Goal: Information Seeking & Learning: Check status

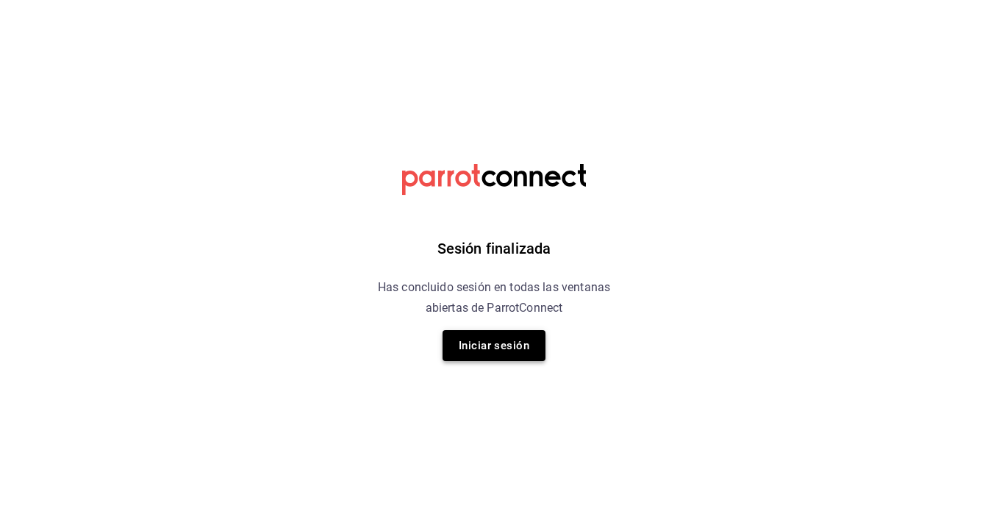
click at [520, 348] on button "Iniciar sesión" at bounding box center [494, 345] width 103 height 31
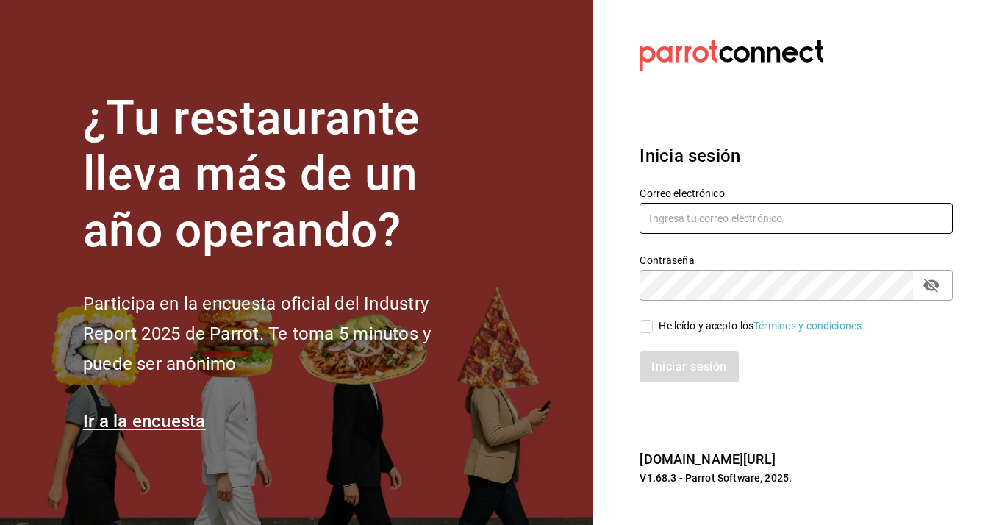
click at [790, 212] on input "text" at bounding box center [795, 218] width 313 height 31
type input "diana.avecedo@gmail.com"
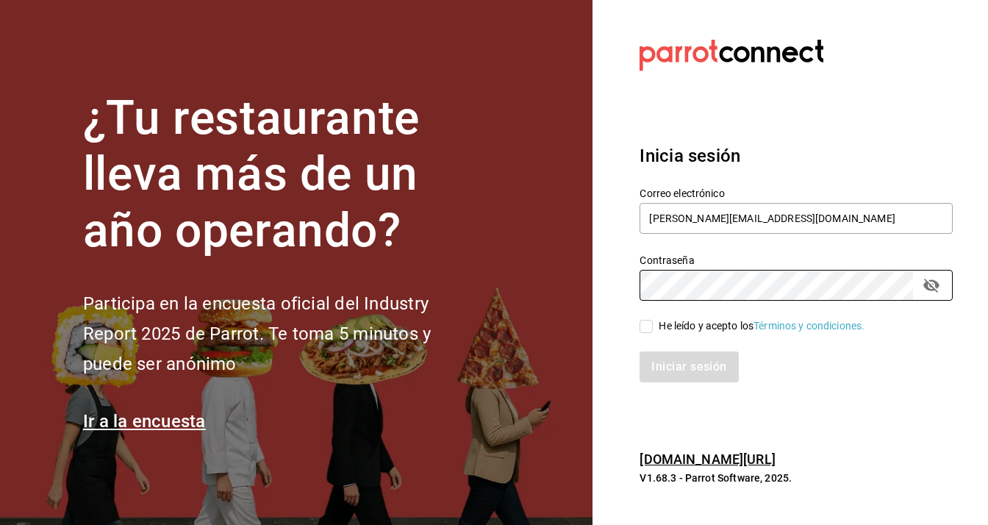
click at [639, 326] on div "He leído y acepto los Términos y condiciones." at bounding box center [787, 318] width 331 height 34
click at [650, 333] on label "He leído y acepto los Términos y condiciones." at bounding box center [751, 325] width 225 height 15
click at [650, 333] on input "He leído y acepto los Términos y condiciones." at bounding box center [645, 326] width 13 height 13
checkbox input "true"
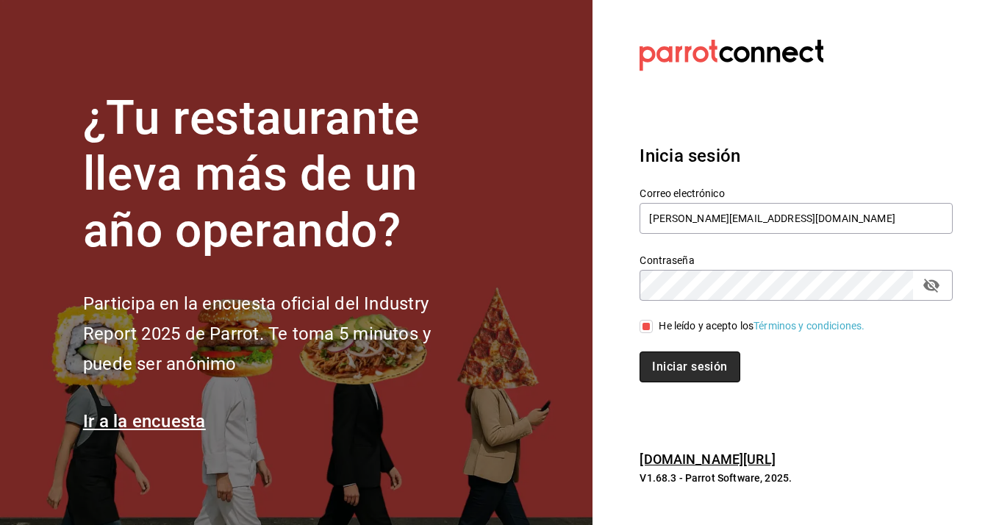
click at [673, 370] on button "Iniciar sesión" at bounding box center [689, 366] width 100 height 31
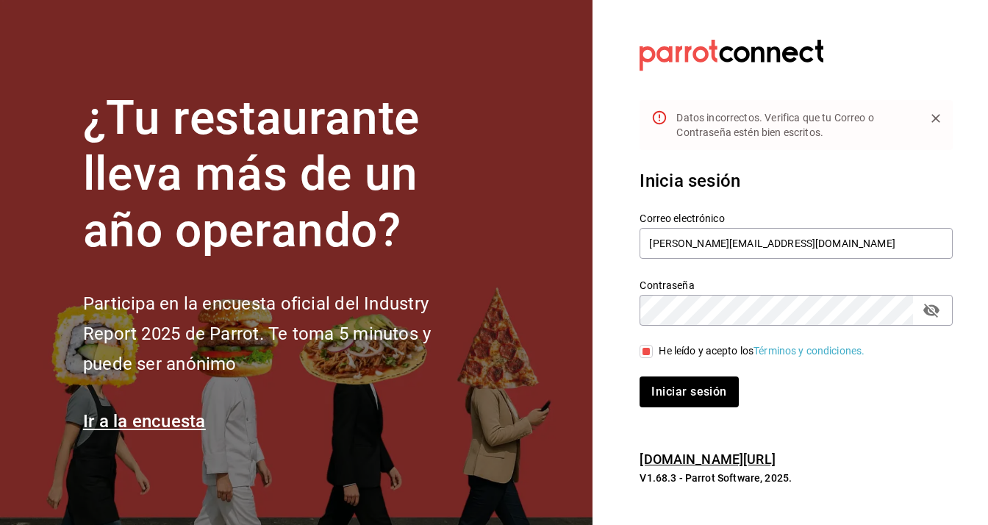
click at [933, 309] on icon "passwordField" at bounding box center [931, 310] width 18 height 18
click at [697, 376] on button "Iniciar sesión" at bounding box center [689, 391] width 100 height 31
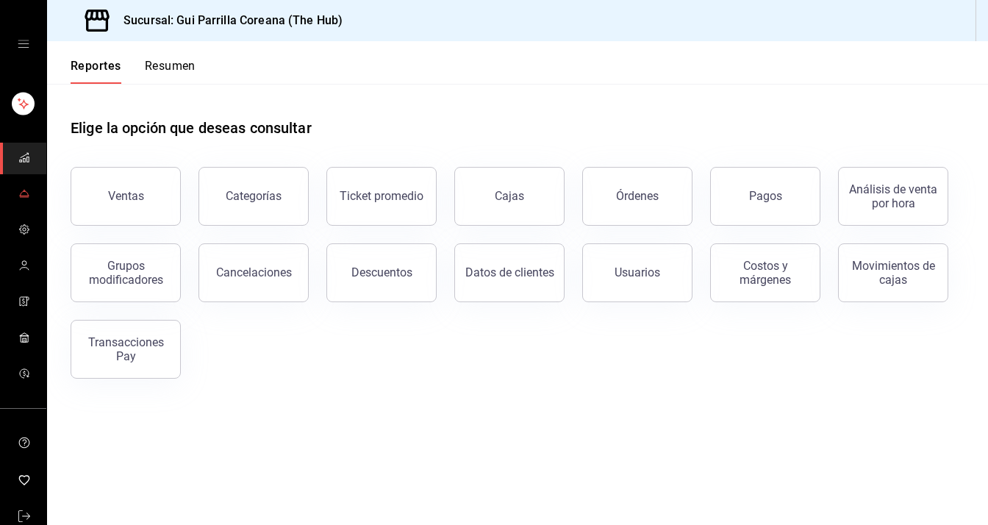
click at [25, 191] on icon "mailbox folders" at bounding box center [24, 193] width 12 height 12
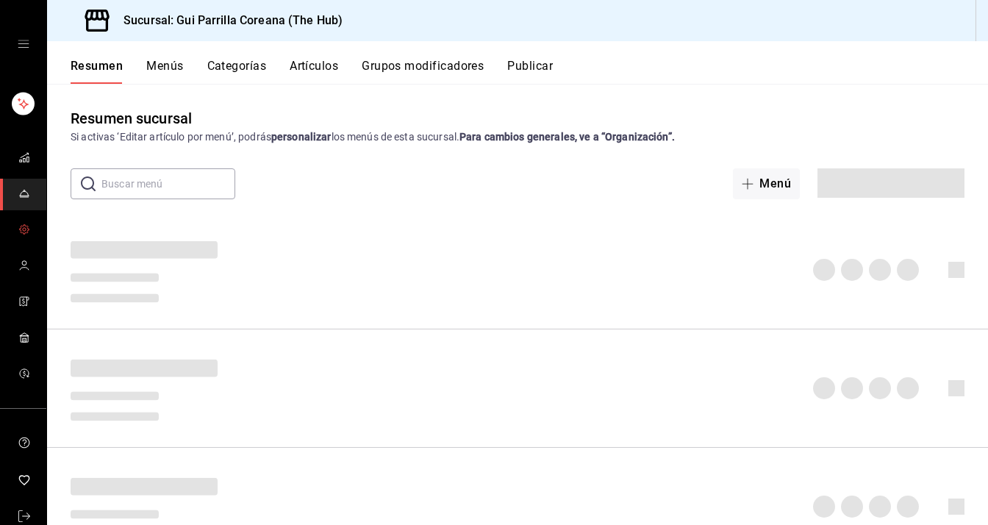
click at [21, 219] on link "mailbox folders" at bounding box center [23, 231] width 46 height 32
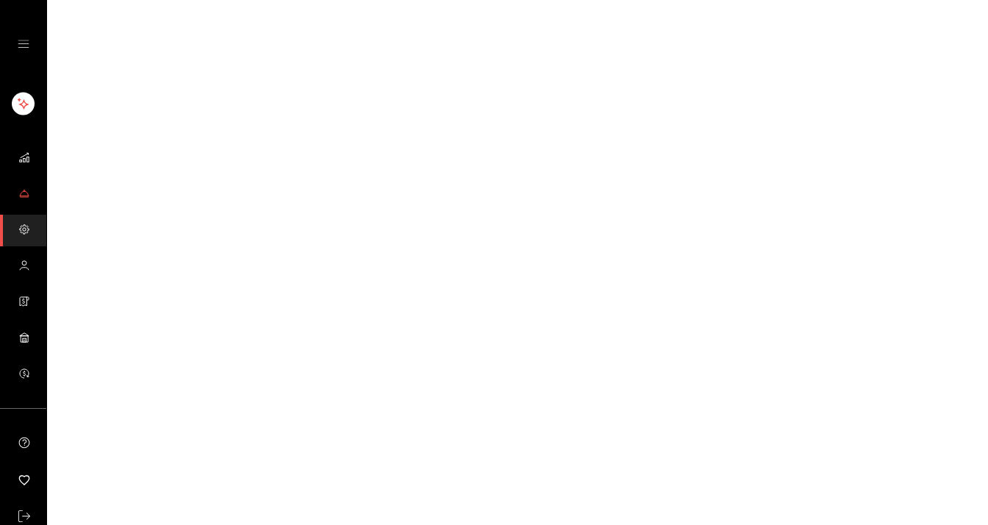
click at [24, 190] on icon "mailbox folders" at bounding box center [24, 190] width 1 height 1
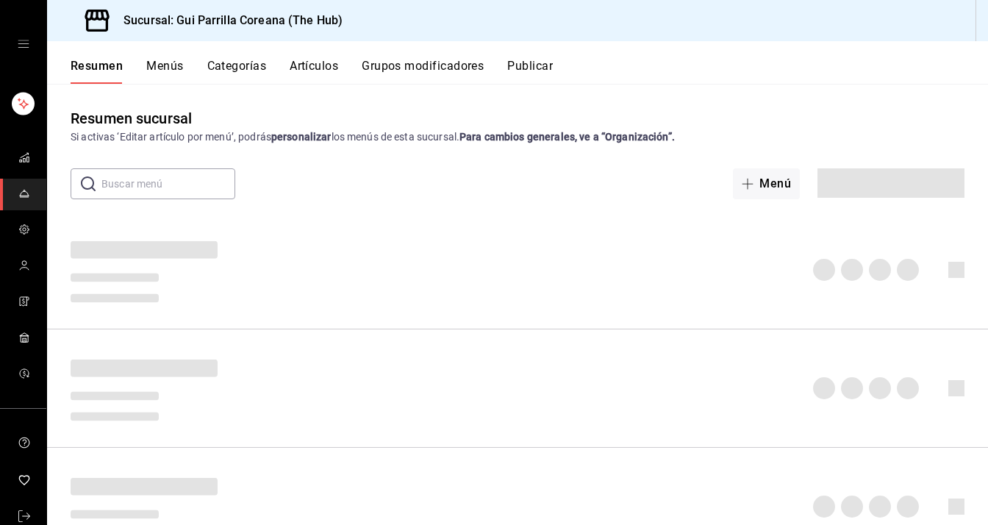
click at [311, 65] on button "Artículos" at bounding box center [314, 71] width 49 height 25
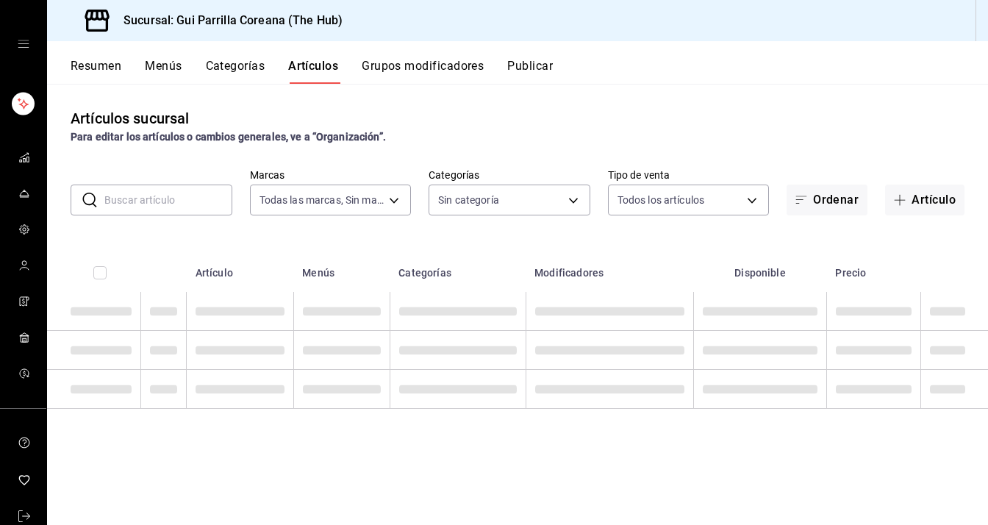
type input "64cbf6f1-e0da-464e-80ce-82f0b0924933"
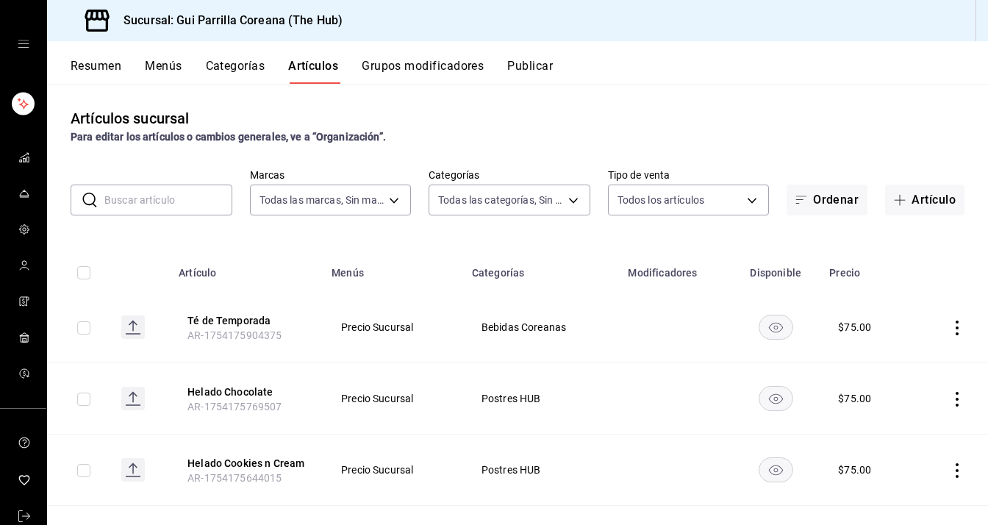
type input "8e154952-69d2-4d86-9941-9781bd1692a9,ce2ad7a1-8c98-4e7b-927d-eb0f989dd722,d14ce…"
click at [172, 199] on input "text" at bounding box center [168, 199] width 128 height 29
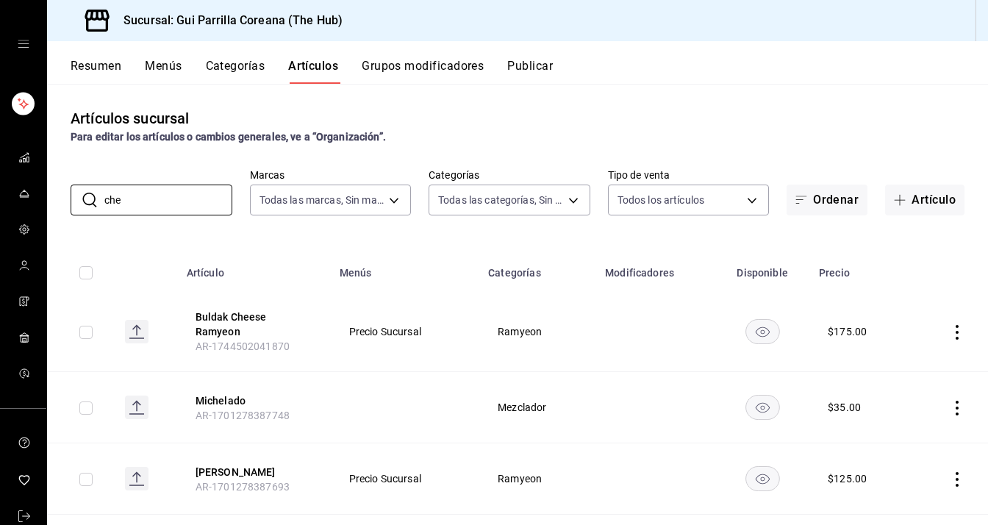
scroll to position [87, 0]
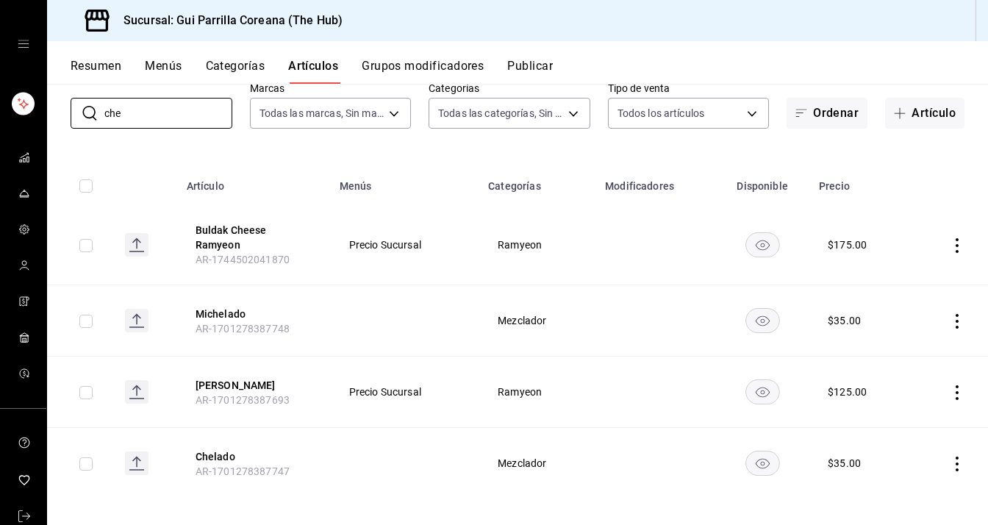
type input "che"
click at [953, 381] on td at bounding box center [949, 391] width 76 height 71
click at [950, 386] on icon "actions" at bounding box center [957, 392] width 15 height 15
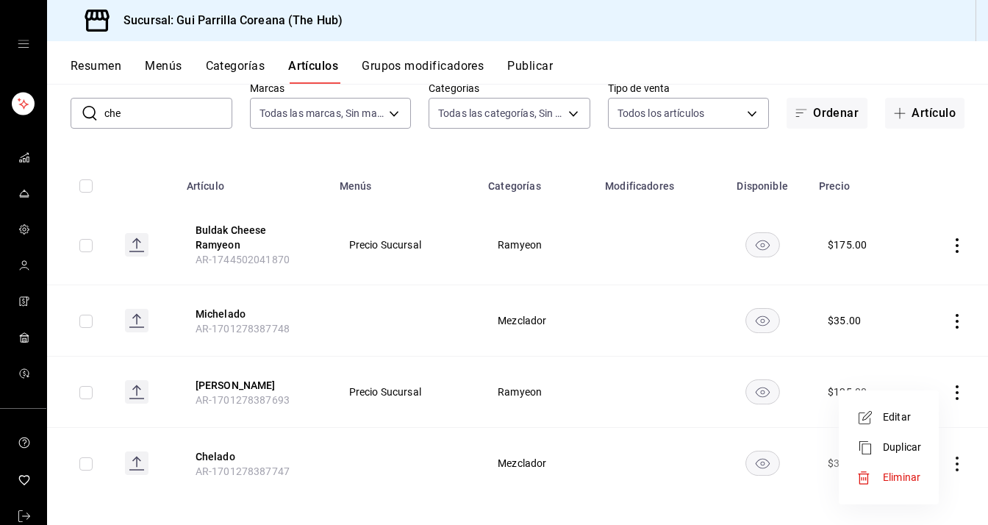
click at [903, 415] on span "Editar" at bounding box center [902, 416] width 38 height 15
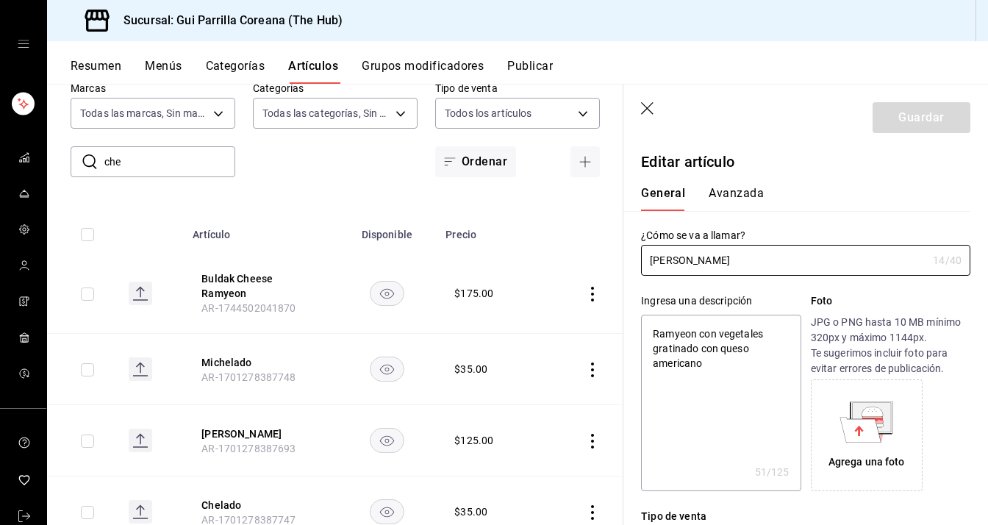
drag, startPoint x: 683, startPoint y: 259, endPoint x: 637, endPoint y: 254, distance: 46.0
click at [637, 254] on div "¿Cómo se va a llamar? Chesse Ramyeon 14 /40 ¿Cómo se va a llamar?" at bounding box center [796, 243] width 347 height 65
type input "q Ramyeon"
type textarea "x"
type input "Ramyeon"
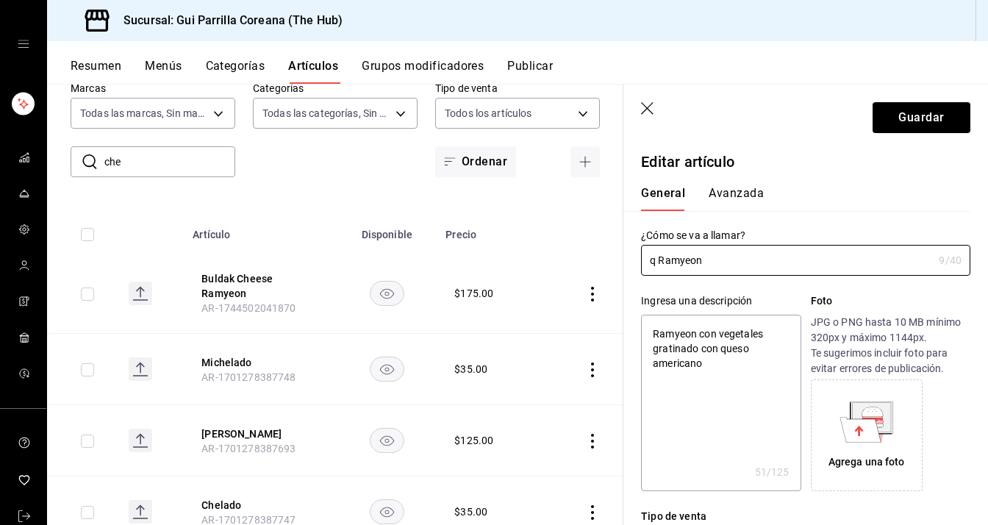
type textarea "x"
type input "Q Ramyeon"
type textarea "x"
type input "QU Ramyeon"
type textarea "x"
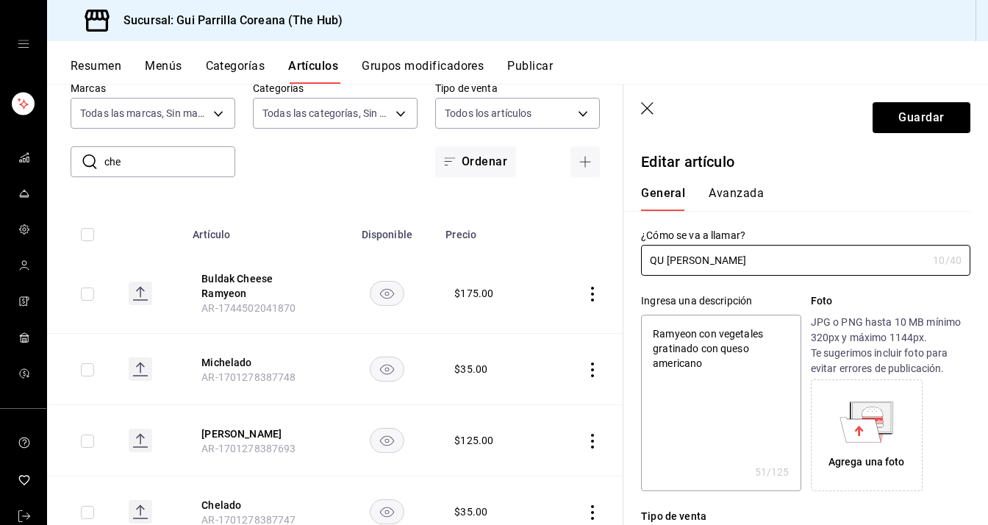
type input "QUE Ramyeon"
type textarea "x"
type input "QU Ramyeon"
type textarea "x"
type input "Q Ramyeon"
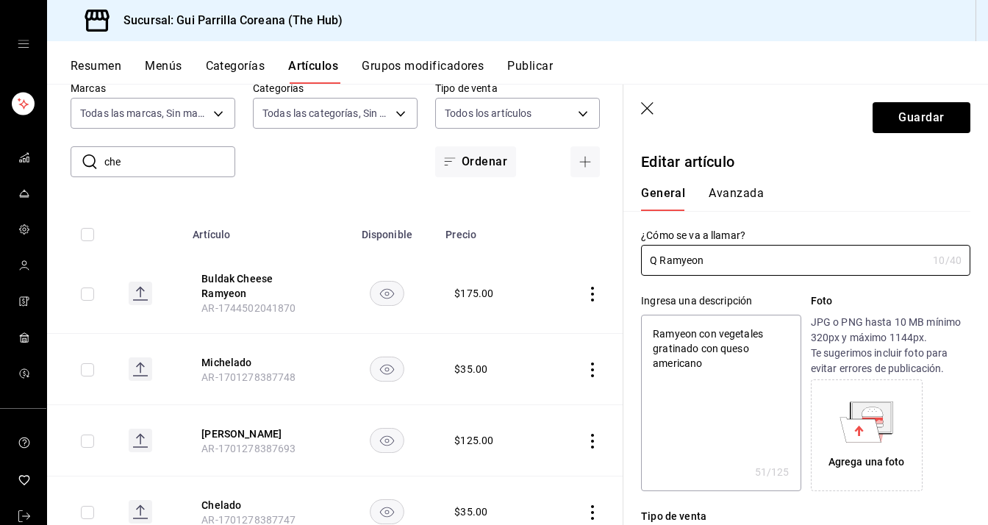
type textarea "x"
type input "Qu Ramyeon"
type textarea "x"
type input "Que Ramyeon"
type textarea "x"
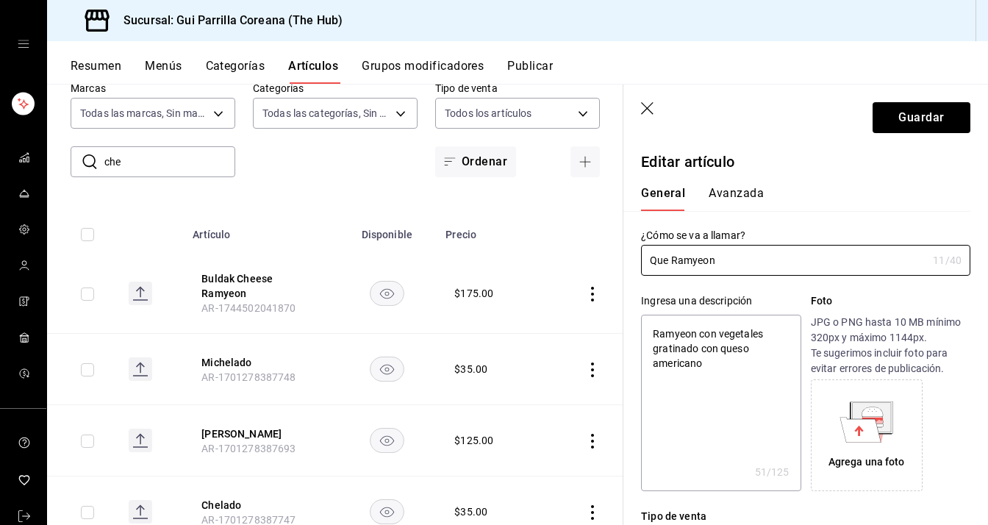
type input "Ques Ramyeon"
type textarea "x"
type input "Queso Ramyeon"
type textarea "x"
type input "Queso Ramyeon"
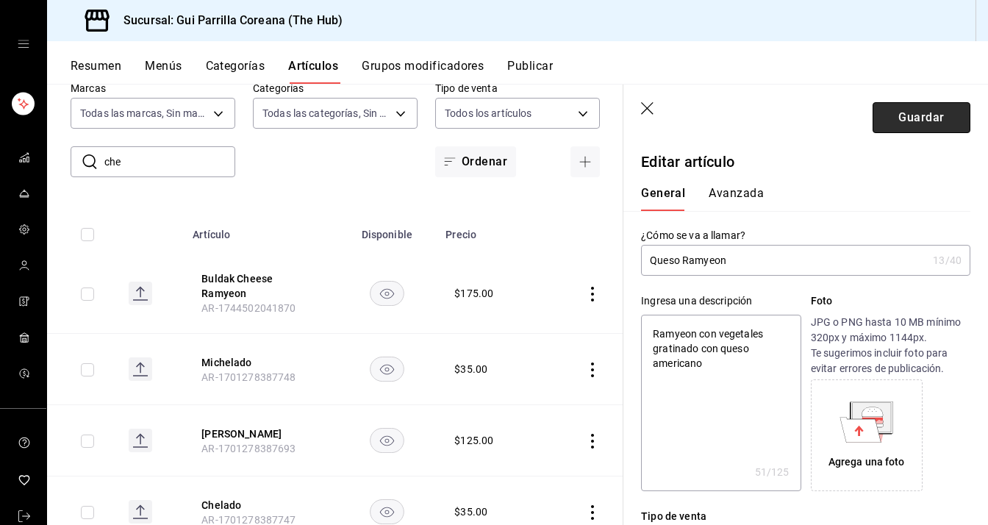
click at [885, 123] on button "Guardar" at bounding box center [922, 117] width 98 height 31
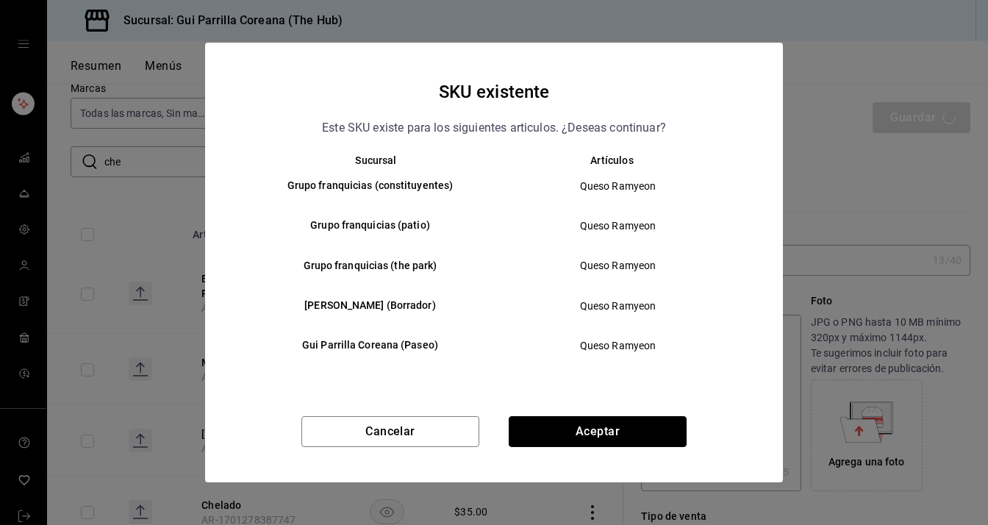
click at [563, 427] on button "Aceptar" at bounding box center [598, 431] width 178 height 31
type textarea "x"
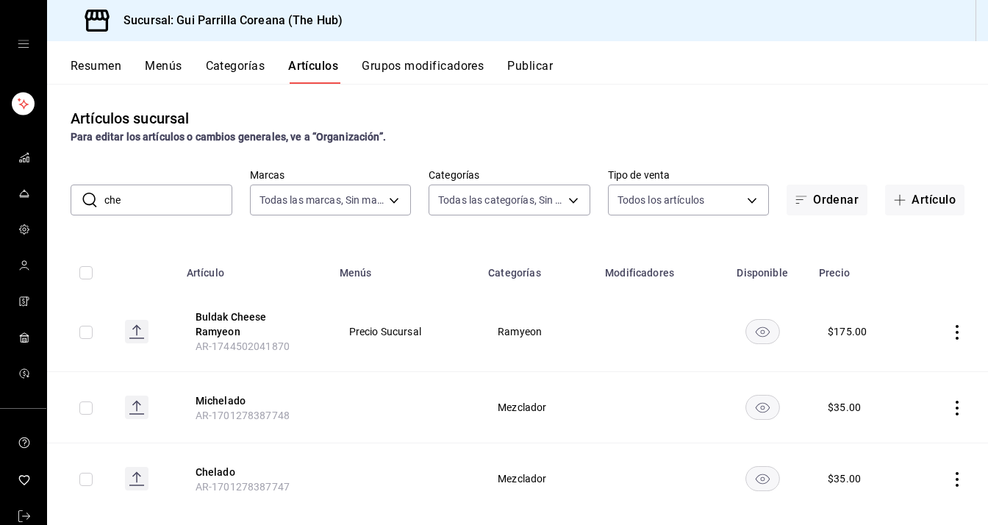
scroll to position [15, 0]
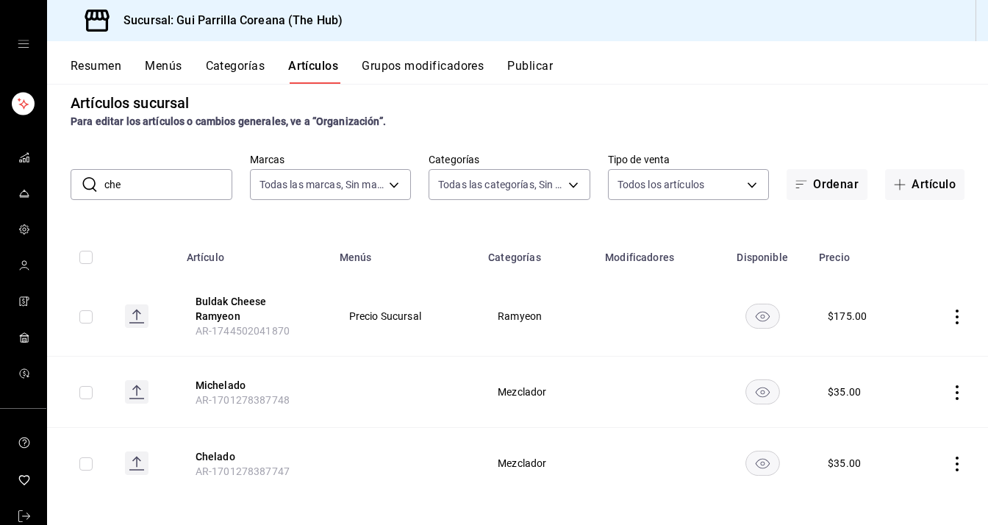
click at [182, 177] on input "che" at bounding box center [168, 184] width 128 height 29
type input "c"
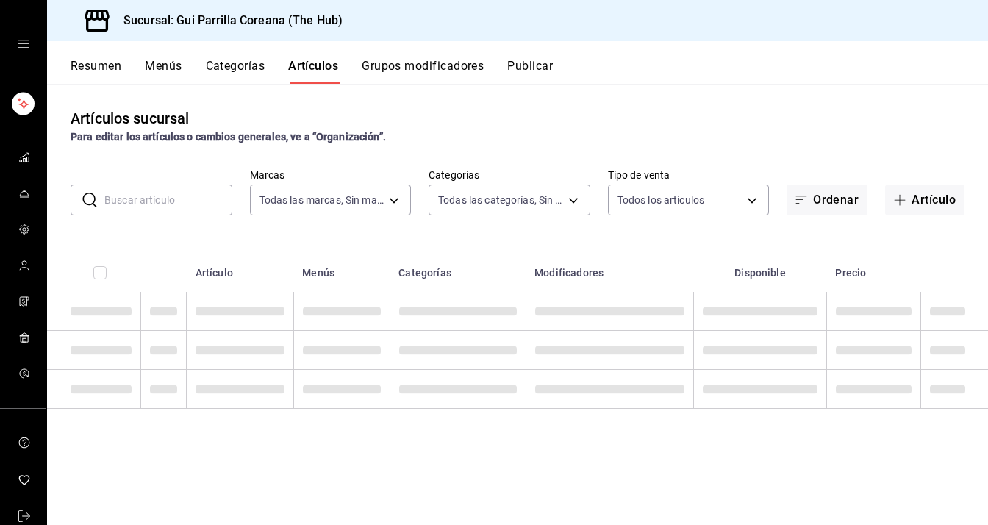
scroll to position [0, 0]
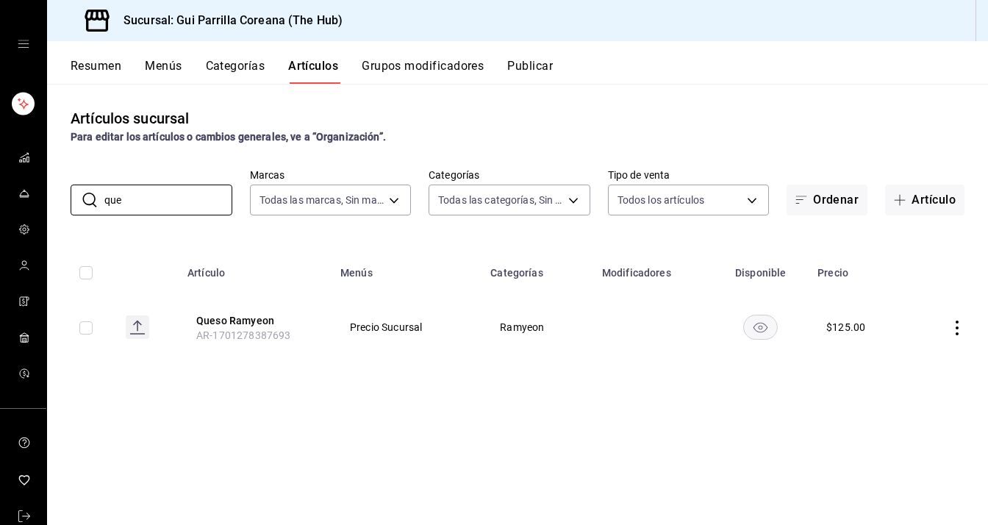
type input "que"
click at [204, 95] on div "Artículos sucursal Para editar los artículos o cambios generales, ve a “Organiz…" at bounding box center [517, 304] width 941 height 440
click at [921, 194] on button "Artículo" at bounding box center [924, 199] width 79 height 31
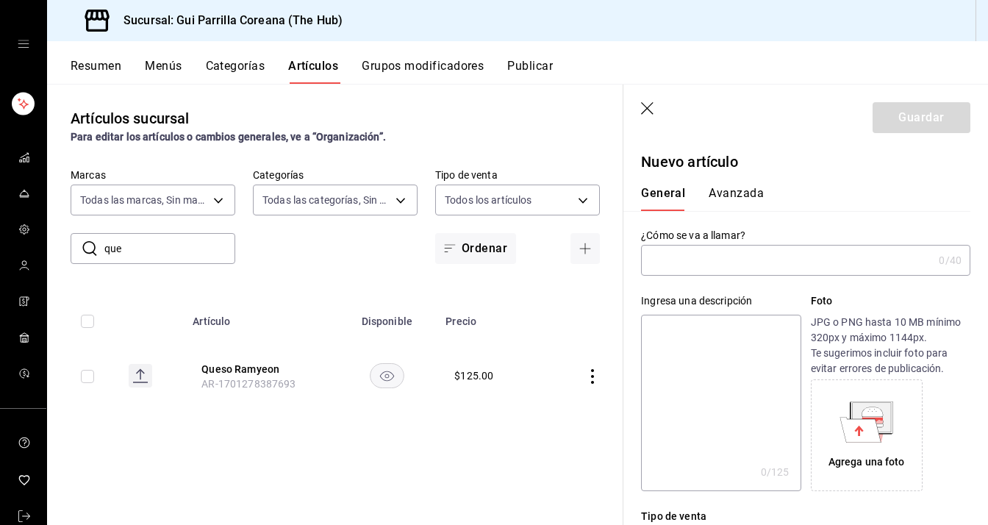
click at [850, 267] on input "text" at bounding box center [787, 260] width 292 height 29
type input "n"
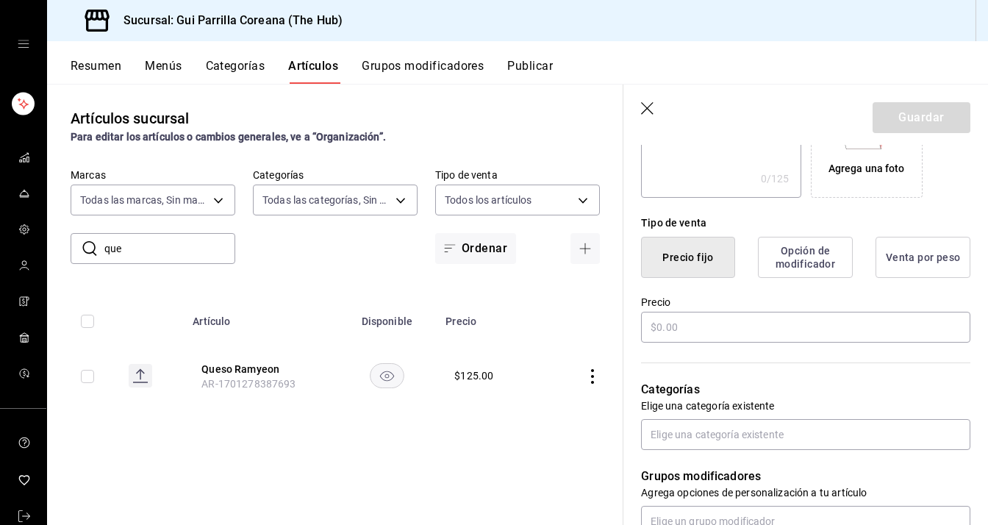
scroll to position [294, 0]
type input "Naranjada Peñafiel"
click at [676, 318] on input "text" at bounding box center [805, 326] width 329 height 31
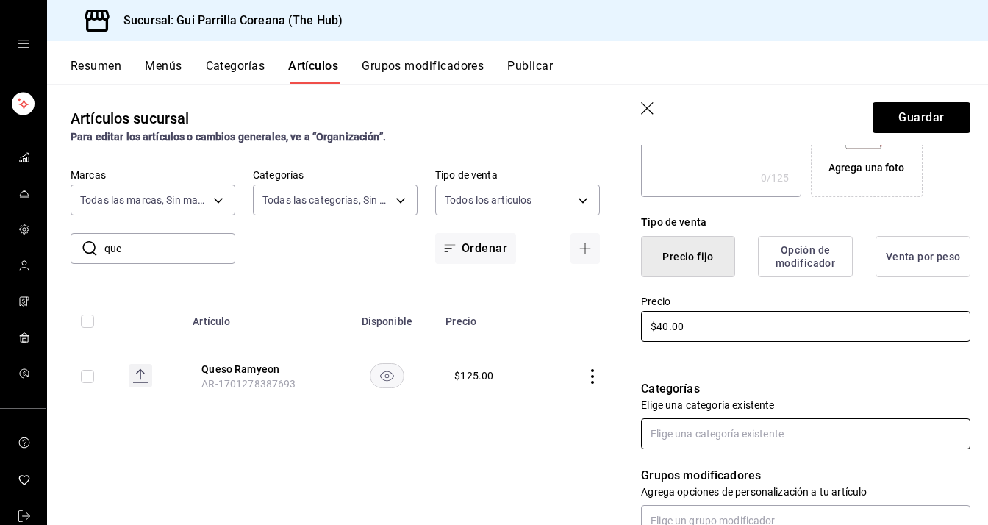
type input "$40.00"
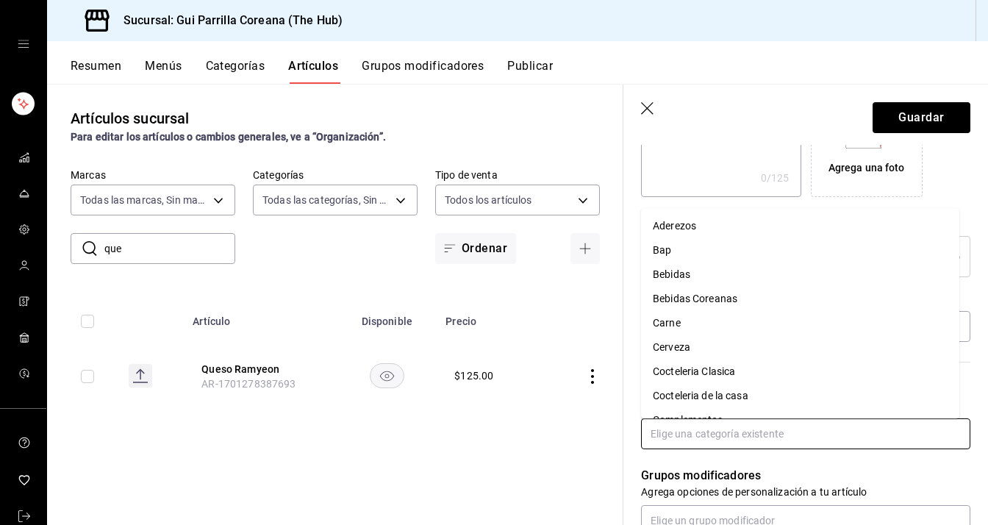
click at [784, 438] on input "text" at bounding box center [805, 433] width 329 height 31
click at [703, 280] on li "Bebidas" at bounding box center [800, 275] width 318 height 24
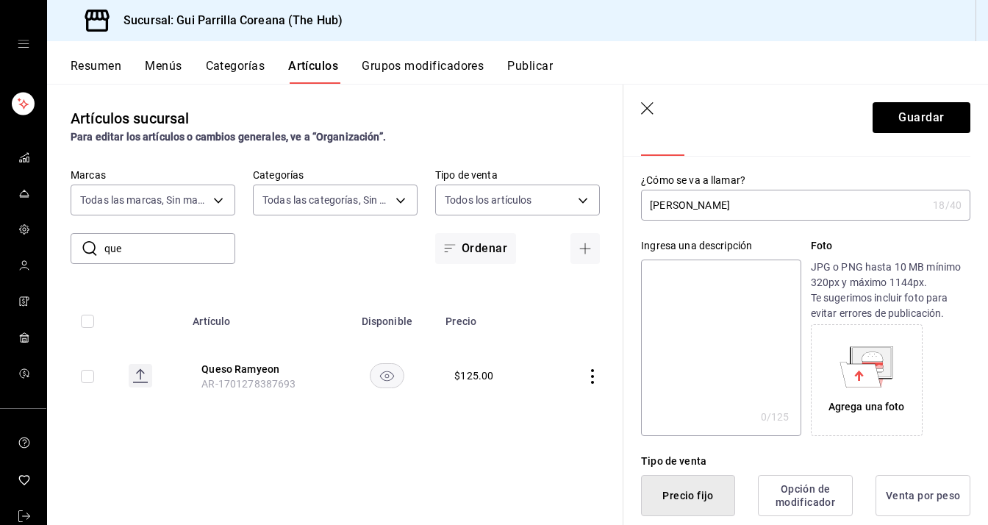
scroll to position [0, 0]
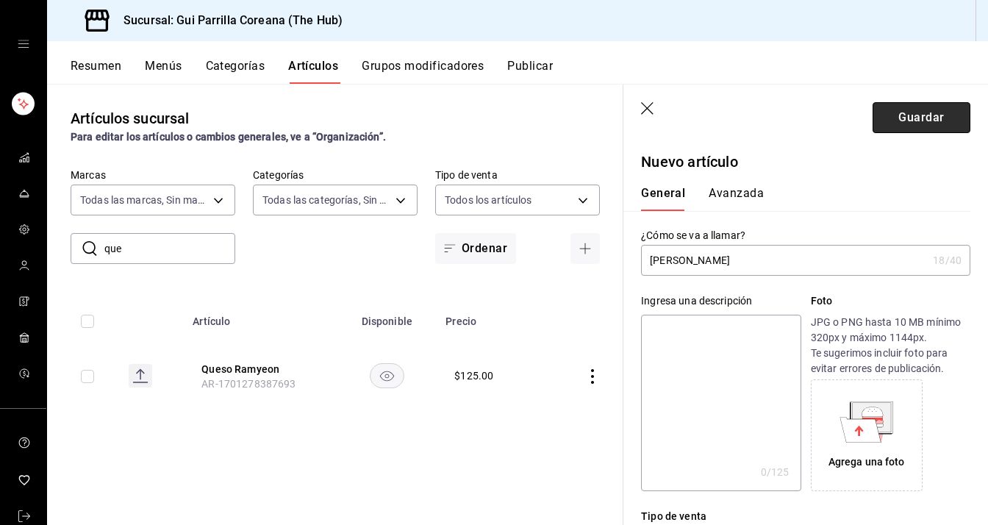
click at [876, 117] on button "Guardar" at bounding box center [922, 117] width 98 height 31
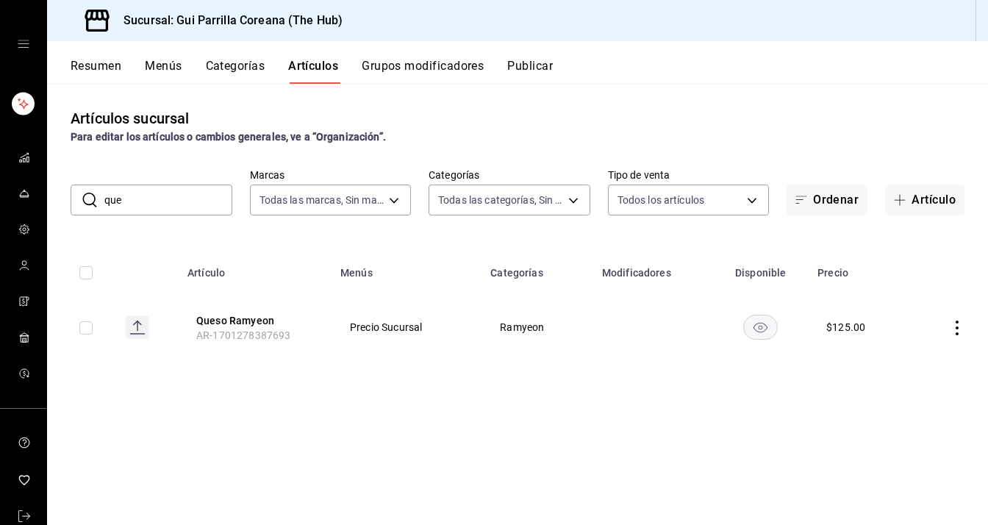
drag, startPoint x: 120, startPoint y: 198, endPoint x: 132, endPoint y: 196, distance: 12.0
click at [121, 198] on input "que" at bounding box center [168, 199] width 128 height 29
type input "q"
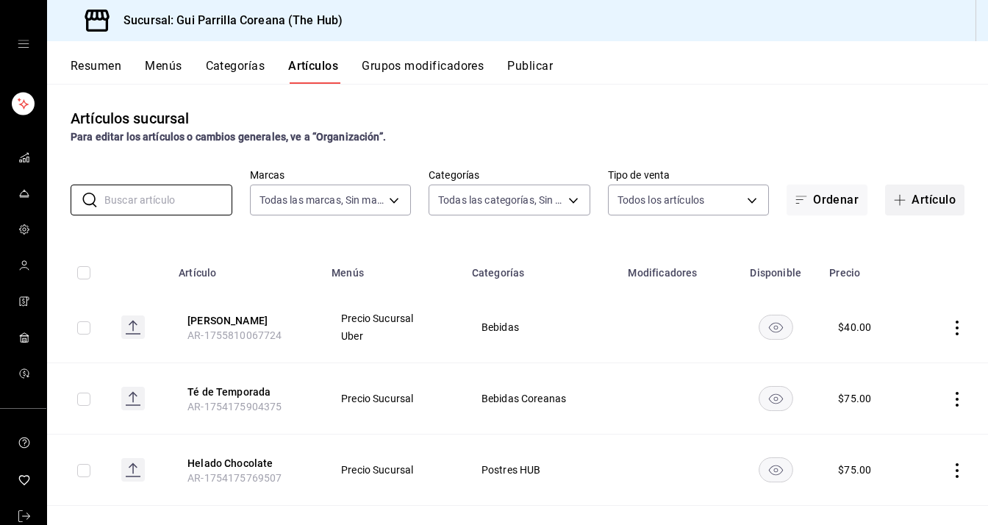
click at [917, 207] on button "Artículo" at bounding box center [924, 199] width 79 height 31
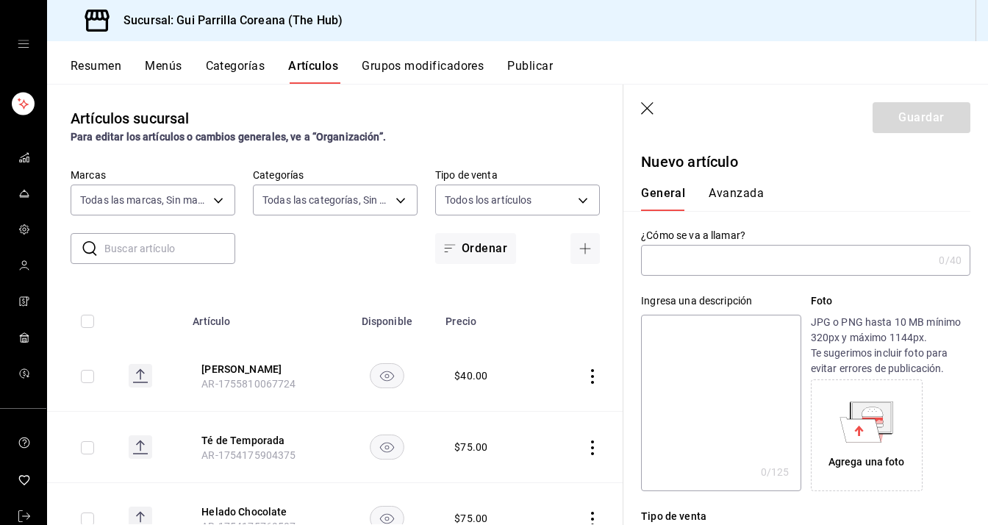
type input "l"
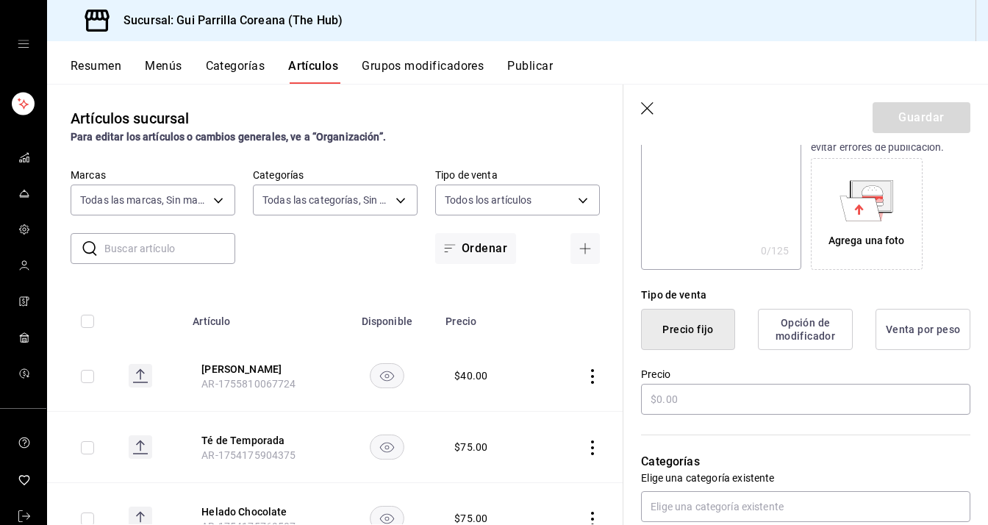
scroll to position [294, 0]
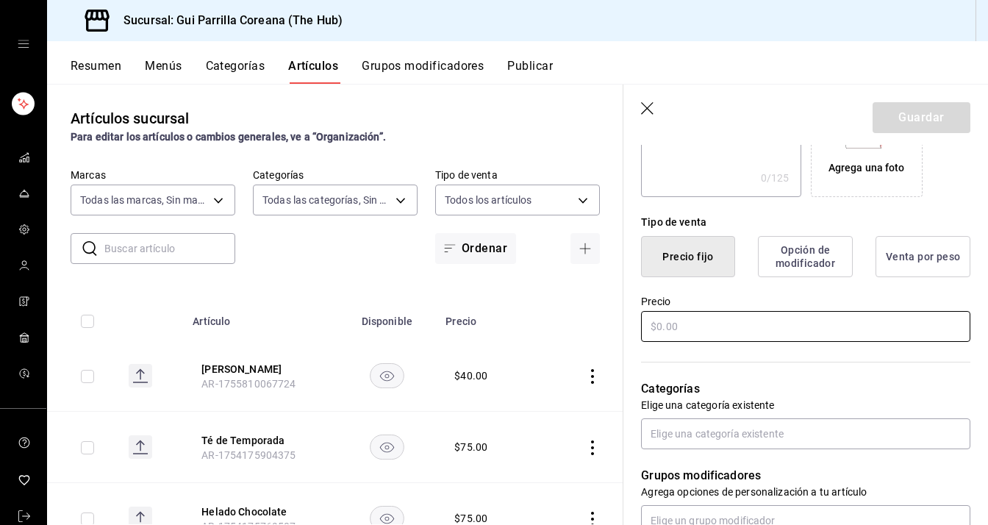
type input "Limonada Peñafiel"
click at [709, 329] on input "text" at bounding box center [805, 326] width 329 height 31
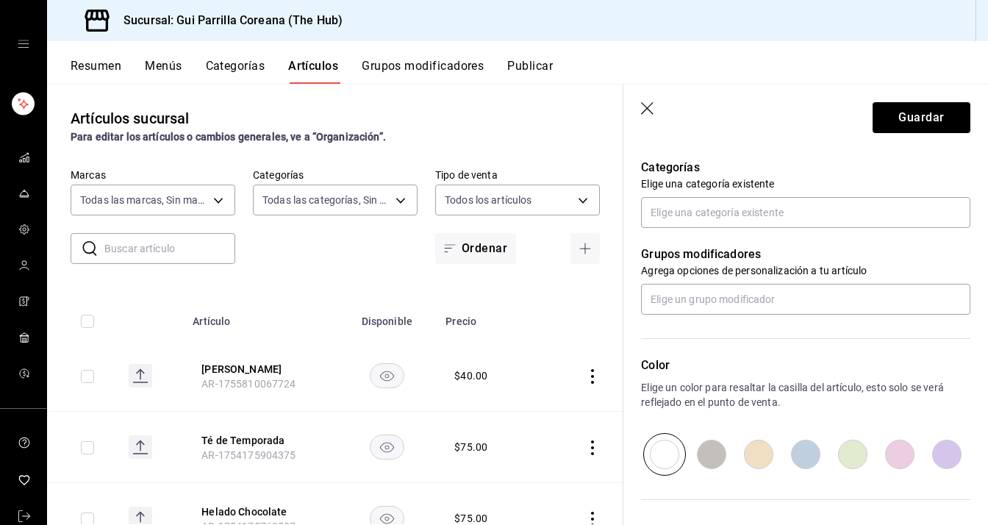
scroll to position [429, 0]
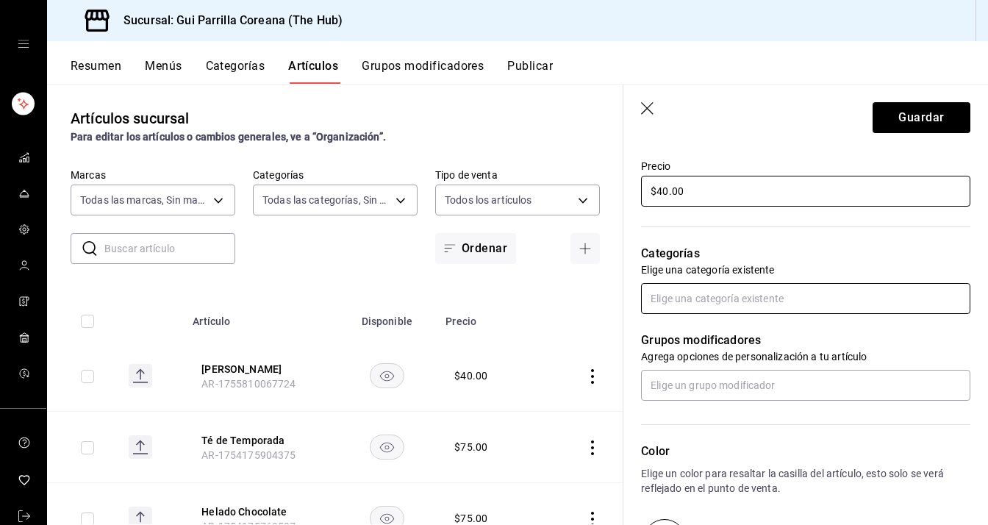
type input "$40.00"
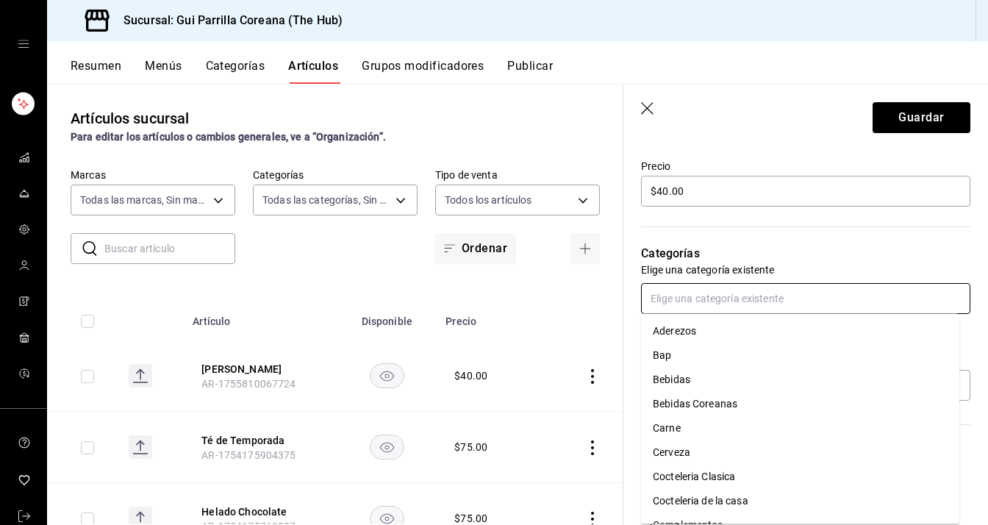
click at [707, 286] on input "text" at bounding box center [805, 298] width 329 height 31
click at [690, 383] on li "Bebidas" at bounding box center [800, 380] width 318 height 24
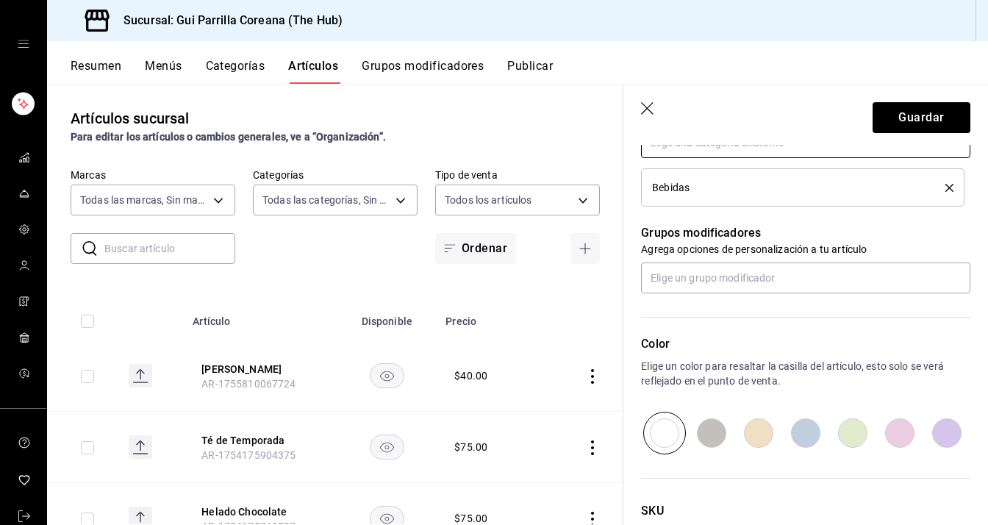
scroll to position [698, 0]
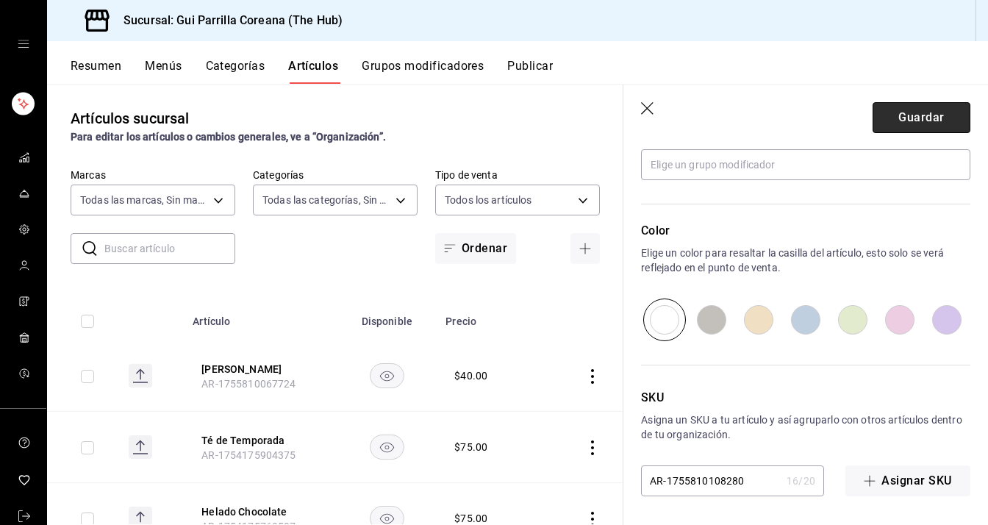
click at [894, 109] on button "Guardar" at bounding box center [922, 117] width 98 height 31
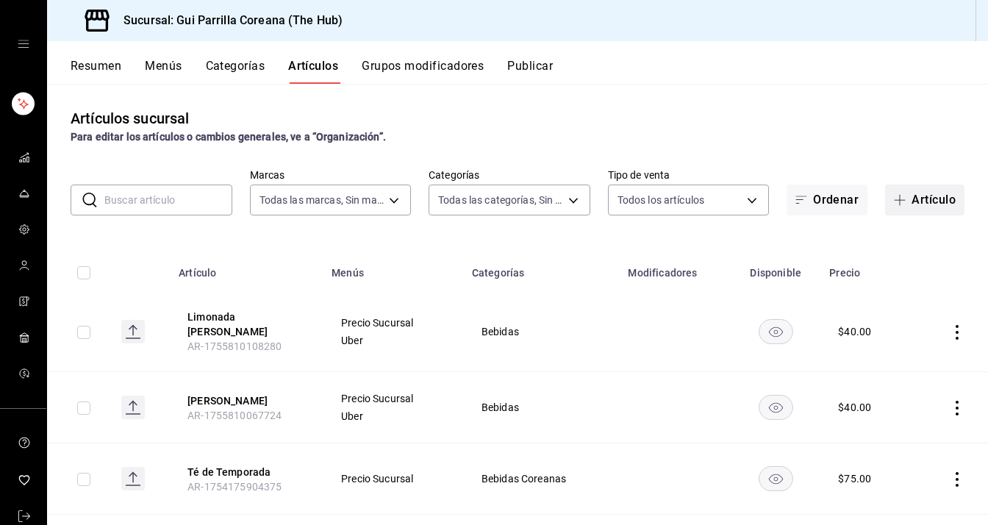
click at [906, 198] on button "Artículo" at bounding box center [924, 199] width 79 height 31
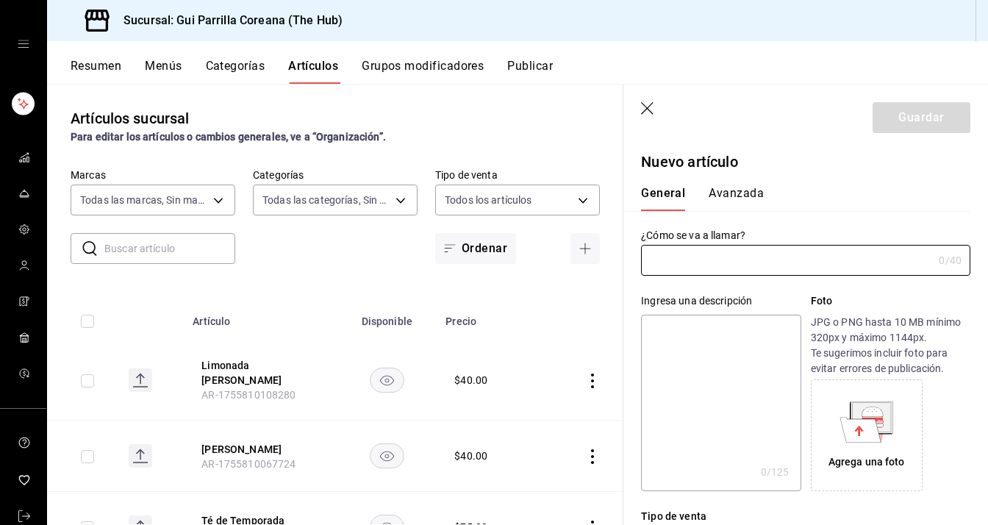
type input "AR-1755810133569"
click at [651, 102] on icon "button" at bounding box center [648, 109] width 15 height 15
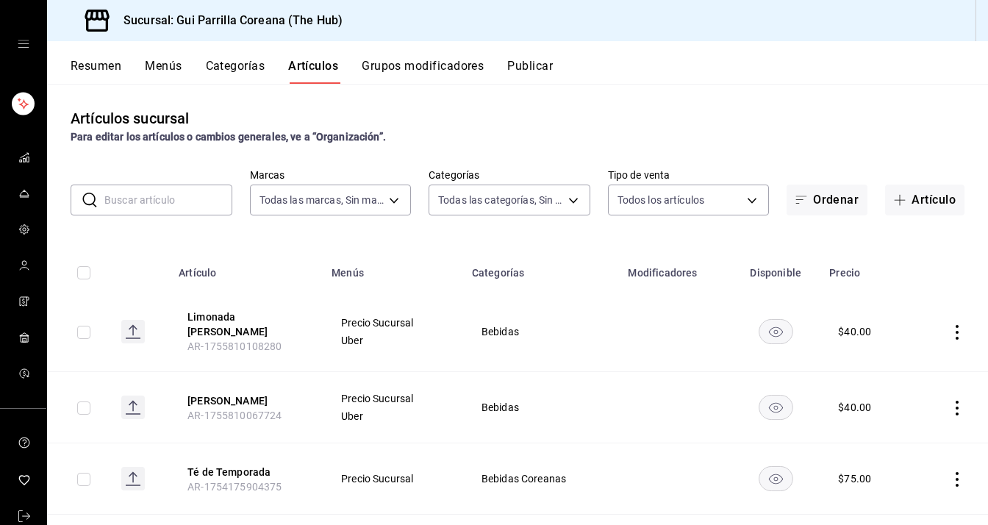
click at [123, 191] on input "text" at bounding box center [168, 199] width 128 height 29
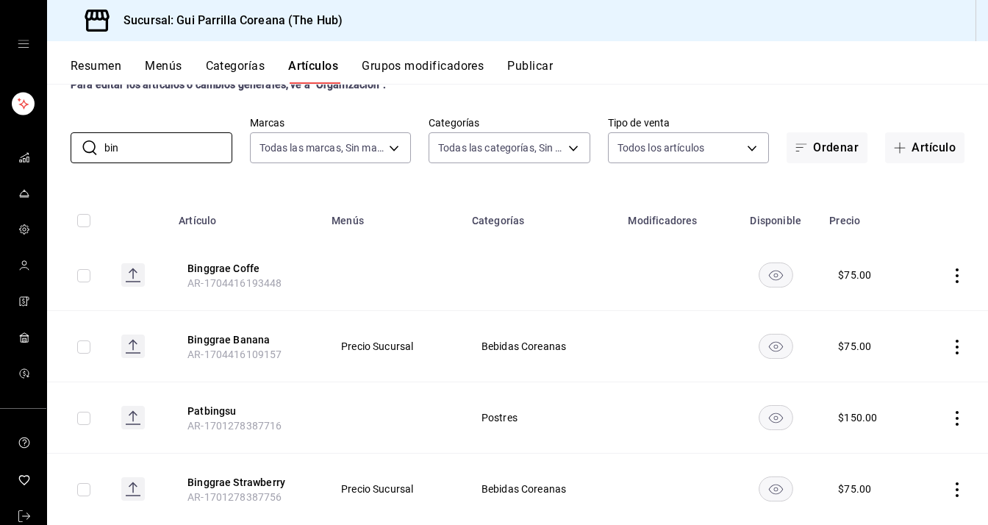
scroll to position [74, 0]
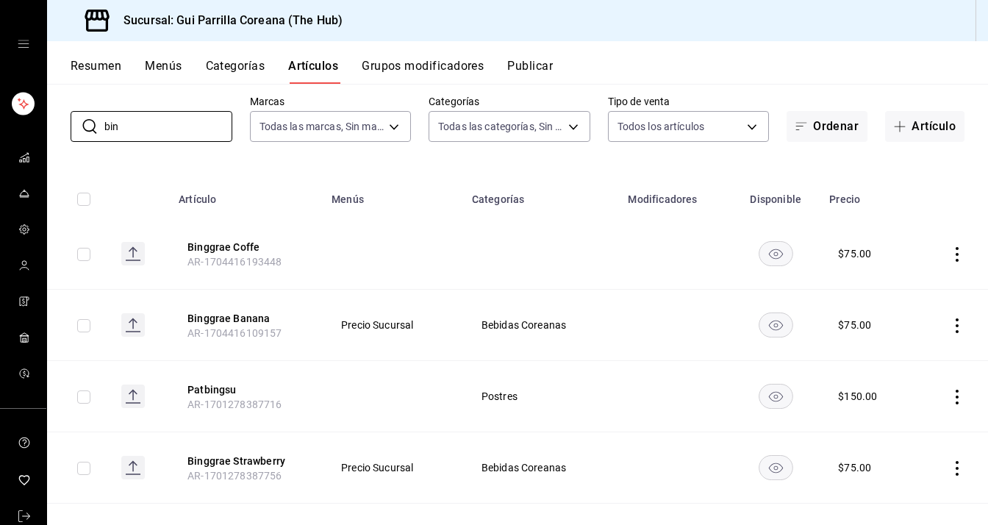
click at [950, 248] on icon "actions" at bounding box center [957, 254] width 15 height 15
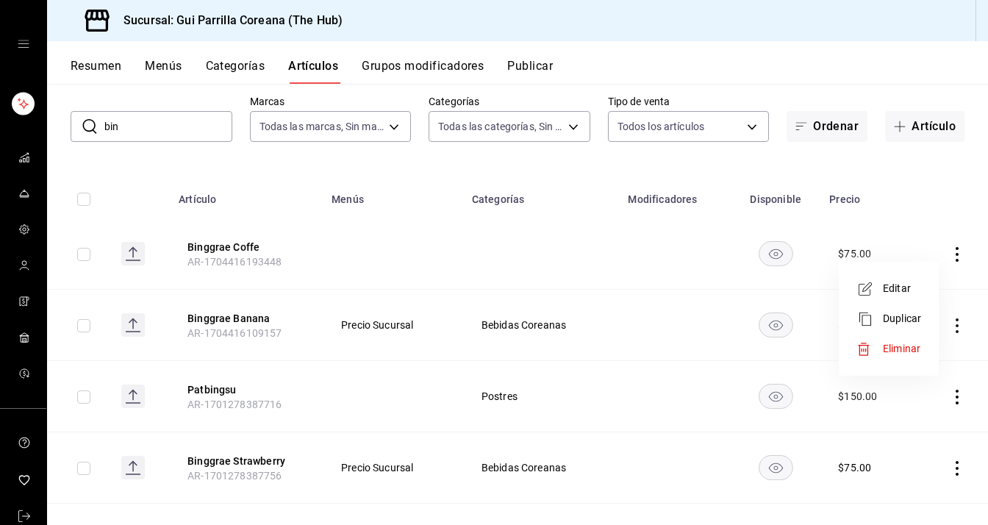
click at [894, 348] on span "Eliminar" at bounding box center [901, 349] width 37 height 12
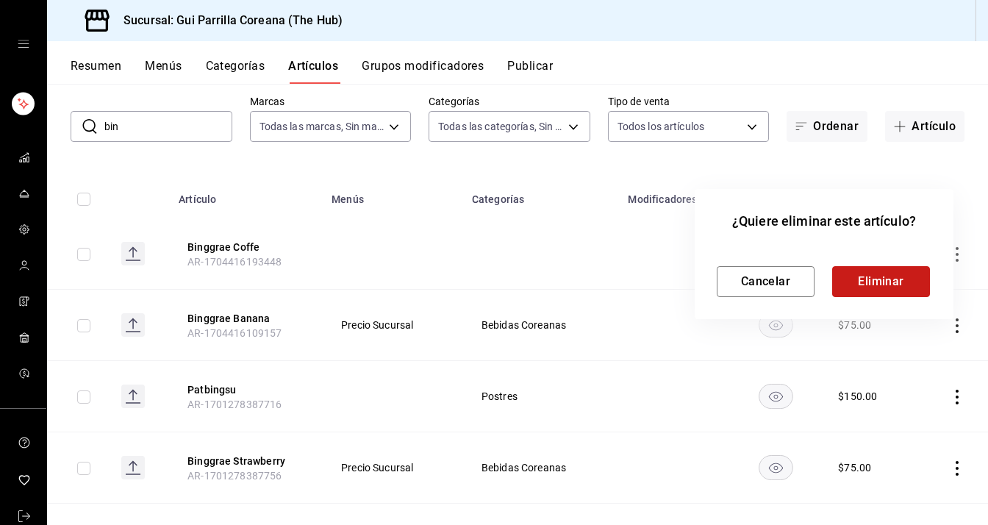
click at [897, 279] on button "Eliminar" at bounding box center [881, 281] width 98 height 31
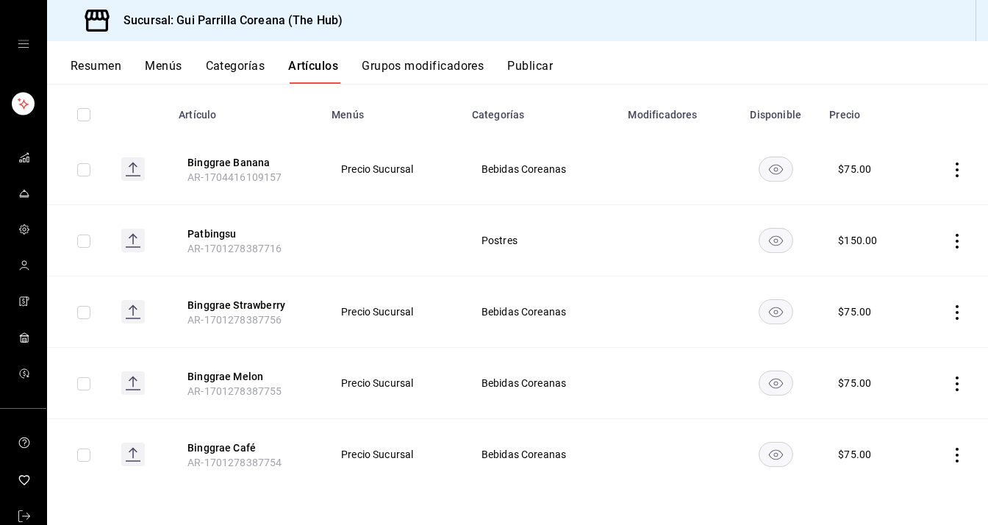
scroll to position [0, 0]
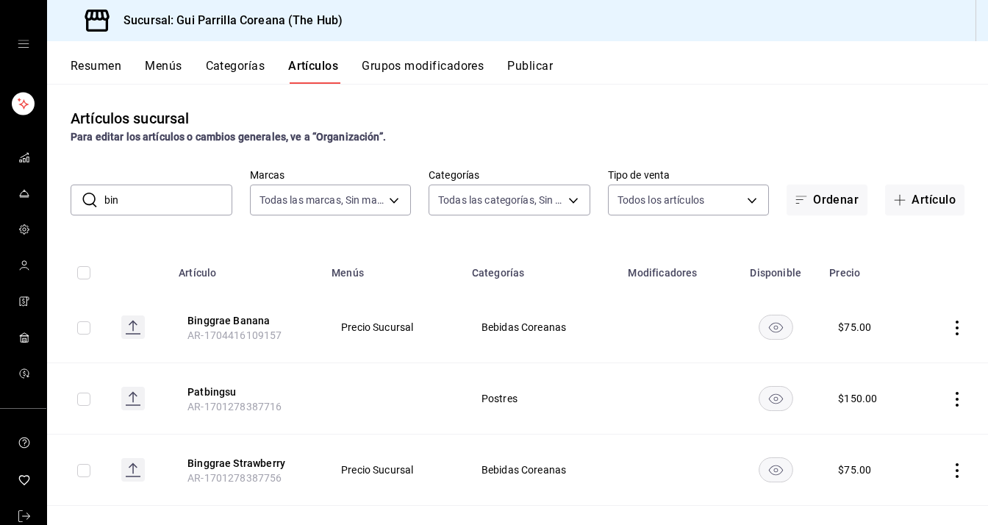
click at [171, 211] on input "bin" at bounding box center [168, 199] width 128 height 29
type input "b"
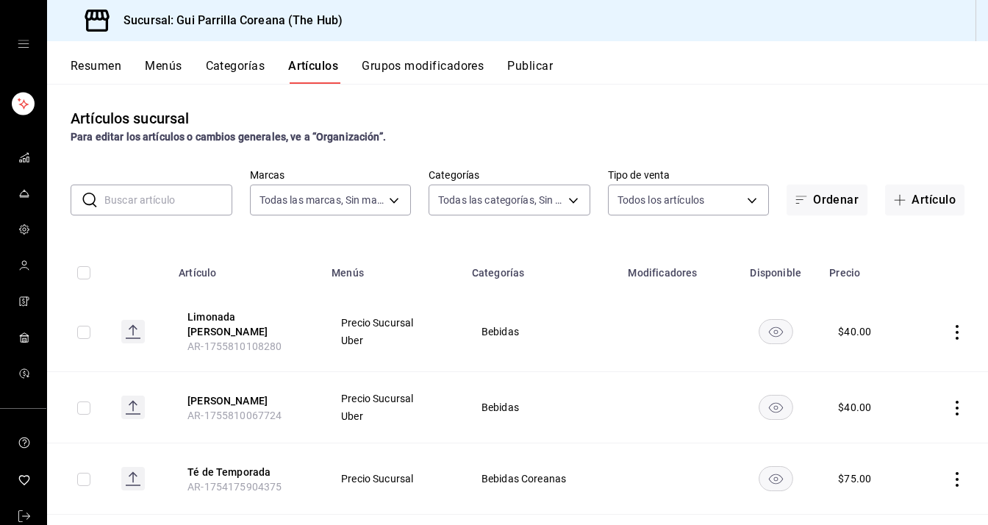
click at [435, 66] on button "Grupos modificadores" at bounding box center [423, 71] width 122 height 25
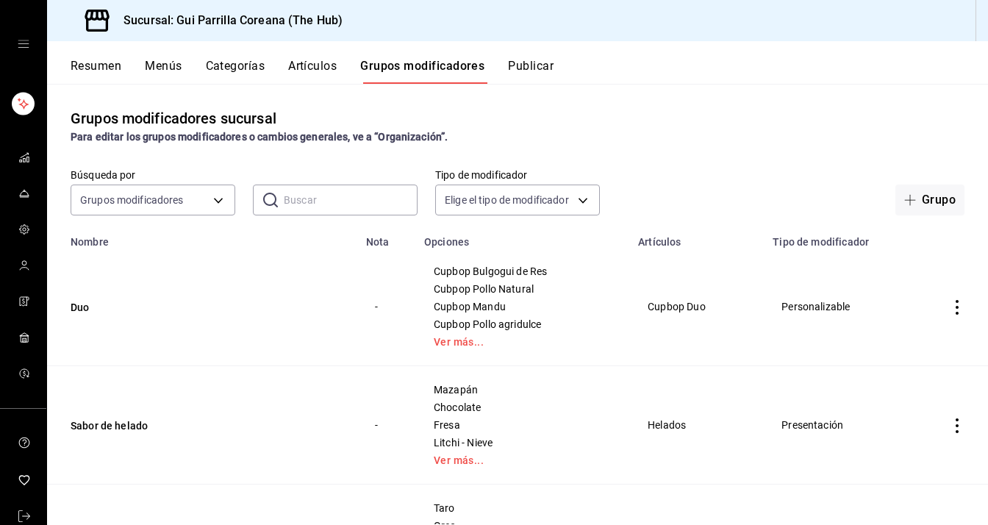
click at [173, 351] on td "Duo" at bounding box center [202, 307] width 310 height 118
click at [950, 304] on icon "actions" at bounding box center [957, 307] width 15 height 15
click at [917, 342] on span "Editar" at bounding box center [902, 341] width 38 height 15
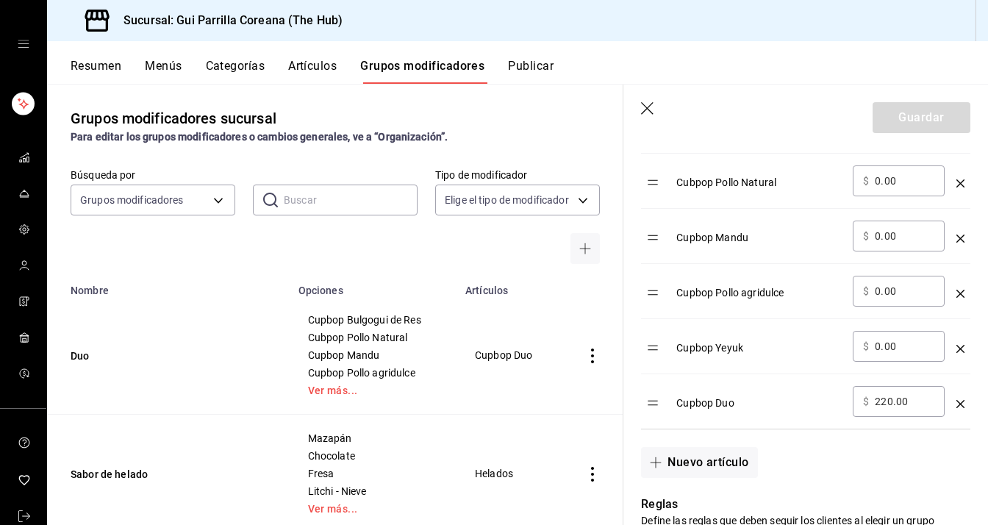
scroll to position [588, 0]
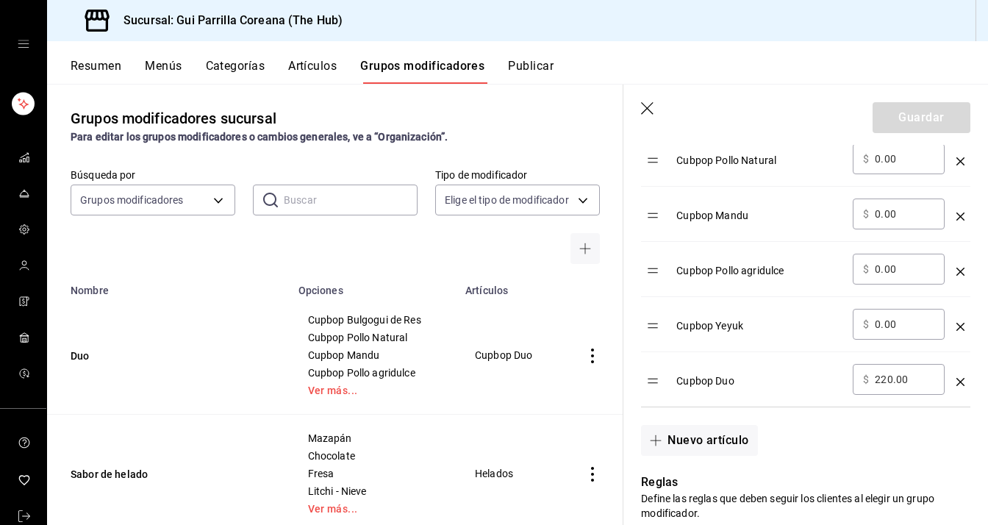
click at [956, 380] on icon "optionsTable" at bounding box center [960, 382] width 8 height 8
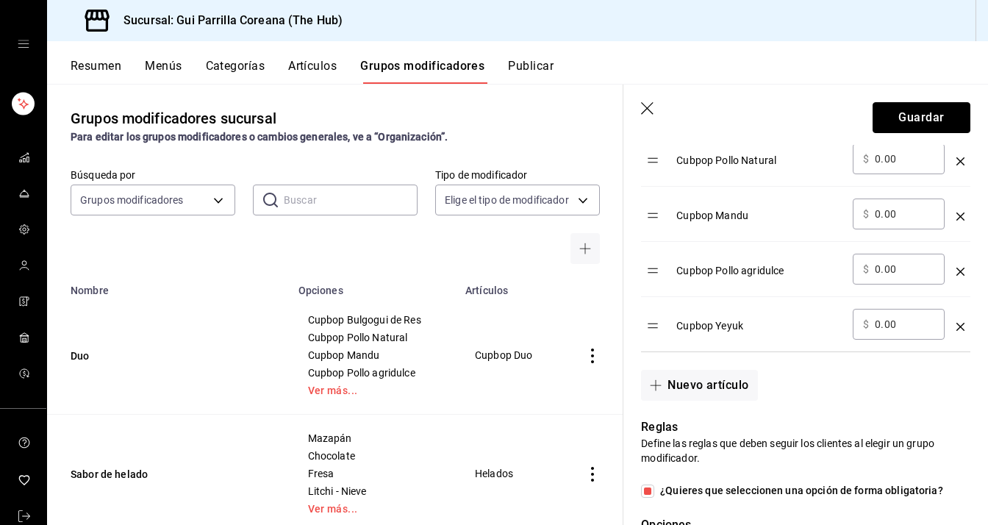
click at [900, 110] on button "Guardar" at bounding box center [922, 117] width 98 height 31
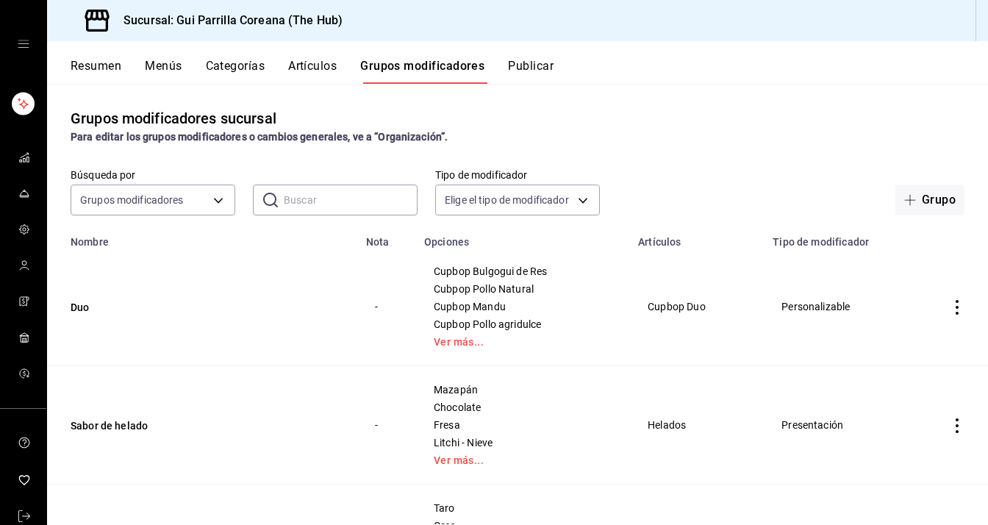
click at [541, 68] on button "Publicar" at bounding box center [531, 71] width 46 height 25
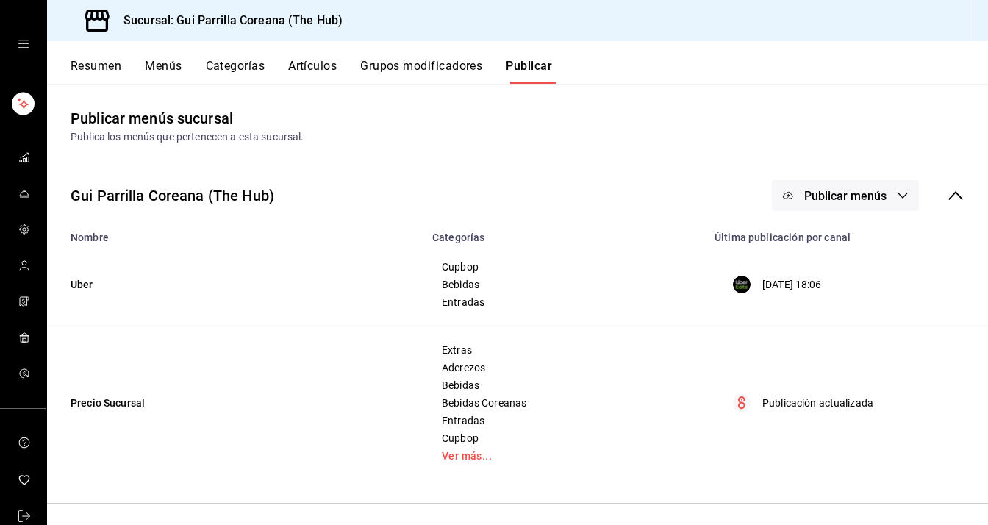
click at [859, 192] on span "Publicar menús" at bounding box center [845, 196] width 82 height 14
click at [877, 288] on span "Punto de venta" at bounding box center [866, 284] width 71 height 15
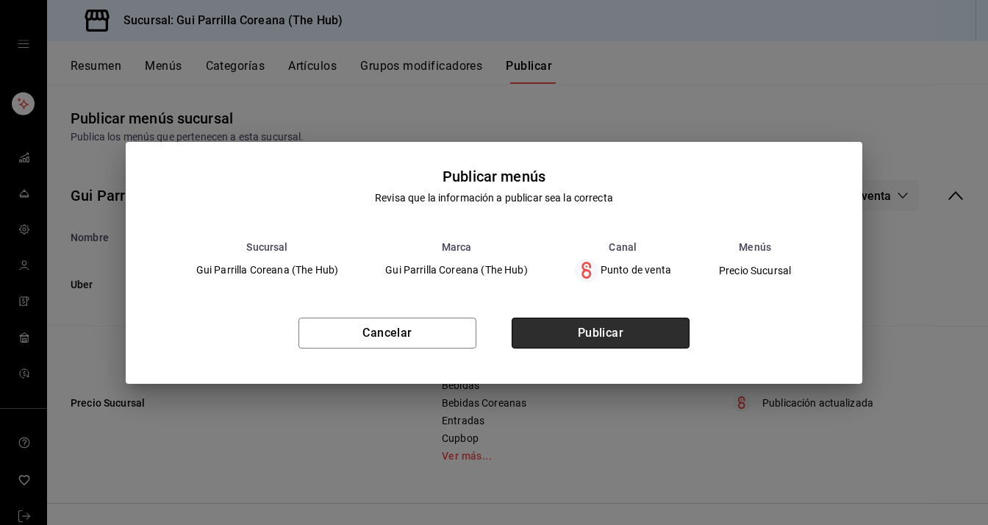
click at [642, 333] on button "Publicar" at bounding box center [601, 333] width 178 height 31
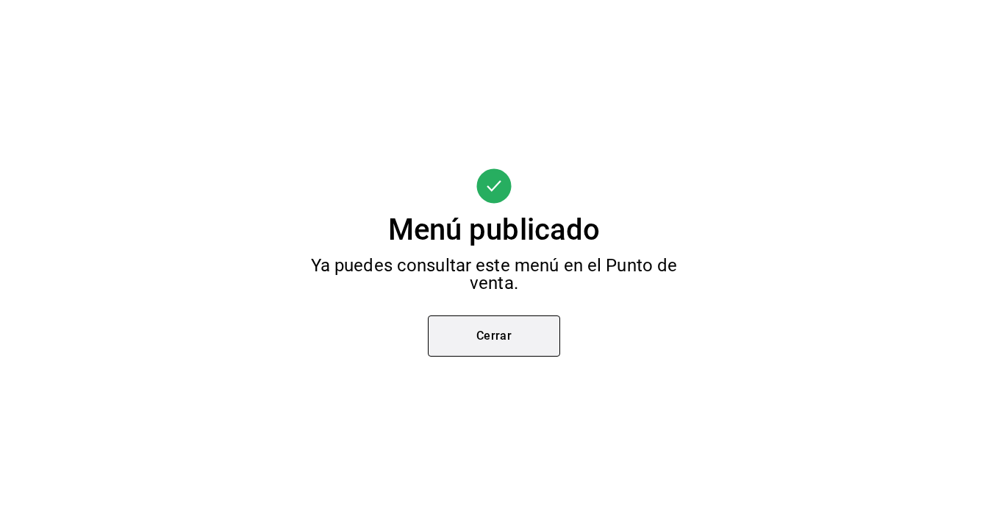
click at [448, 344] on button "Cerrar" at bounding box center [494, 335] width 132 height 41
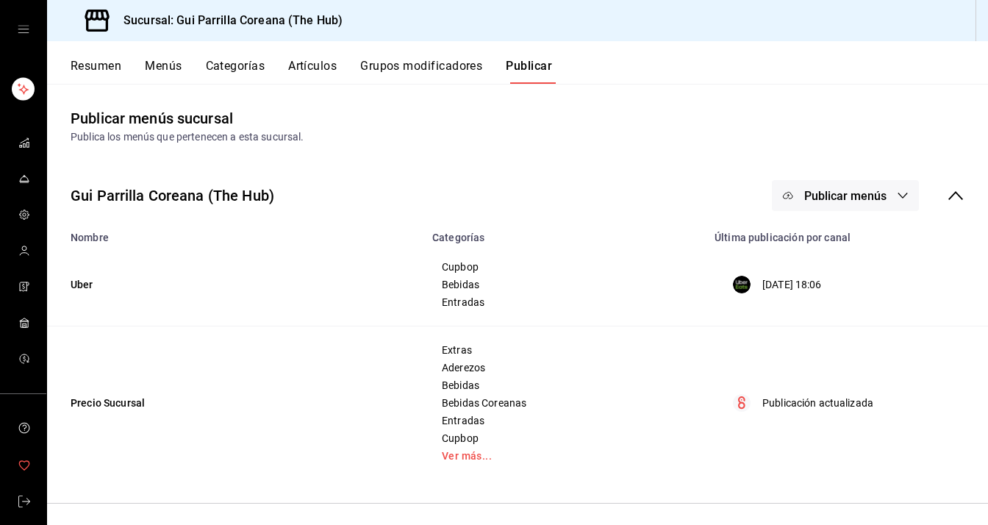
scroll to position [20, 0]
click at [20, 495] on icon "mailbox folders" at bounding box center [24, 496] width 12 height 12
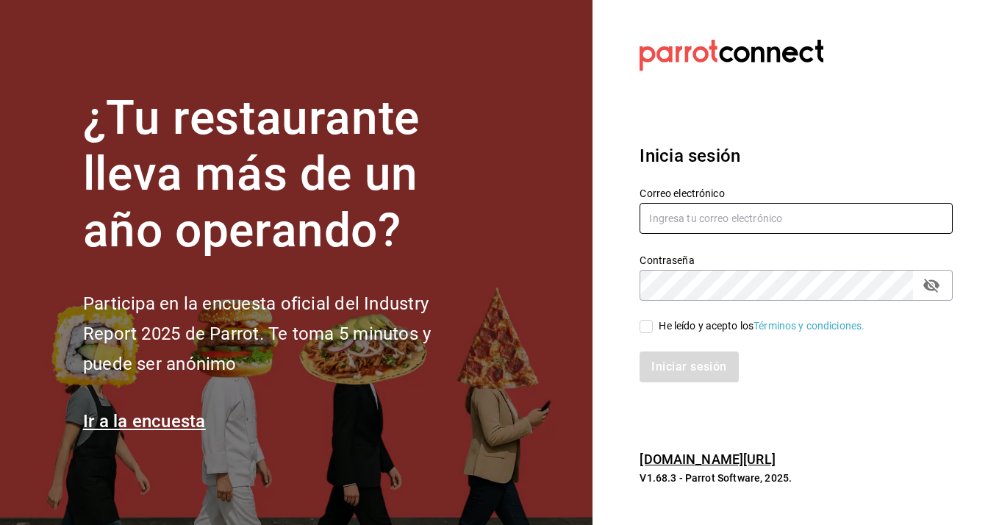
click at [792, 218] on input "text" at bounding box center [795, 218] width 313 height 31
type input "d"
type input "fscedis@gmail.com"
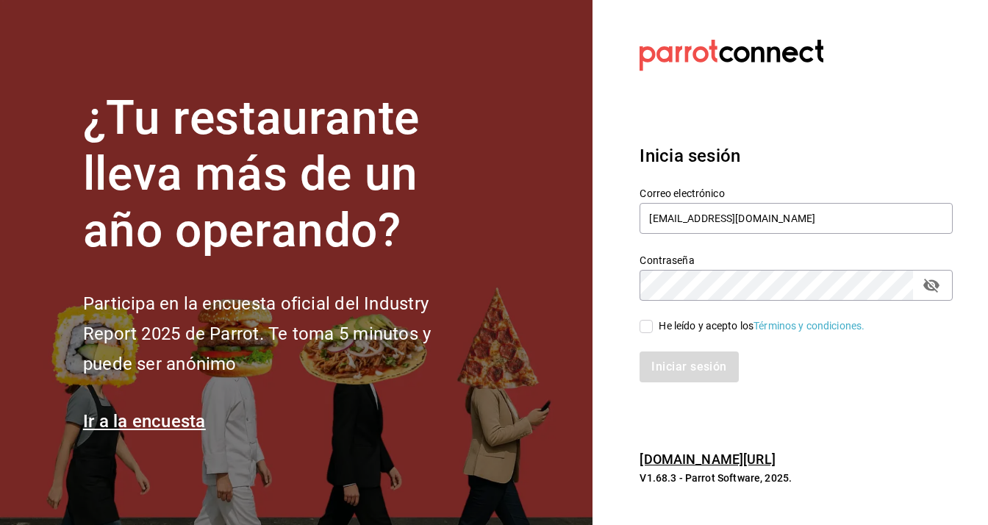
click at [929, 288] on icon "passwordField" at bounding box center [931, 286] width 16 height 14
click at [659, 324] on div "He leído y acepto los Términos y condiciones." at bounding box center [762, 325] width 206 height 15
click at [653, 324] on input "He leído y acepto los Términos y condiciones." at bounding box center [645, 326] width 13 height 13
checkbox input "true"
click at [673, 363] on button "Iniciar sesión" at bounding box center [689, 366] width 100 height 31
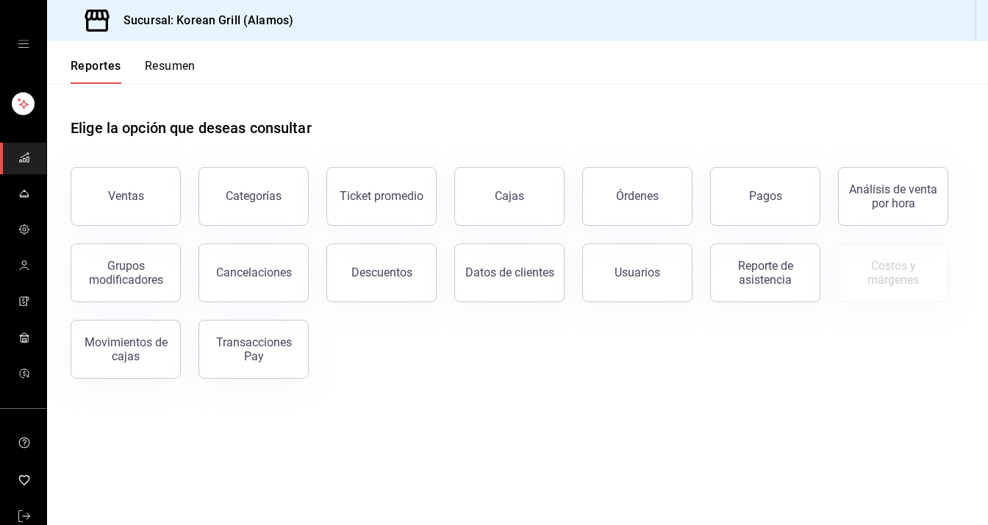
click at [153, 43] on div "Reportes Resumen" at bounding box center [121, 62] width 148 height 43
click at [162, 57] on div "Reportes Resumen" at bounding box center [121, 62] width 148 height 43
click at [171, 71] on button "Resumen" at bounding box center [170, 71] width 51 height 25
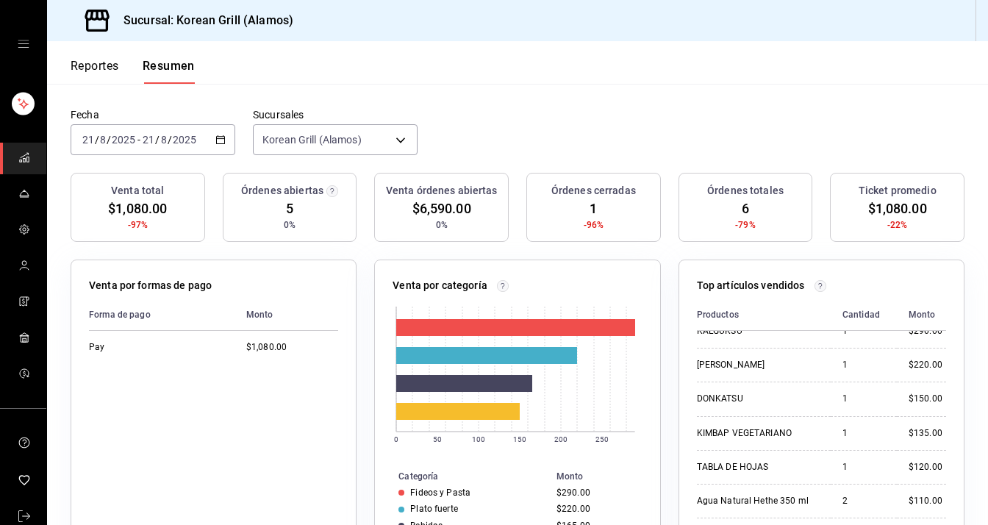
scroll to position [74, 0]
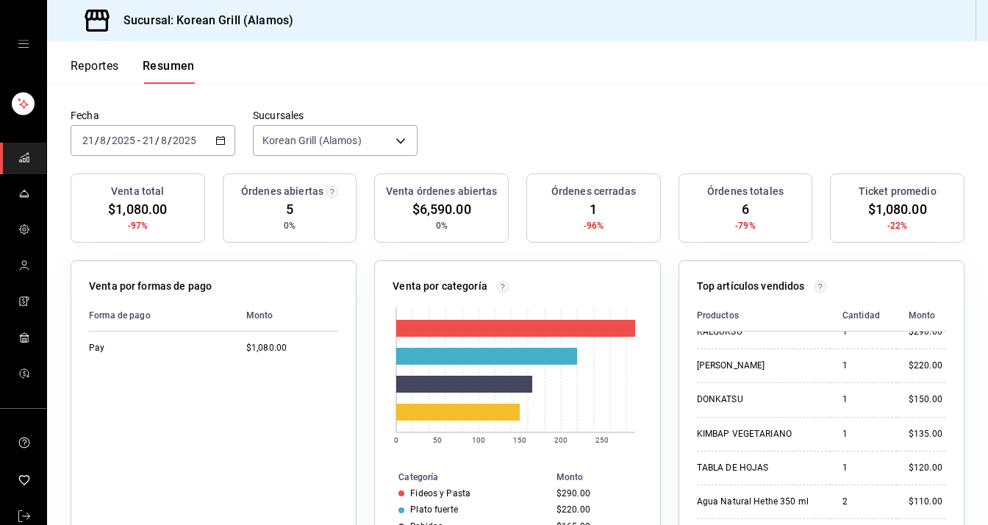
click at [102, 73] on button "Reportes" at bounding box center [95, 71] width 49 height 25
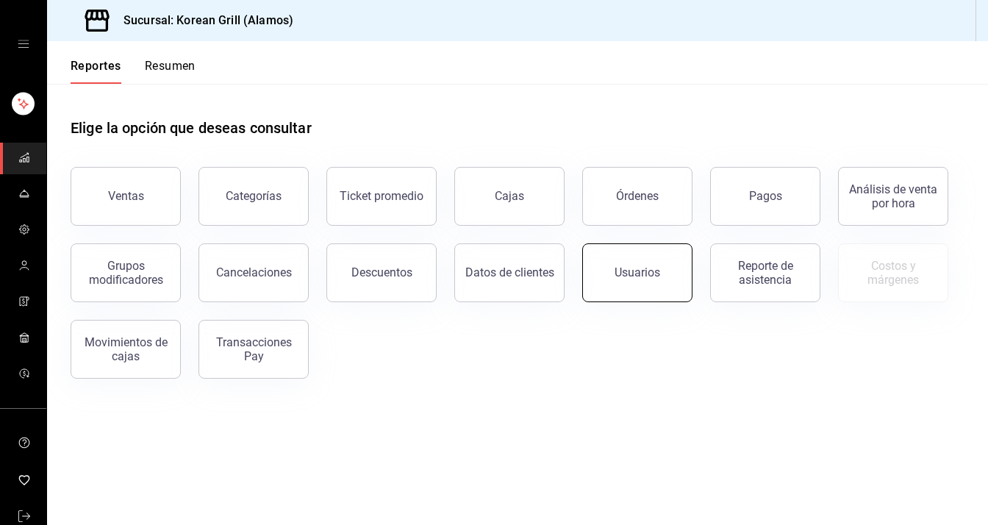
click at [673, 281] on button "Usuarios" at bounding box center [637, 272] width 110 height 59
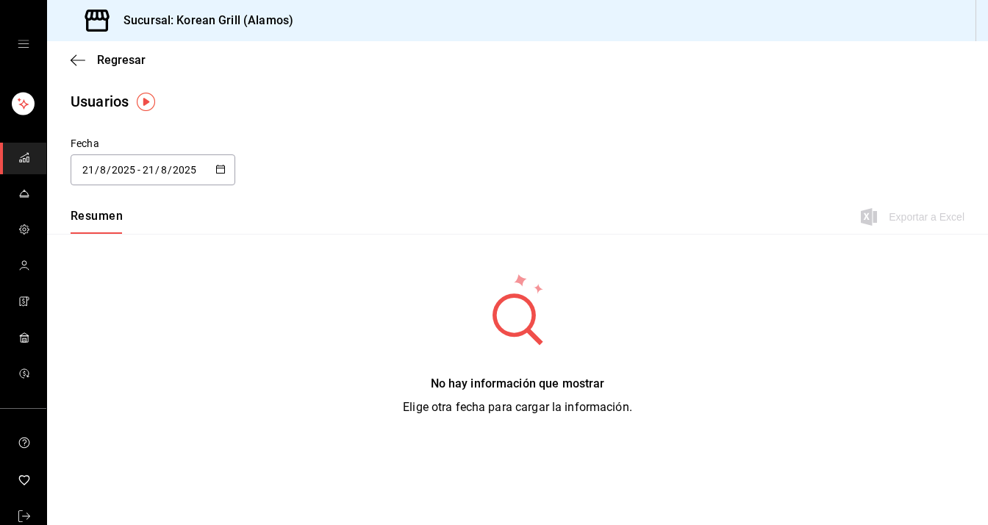
click at [226, 172] on div "[DATE] [DATE] - [DATE] [DATE]" at bounding box center [153, 169] width 165 height 31
click at [141, 382] on li "Rango de fechas" at bounding box center [140, 381] width 139 height 33
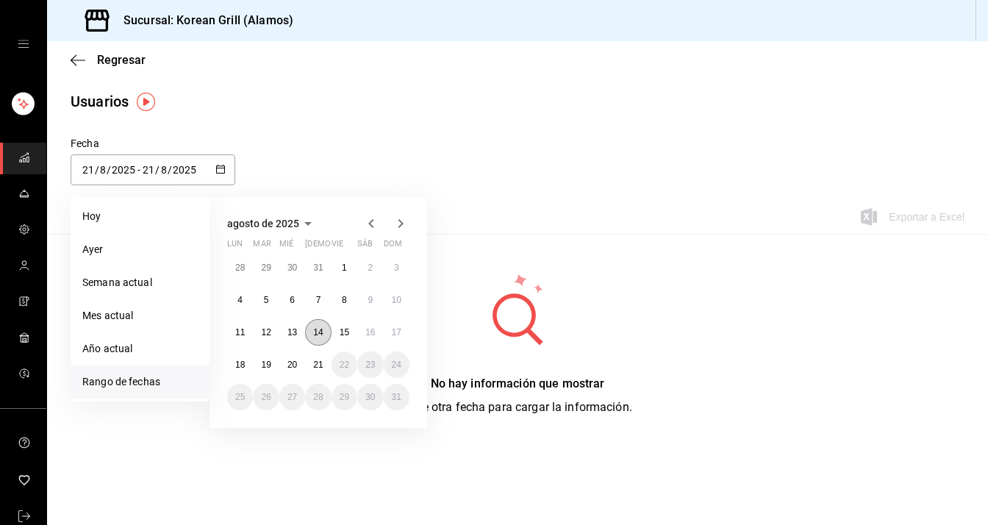
click at [318, 332] on button "14" at bounding box center [318, 332] width 26 height 26
click at [285, 362] on button "20" at bounding box center [292, 364] width 26 height 26
type input "[DATE]"
type input "14"
type input "[DATE]"
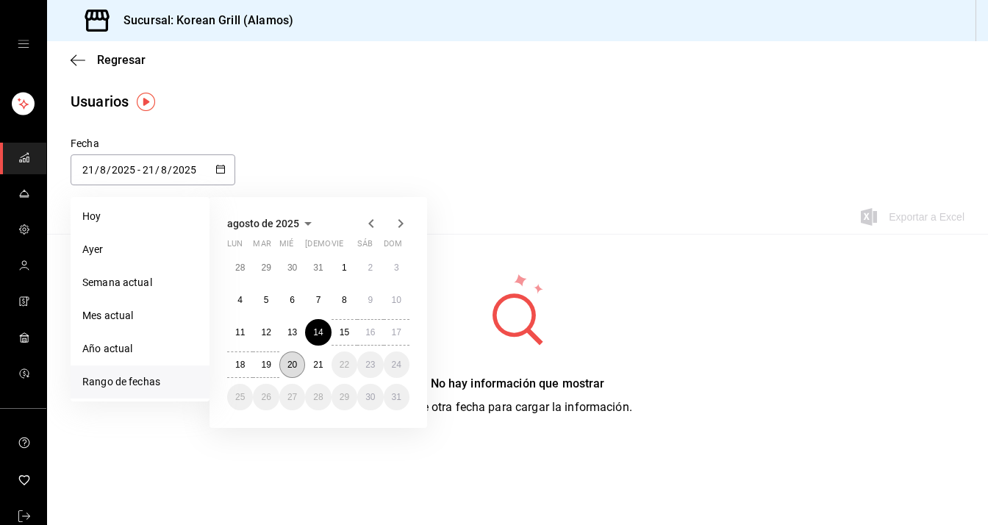
type input "20"
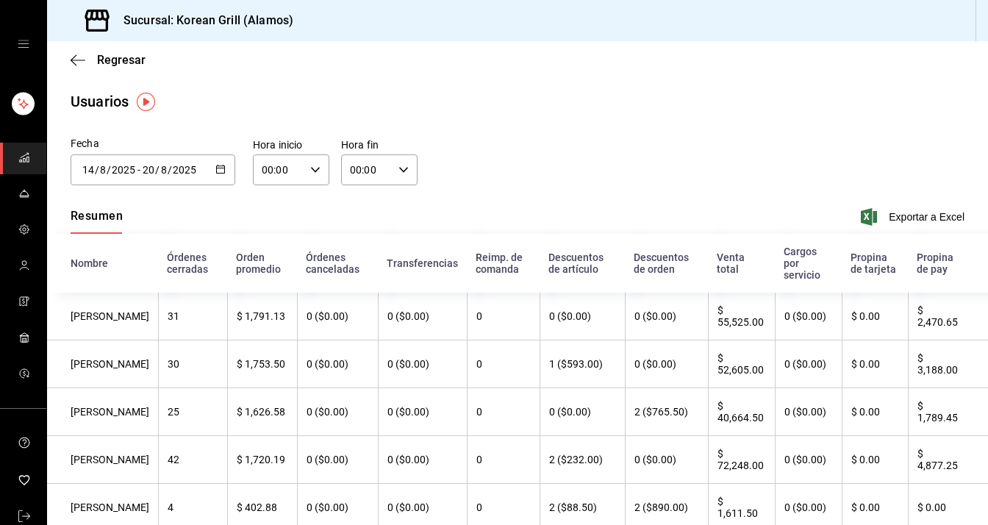
click at [310, 168] on icon "button" at bounding box center [315, 170] width 10 height 10
click at [267, 196] on span "12" at bounding box center [269, 190] width 14 height 12
type input "12:00"
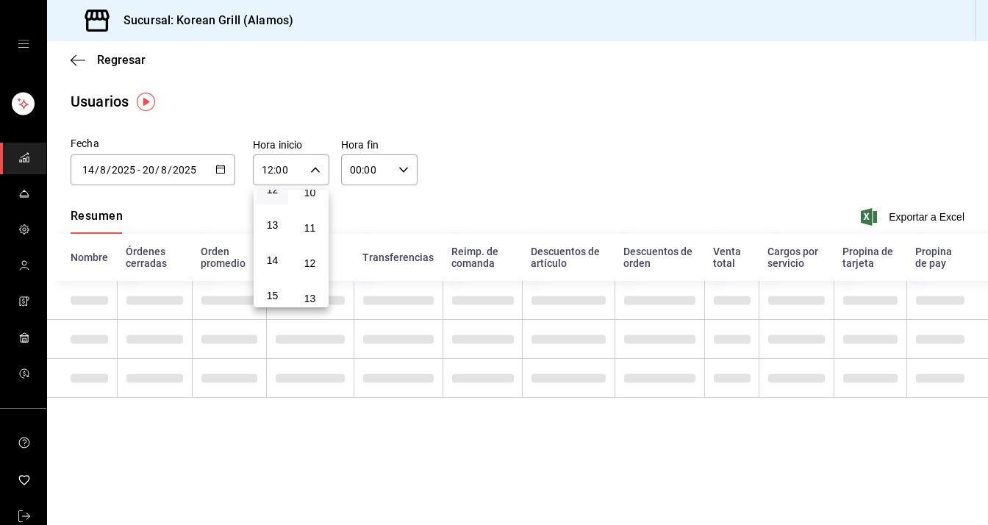
click at [366, 173] on div at bounding box center [494, 262] width 988 height 525
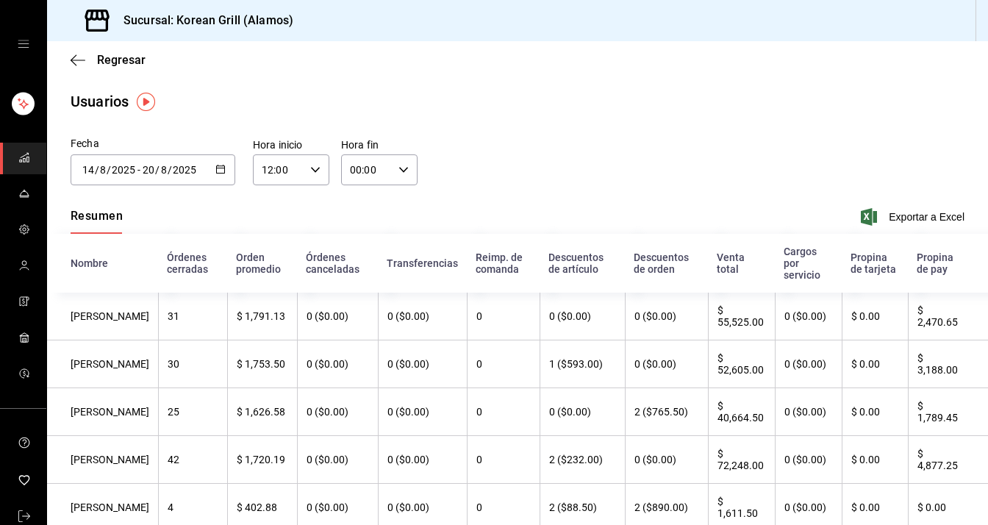
click at [366, 168] on input "00:00" at bounding box center [366, 169] width 51 height 29
click at [359, 284] on span "23" at bounding box center [357, 290] width 14 height 12
click at [400, 286] on span "59" at bounding box center [398, 290] width 14 height 12
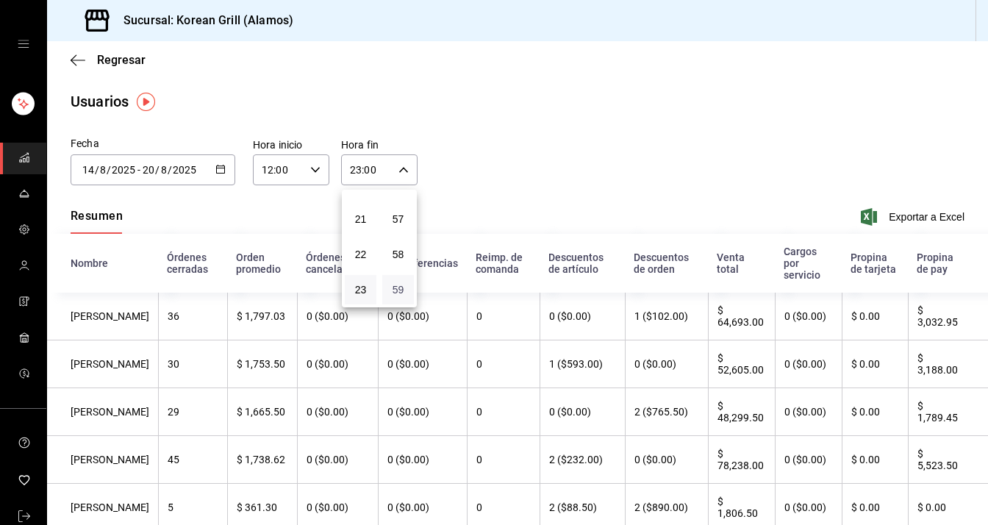
type input "23:59"
click at [550, 120] on div at bounding box center [494, 262] width 988 height 525
click at [886, 218] on span "Exportar a Excel" at bounding box center [914, 217] width 101 height 18
click at [110, 50] on div "Regresar" at bounding box center [517, 59] width 941 height 37
click at [114, 60] on span "Regresar" at bounding box center [121, 60] width 49 height 14
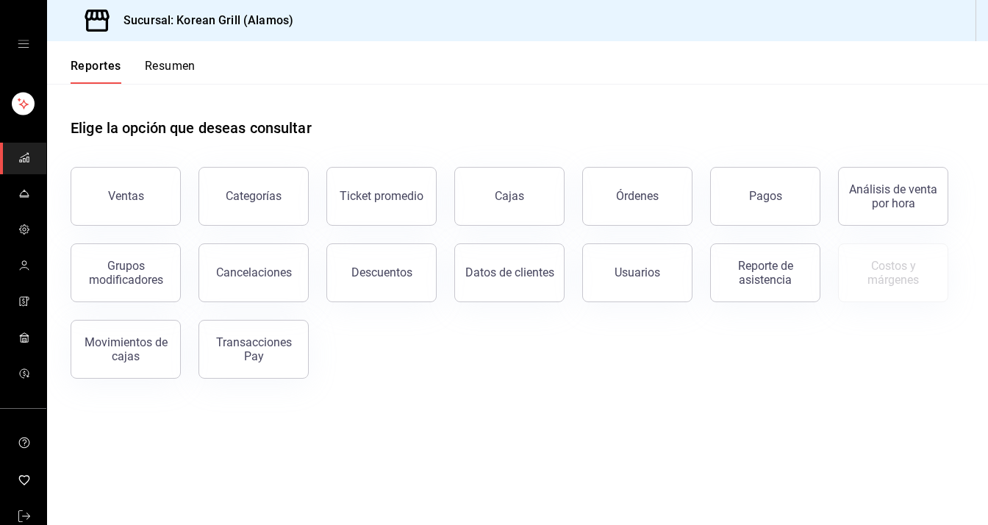
click at [165, 69] on button "Resumen" at bounding box center [170, 71] width 51 height 25
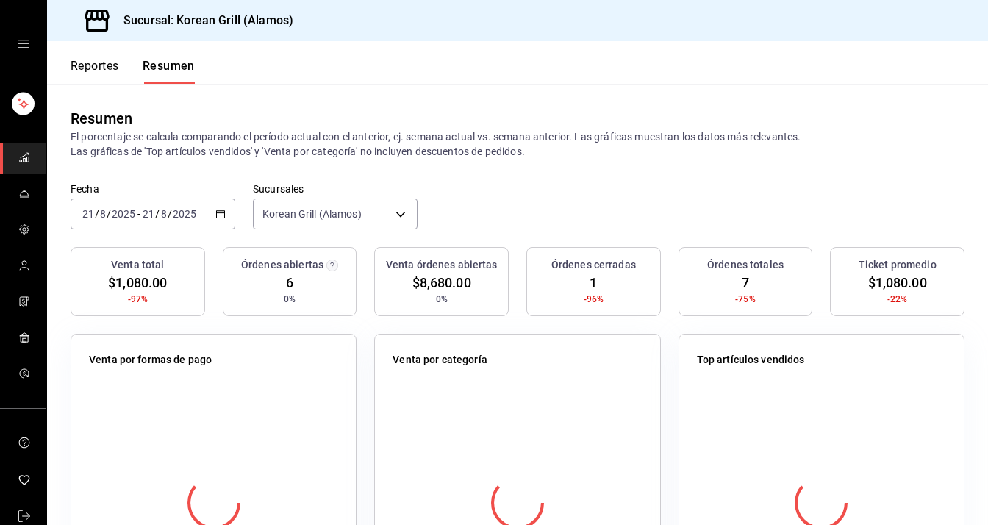
click at [215, 218] on icon "button" at bounding box center [220, 214] width 10 height 10
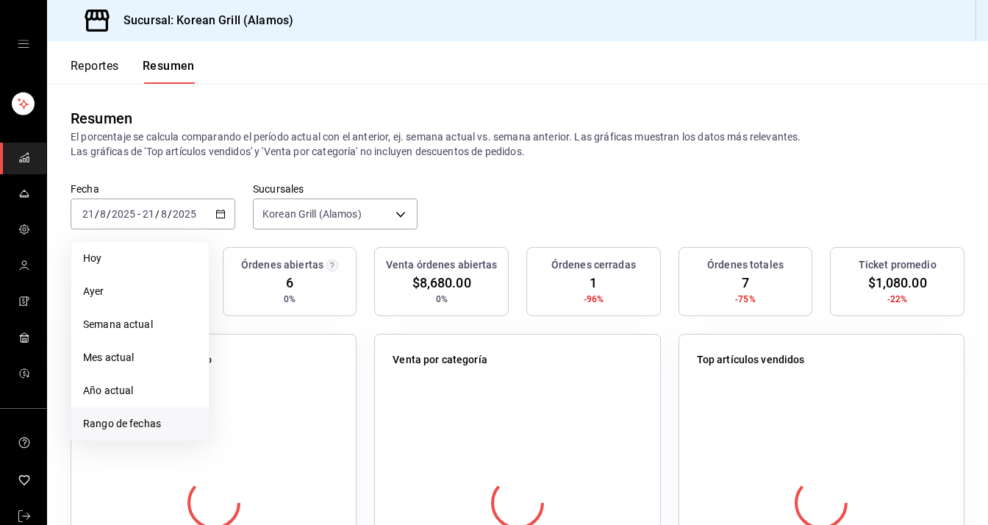
click at [152, 429] on span "Rango de fechas" at bounding box center [140, 423] width 114 height 15
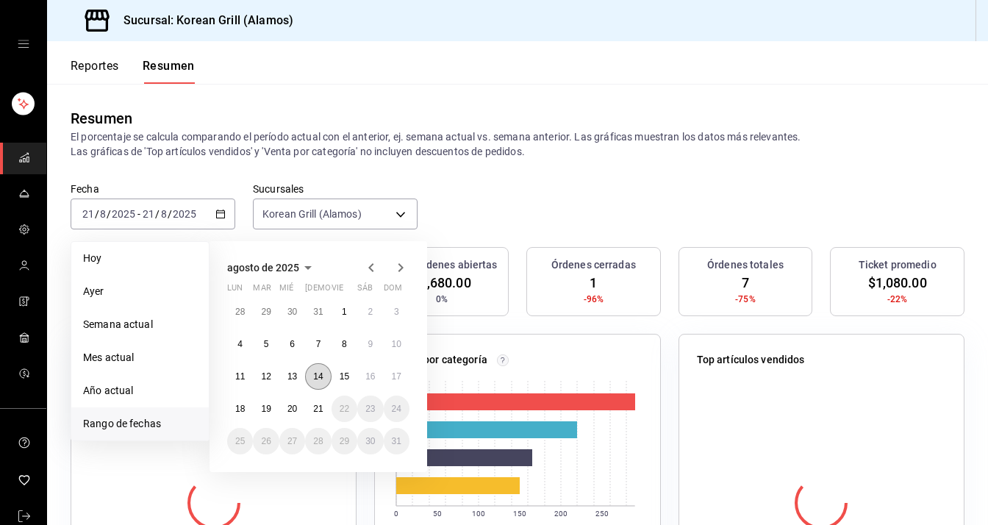
click at [315, 376] on abbr "14" at bounding box center [318, 376] width 10 height 10
click at [290, 409] on abbr "20" at bounding box center [292, 409] width 10 height 10
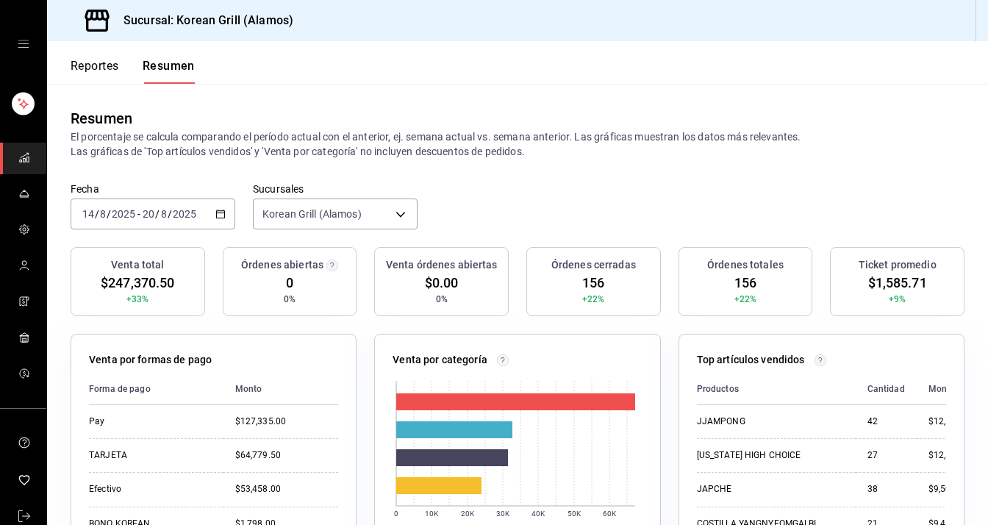
click at [105, 64] on button "Reportes" at bounding box center [95, 71] width 49 height 25
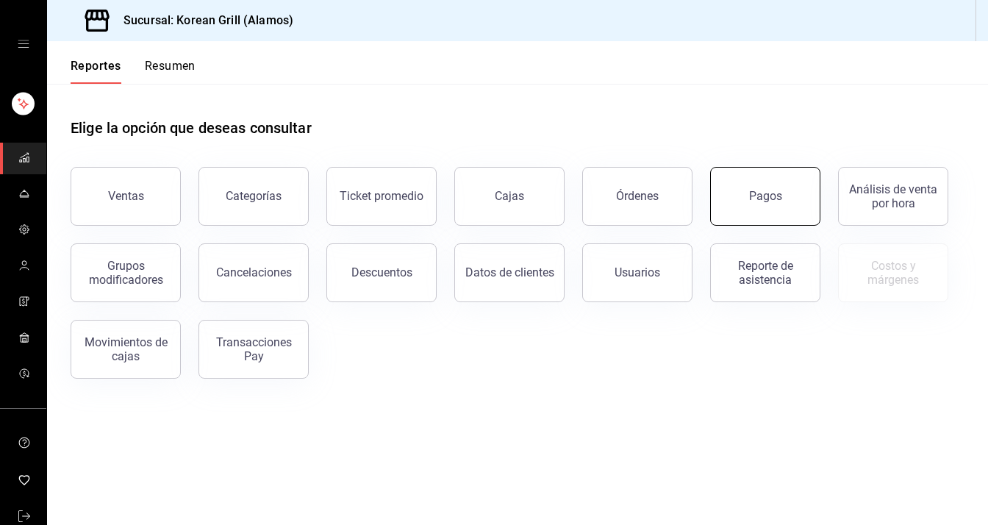
click at [723, 189] on button "Pagos" at bounding box center [765, 196] width 110 height 59
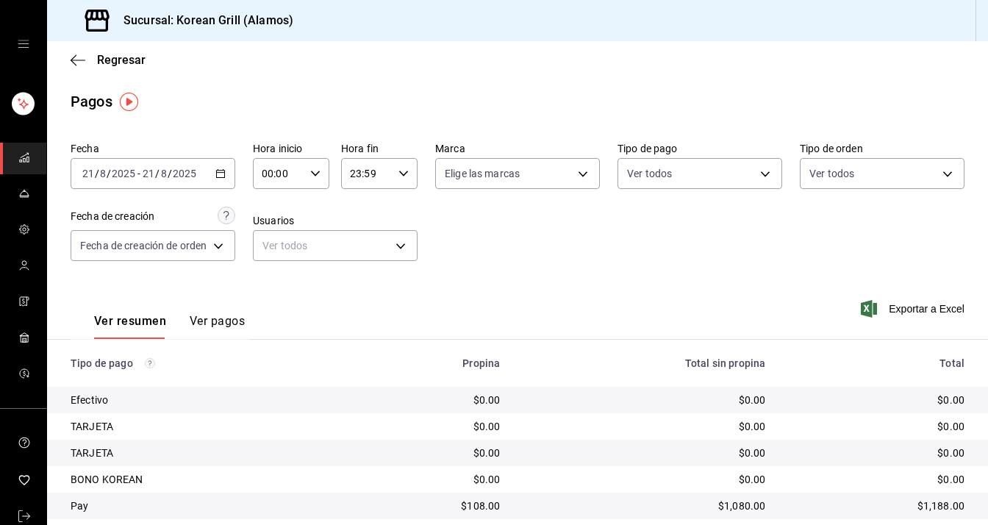
click at [231, 180] on div "[DATE] [DATE] - [DATE] [DATE]" at bounding box center [153, 173] width 165 height 31
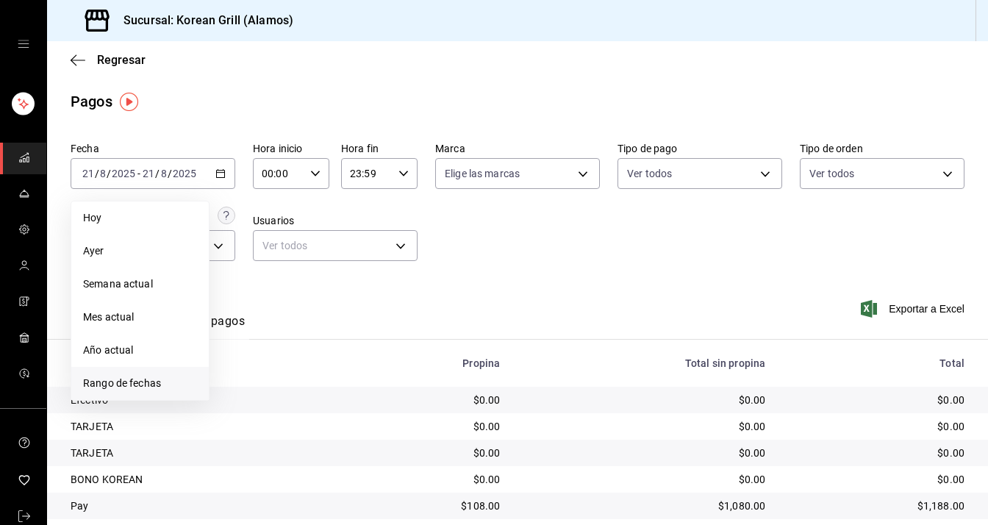
click at [155, 374] on li "Rango de fechas" at bounding box center [139, 383] width 137 height 33
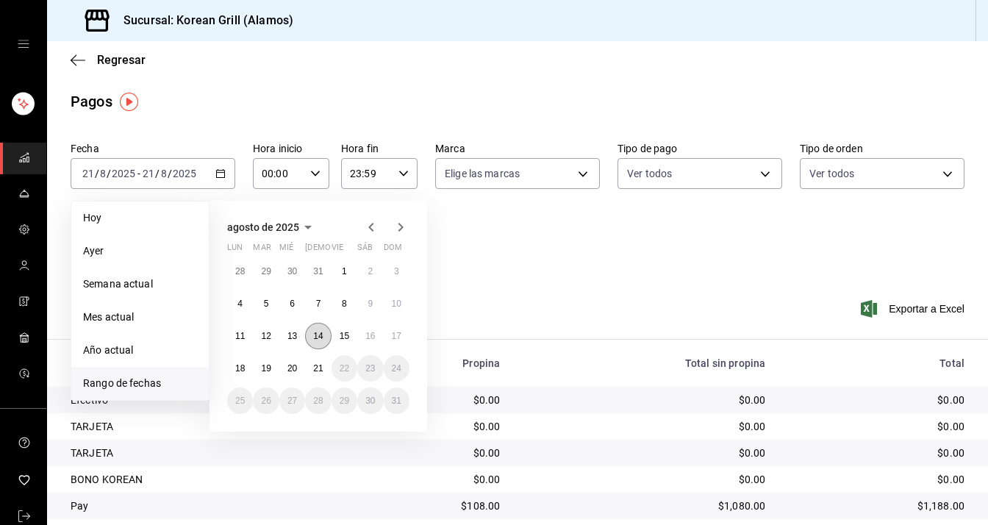
click at [323, 339] on abbr "14" at bounding box center [318, 336] width 10 height 10
click at [290, 369] on abbr "20" at bounding box center [292, 368] width 10 height 10
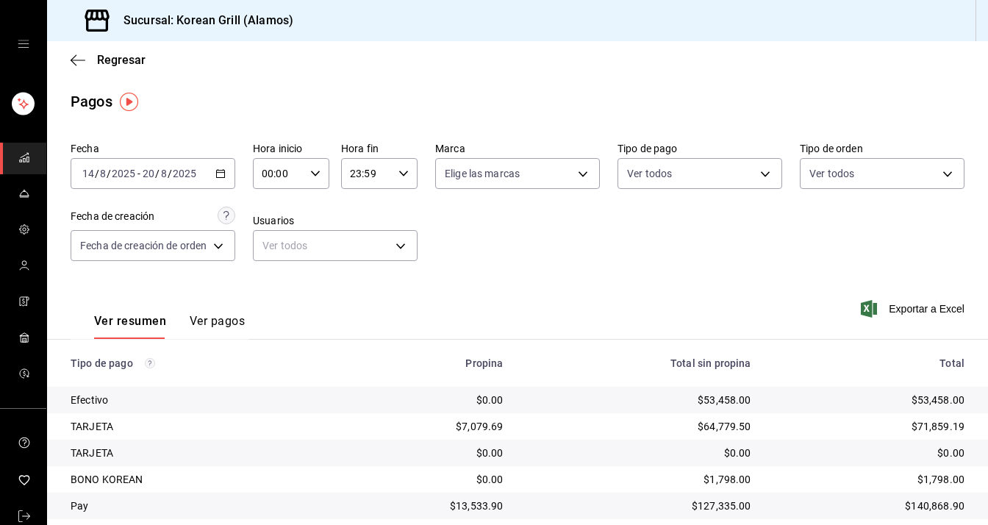
click at [310, 168] on div "00:00 Hora inicio" at bounding box center [291, 173] width 76 height 31
click at [273, 199] on span "12" at bounding box center [272, 193] width 14 height 12
type input "12:00"
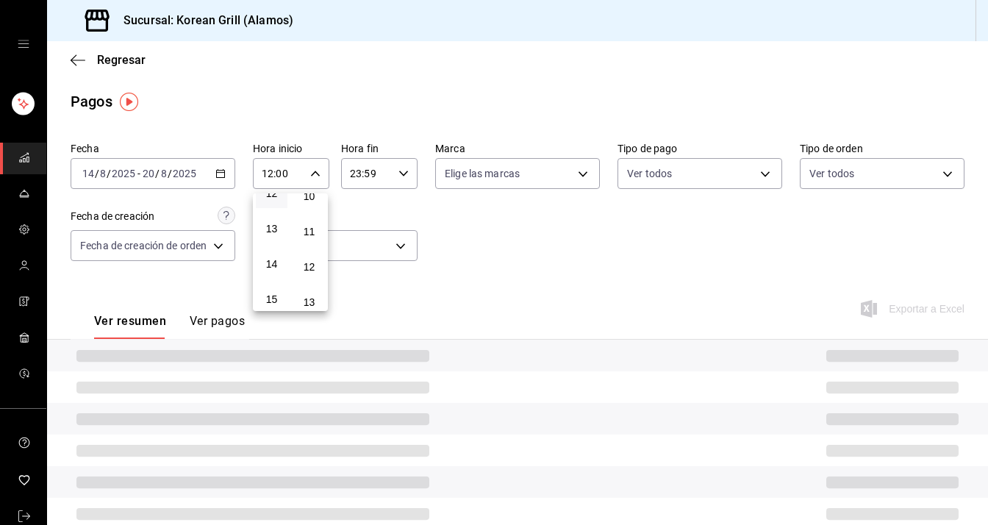
click at [375, 171] on div at bounding box center [494, 262] width 988 height 525
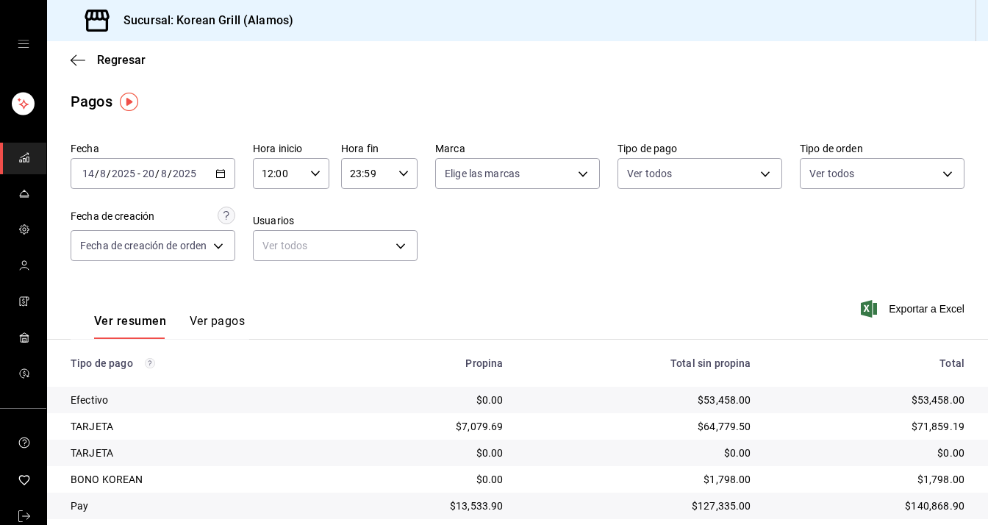
click at [577, 228] on div "Fecha [DATE] [DATE] - [DATE] [DATE] Hora inicio 12:00 Hora inicio Hora fin 23:5…" at bounding box center [518, 207] width 894 height 143
click at [201, 321] on button "Ver pagos" at bounding box center [217, 326] width 55 height 25
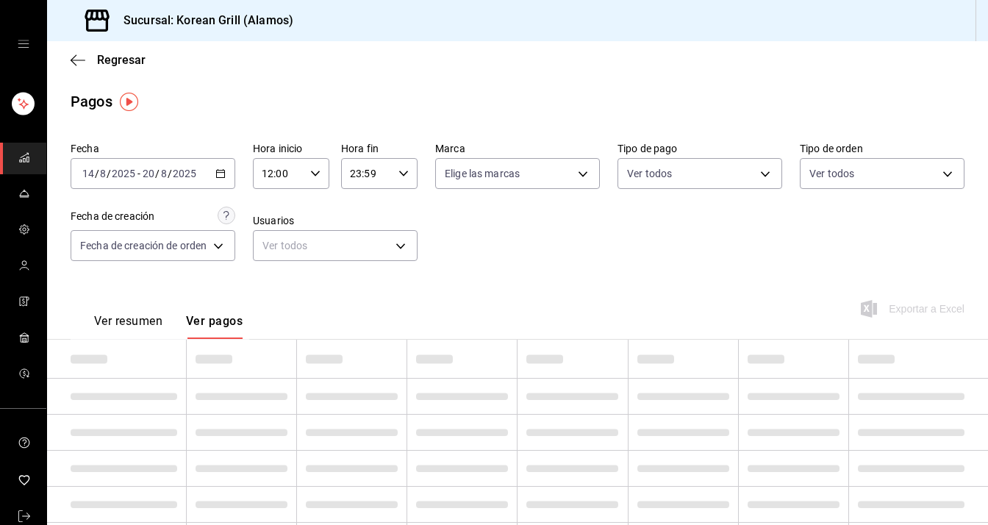
click at [150, 321] on button "Ver resumen" at bounding box center [128, 326] width 68 height 25
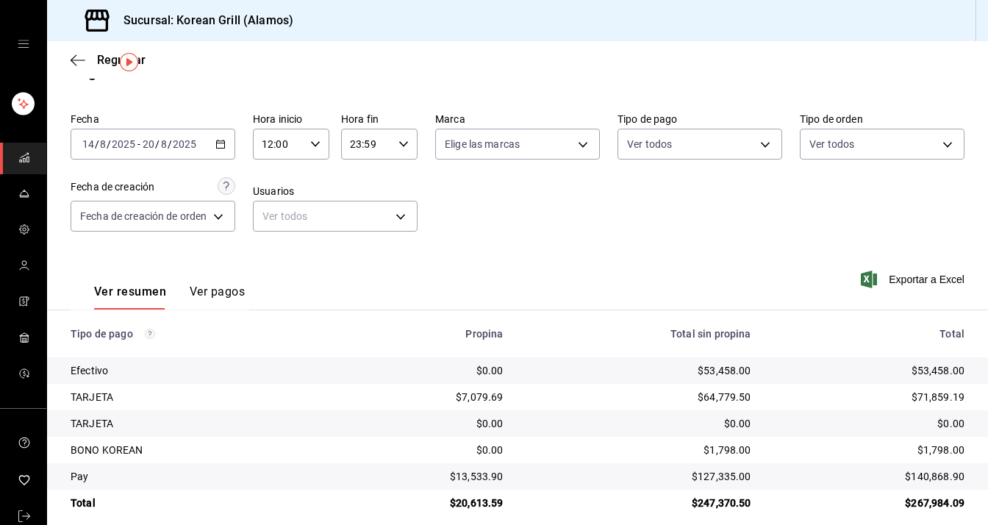
scroll to position [45, 0]
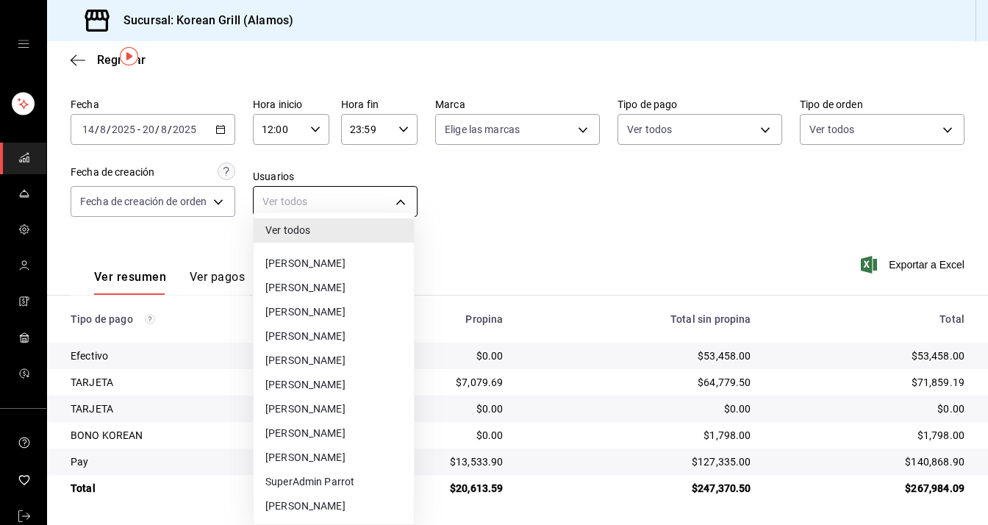
click at [389, 201] on body "Sucursal: Korean Grill (Alamos) Regresar Pagos Fecha [DATE] [DATE] - [DATE] [DA…" at bounding box center [494, 262] width 988 height 525
click at [335, 265] on li "[PERSON_NAME]" at bounding box center [334, 263] width 160 height 24
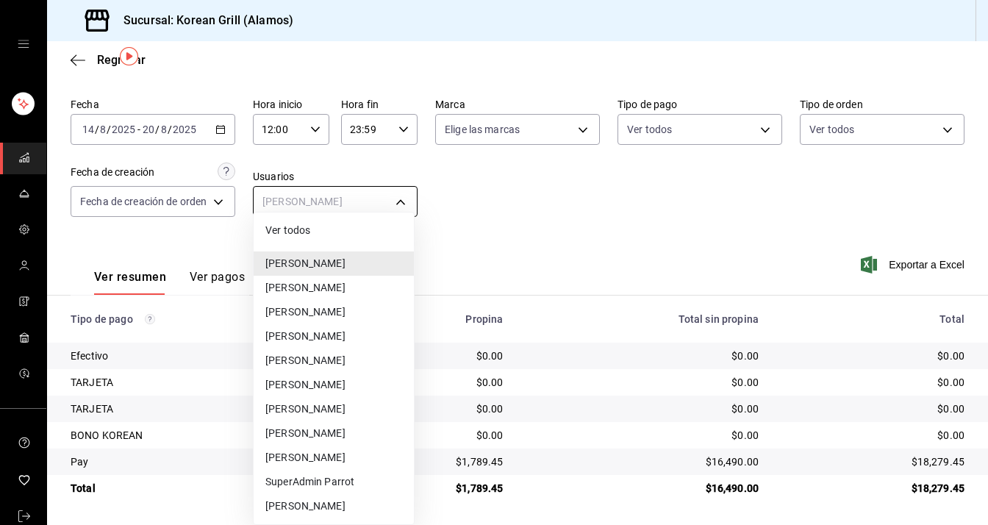
click at [403, 195] on body "Sucursal: Korean Grill (Alamos) Regresar Pagos Fecha [DATE] [DATE] - [DATE] [DA…" at bounding box center [494, 262] width 988 height 525
click at [338, 288] on li "[PERSON_NAME]" at bounding box center [334, 288] width 160 height 24
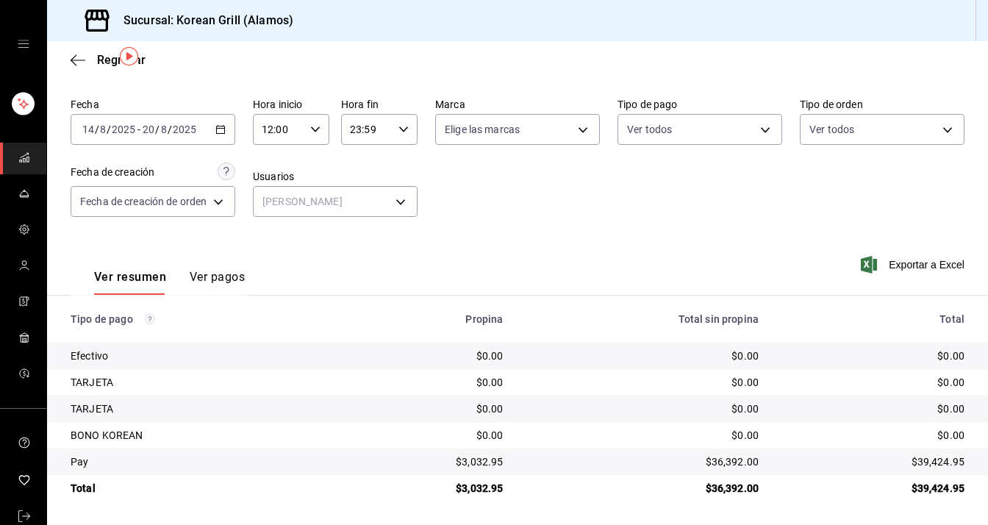
click at [415, 204] on div "Fecha [DATE] [DATE] - [DATE] [DATE] Hora inicio 12:00 Hora inicio Hora fin 23:5…" at bounding box center [518, 163] width 894 height 143
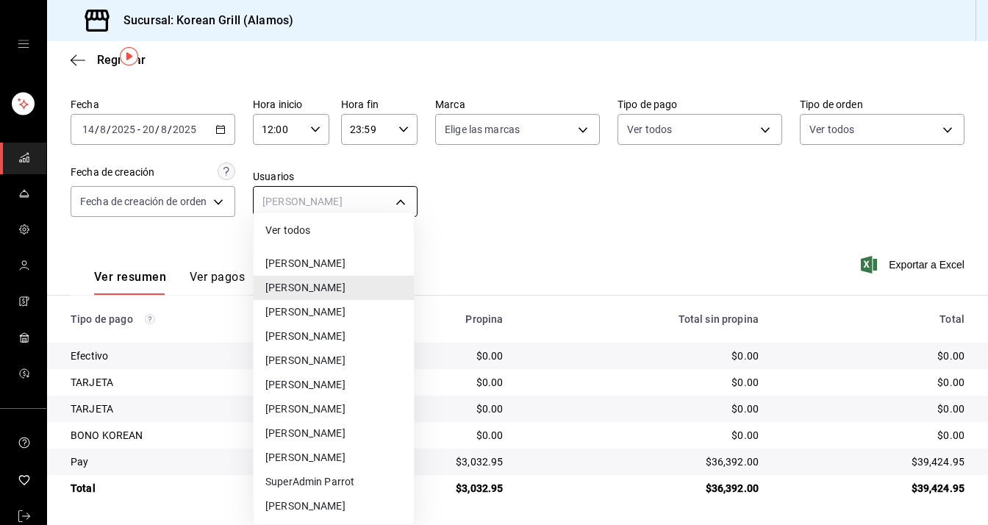
click at [387, 199] on body "Sucursal: Korean Grill (Alamos) Regresar Pagos Fecha [DATE] [DATE] - [DATE] [DA…" at bounding box center [494, 262] width 988 height 525
click at [326, 384] on li "[PERSON_NAME]" at bounding box center [334, 385] width 160 height 24
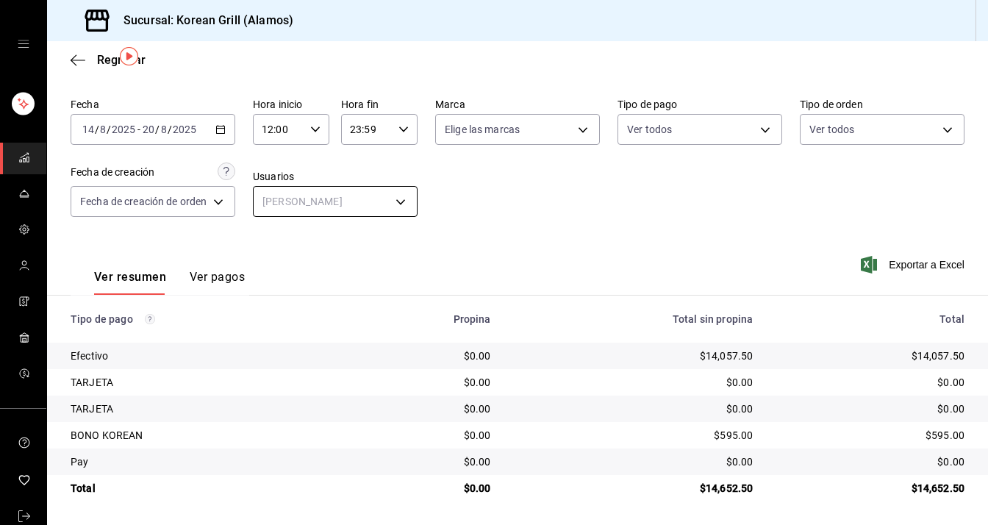
click at [399, 207] on body "Sucursal: Korean Grill (Alamos) Regresar Pagos Fecha [DATE] [DATE] - [DATE] [DA…" at bounding box center [494, 262] width 988 height 525
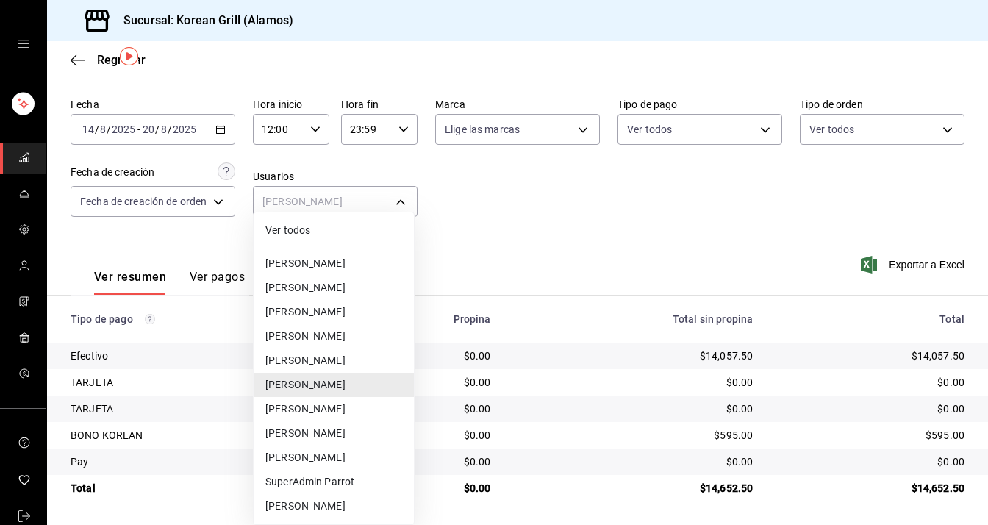
click at [296, 409] on li "[PERSON_NAME]" at bounding box center [334, 409] width 160 height 24
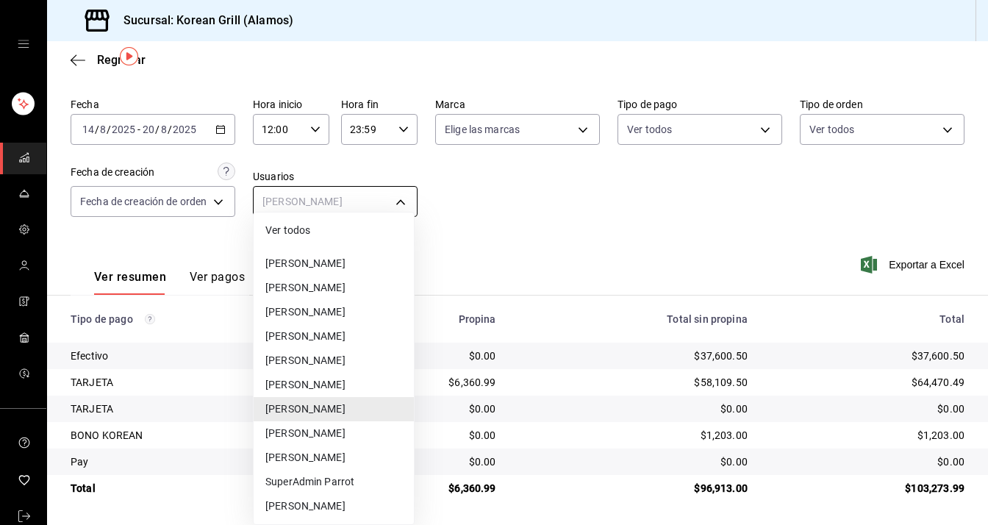
click at [371, 200] on body "Sucursal: Korean Grill (Alamos) Regresar Pagos Fecha [DATE] [DATE] - [DATE] [DA…" at bounding box center [494, 262] width 988 height 525
click at [337, 230] on li "Ver todos" at bounding box center [334, 230] width 160 height 24
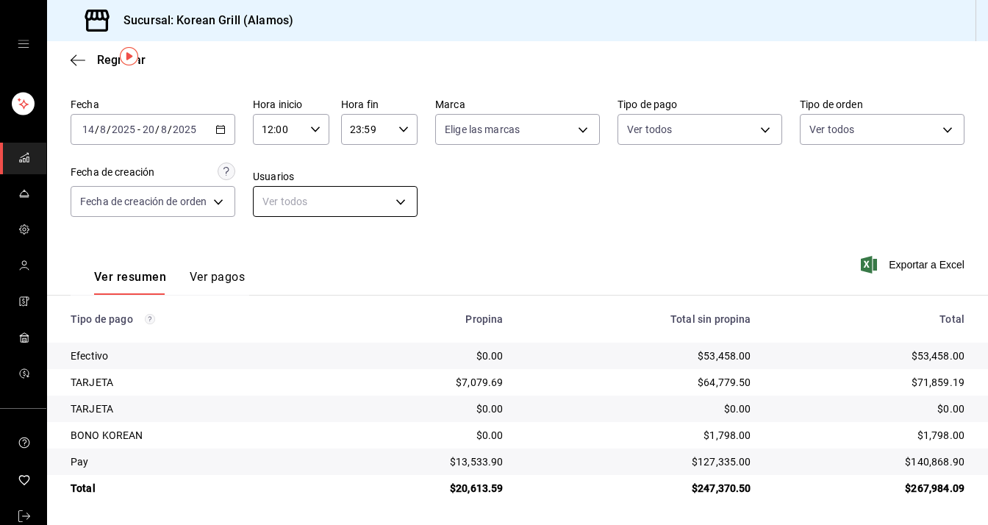
click at [382, 200] on body "Sucursal: Korean Grill (Alamos) Regresar Pagos Fecha [DATE] [DATE] - [DATE] [DA…" at bounding box center [494, 262] width 988 height 525
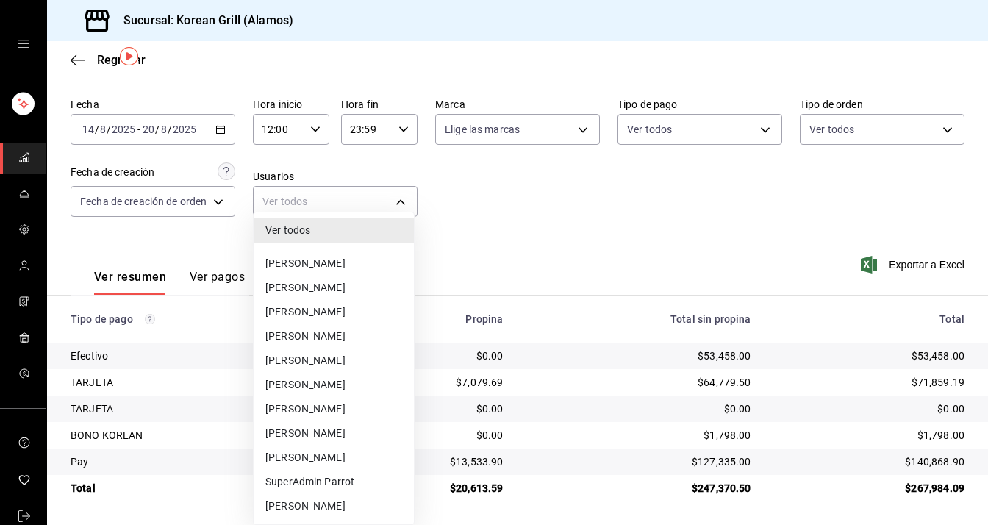
click at [326, 454] on li "[PERSON_NAME]" at bounding box center [334, 457] width 160 height 24
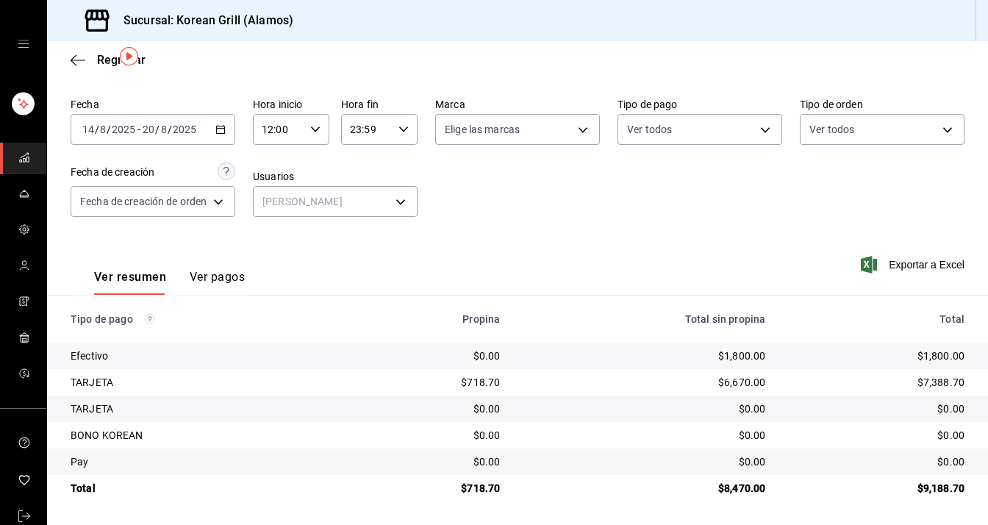
click at [225, 271] on button "Ver pagos" at bounding box center [217, 282] width 55 height 25
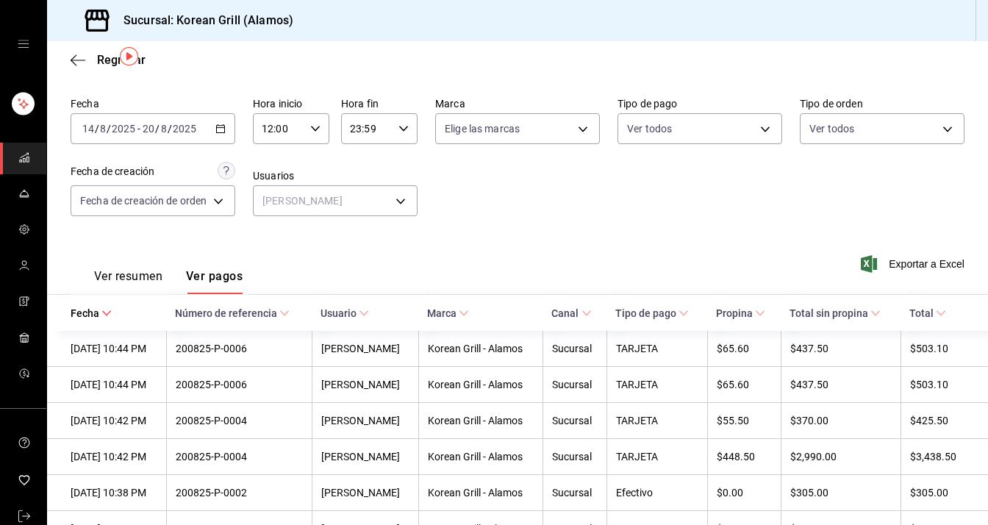
click at [341, 217] on div "Fecha [DATE] [DATE] - [DATE] [DATE] Hora inicio 12:00 Hora inicio Hora fin 23:5…" at bounding box center [518, 162] width 894 height 143
click at [349, 201] on body "Sucursal: Korean Grill (Alamos) Regresar Pagos Fecha [DATE] [DATE] - [DATE] [DA…" at bounding box center [494, 262] width 988 height 525
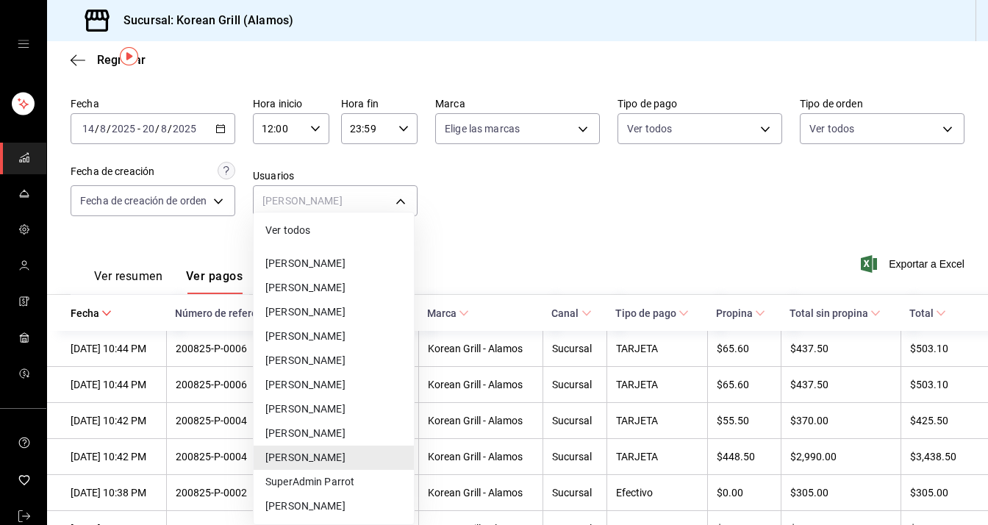
click at [325, 407] on li "[PERSON_NAME]" at bounding box center [334, 409] width 160 height 24
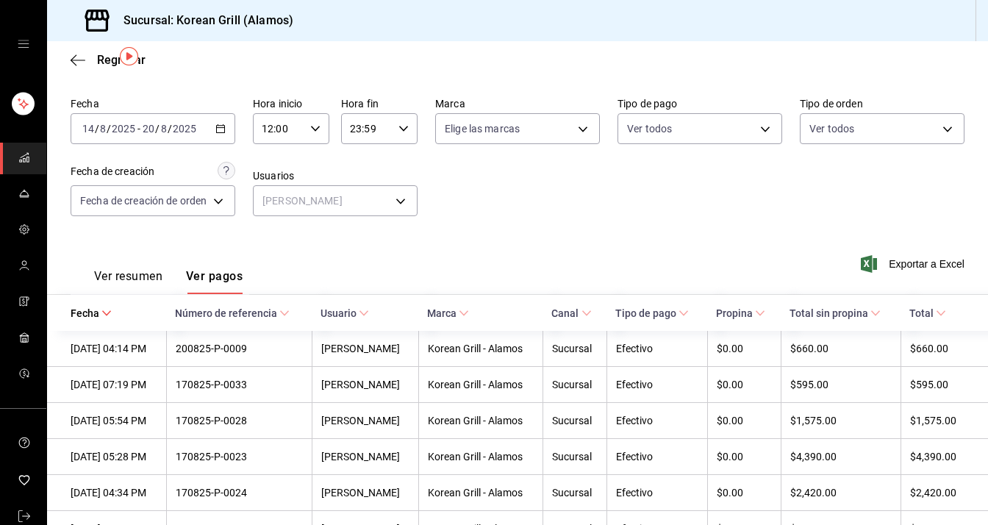
click at [131, 280] on button "Ver resumen" at bounding box center [128, 281] width 68 height 25
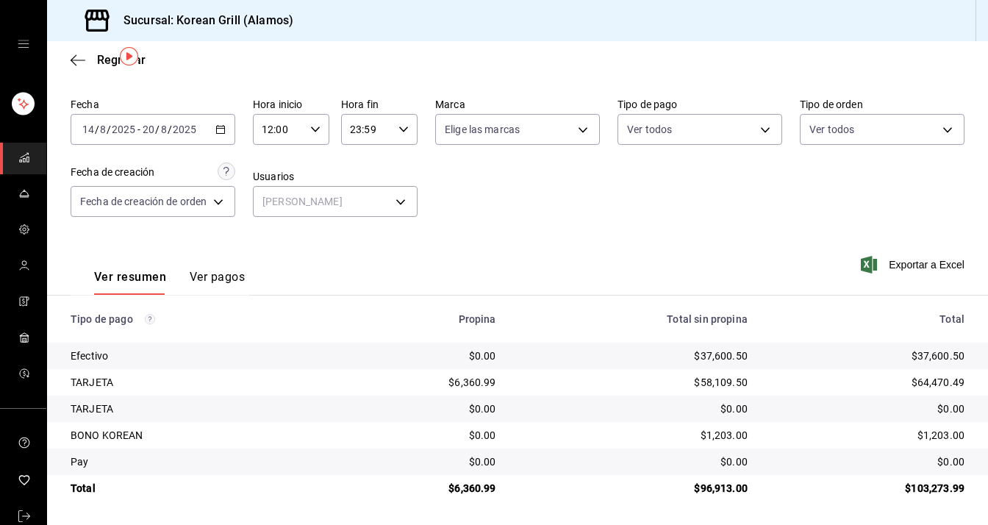
click at [208, 282] on button "Ver pagos" at bounding box center [217, 282] width 55 height 25
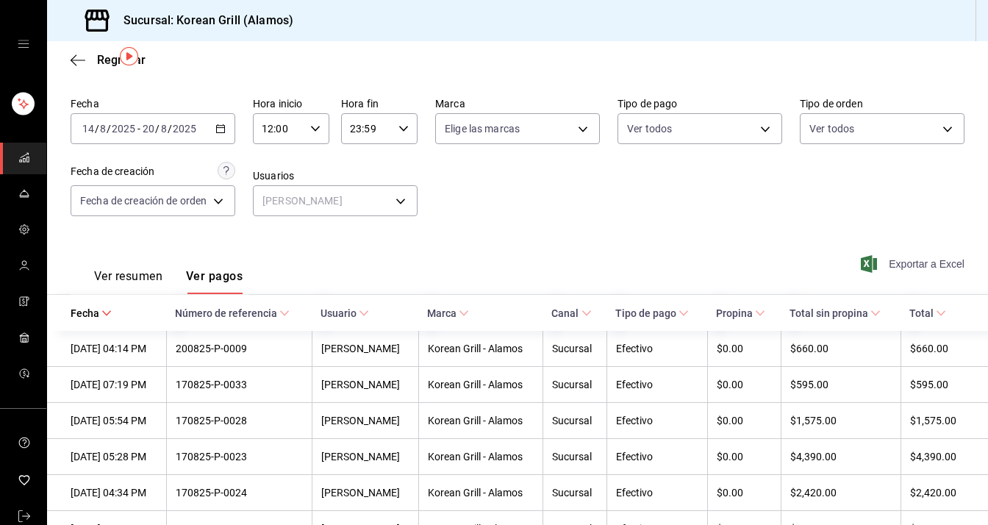
click at [897, 265] on span "Exportar a Excel" at bounding box center [914, 264] width 101 height 18
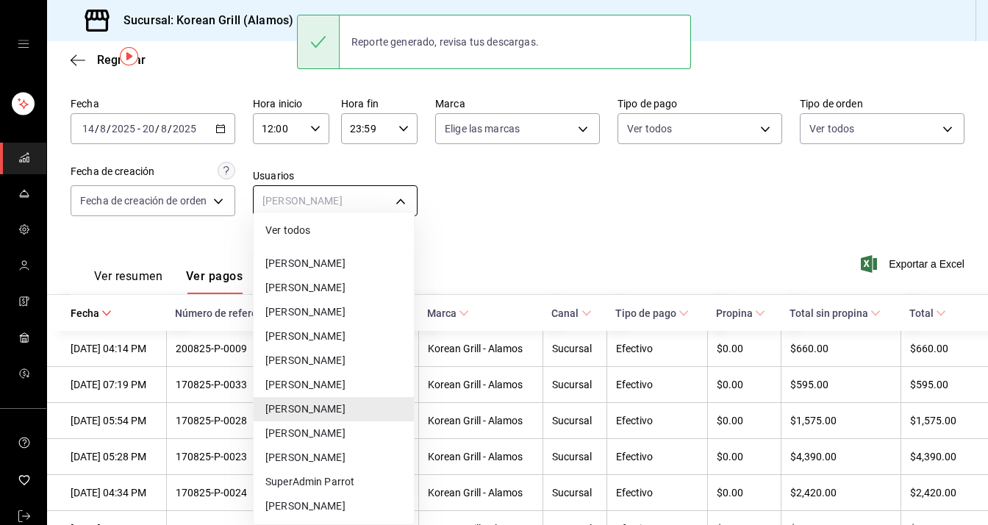
click at [332, 206] on body "Sucursal: Korean Grill (Alamos) Regresar Pagos Fecha [DATE] [DATE] - [DATE] [DA…" at bounding box center [494, 262] width 988 height 525
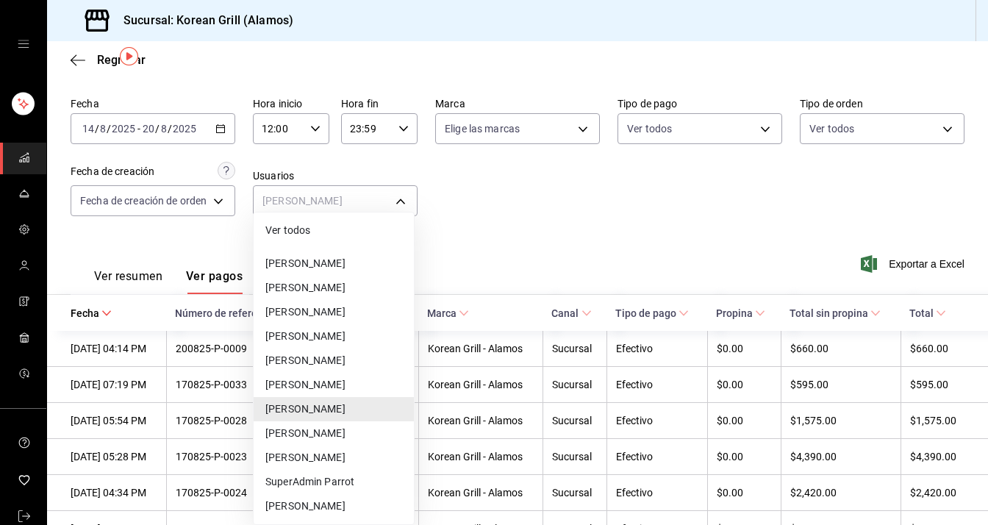
click at [309, 463] on li "[PERSON_NAME]" at bounding box center [334, 457] width 160 height 24
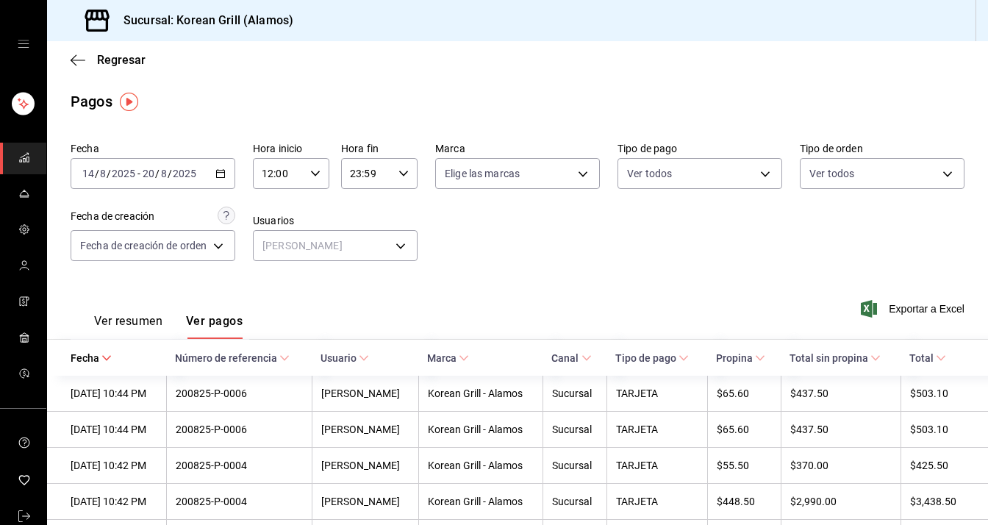
click at [151, 315] on button "Ver resumen" at bounding box center [128, 326] width 68 height 25
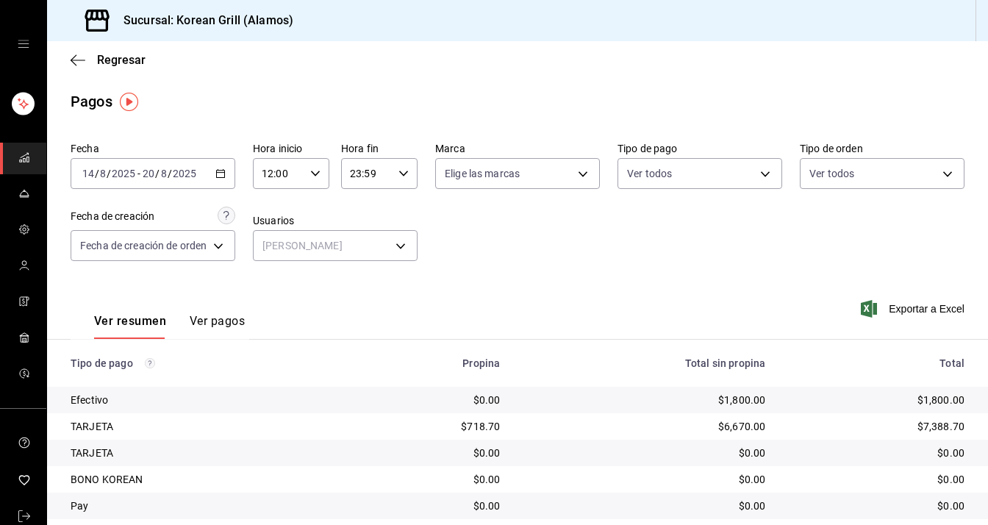
click at [204, 324] on button "Ver pagos" at bounding box center [217, 326] width 55 height 25
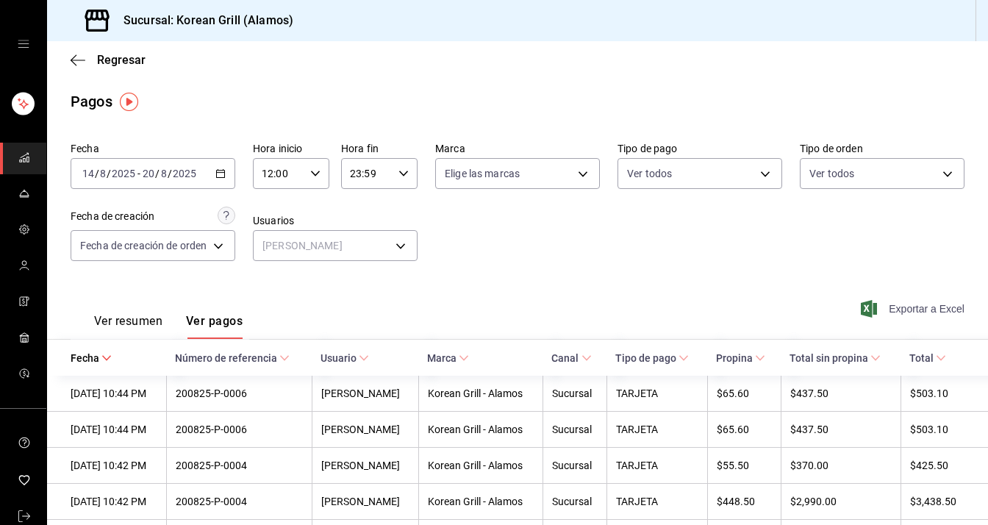
click at [908, 312] on span "Exportar a Excel" at bounding box center [914, 309] width 101 height 18
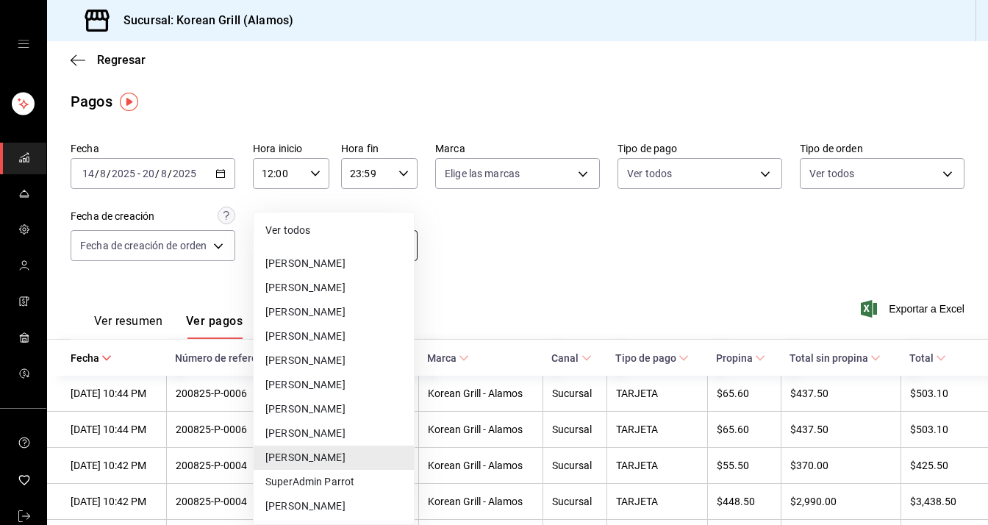
click at [394, 239] on body "Sucursal: Korean Grill (Alamos) Regresar Pagos Fecha [DATE] [DATE] - [DATE] [DA…" at bounding box center [494, 262] width 988 height 525
click at [317, 236] on li "Ver todos" at bounding box center [334, 230] width 160 height 24
type input "null"
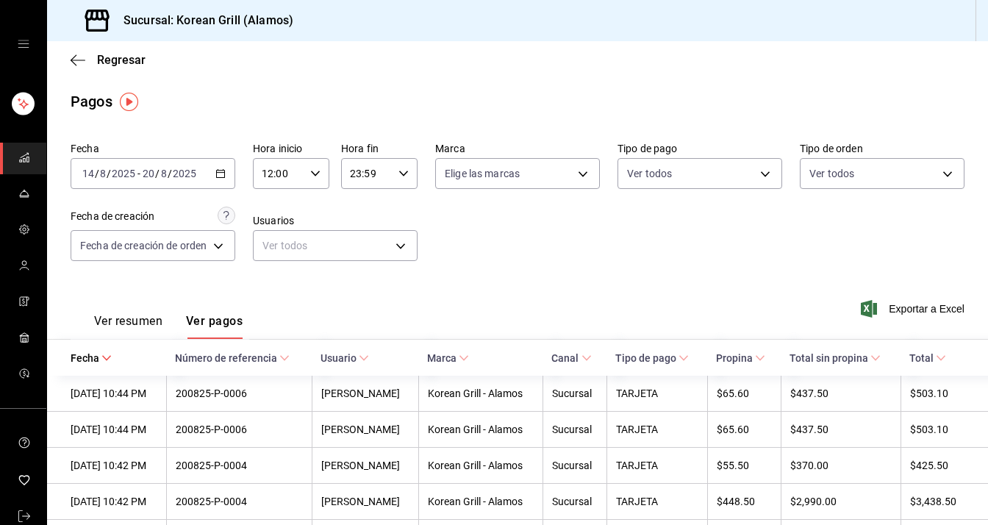
click at [129, 316] on button "Ver resumen" at bounding box center [128, 326] width 68 height 25
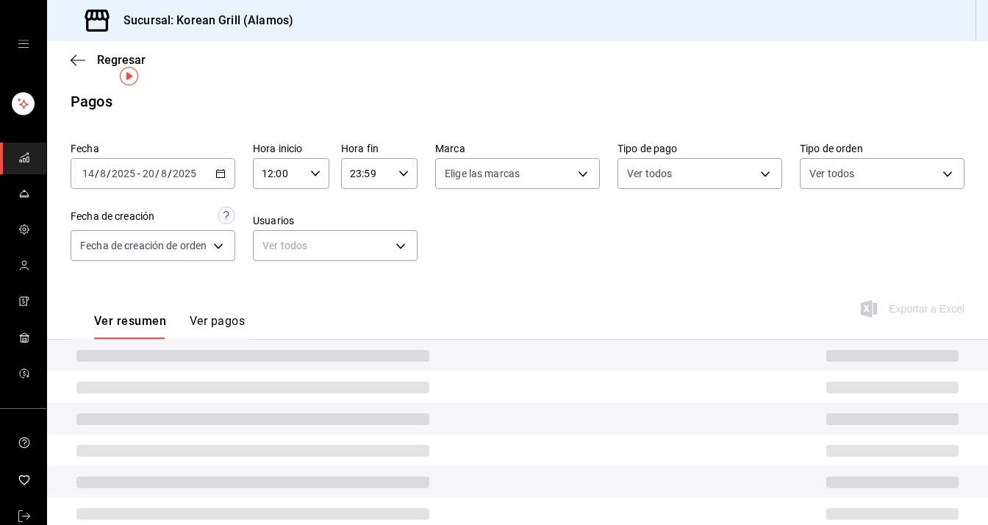
scroll to position [45, 0]
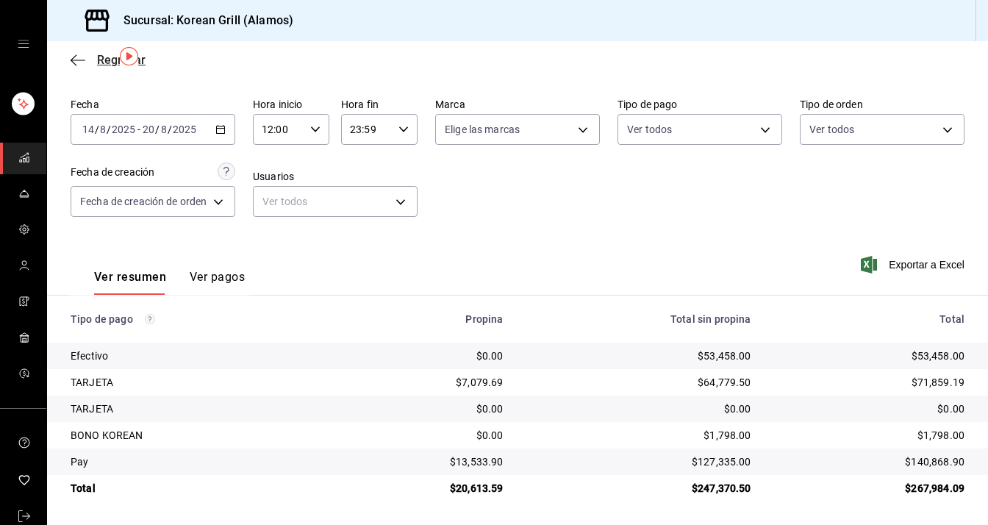
click at [96, 57] on span "Regresar" at bounding box center [108, 60] width 75 height 14
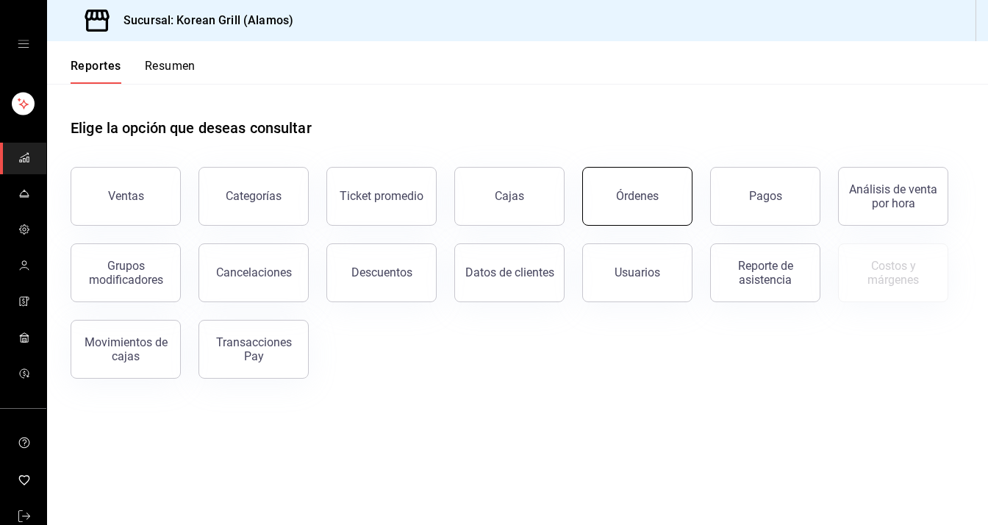
click at [617, 196] on div "Órdenes" at bounding box center [637, 196] width 43 height 14
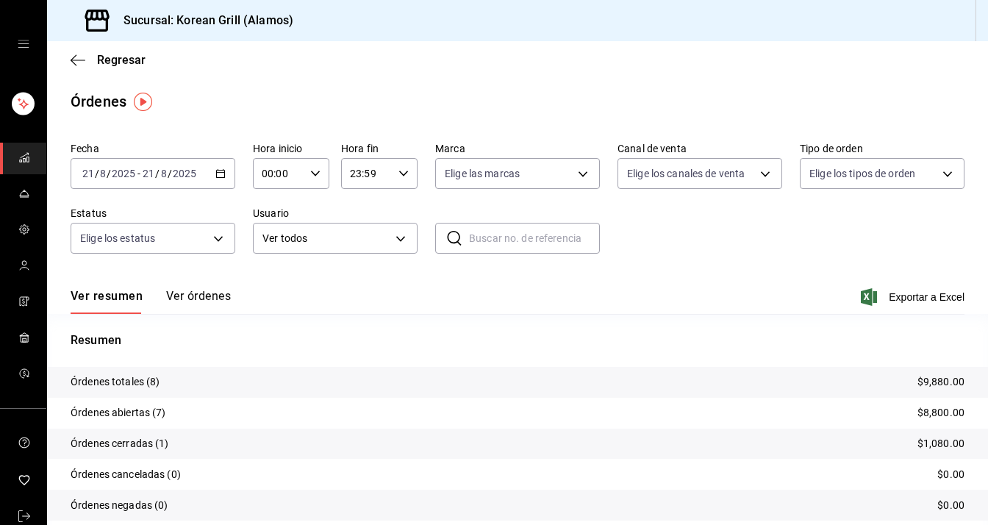
click at [221, 174] on icon "button" at bounding box center [220, 173] width 10 height 10
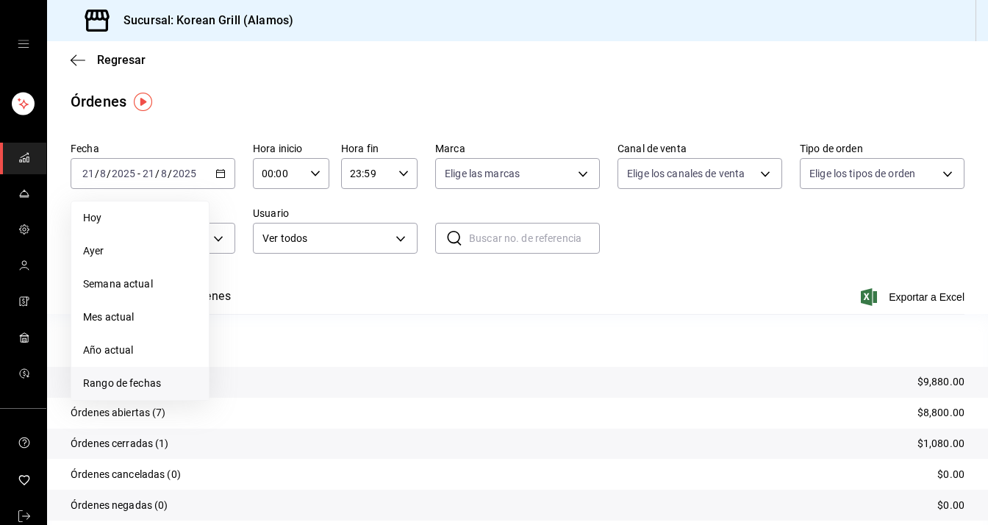
click at [138, 389] on span "Rango de fechas" at bounding box center [140, 383] width 114 height 15
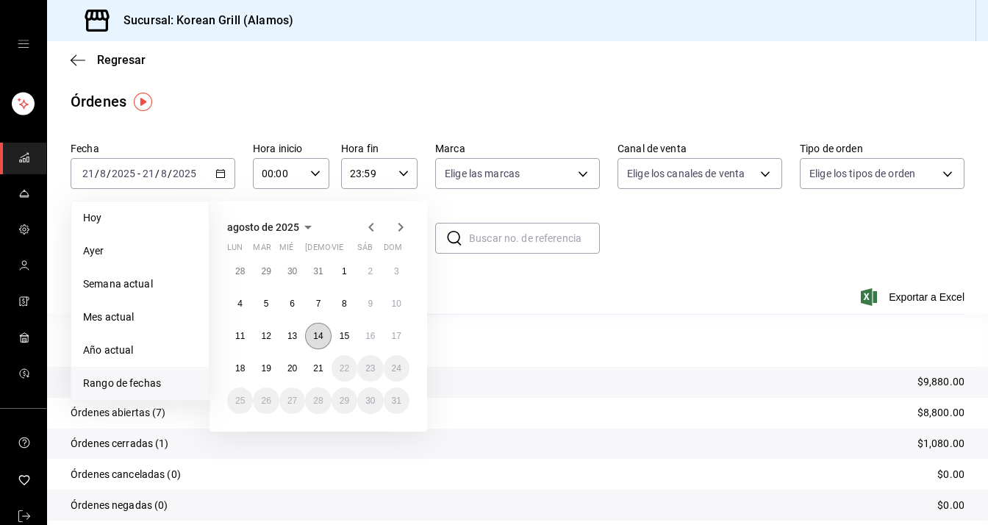
click at [324, 330] on button "14" at bounding box center [318, 336] width 26 height 26
click at [298, 369] on button "20" at bounding box center [292, 368] width 26 height 26
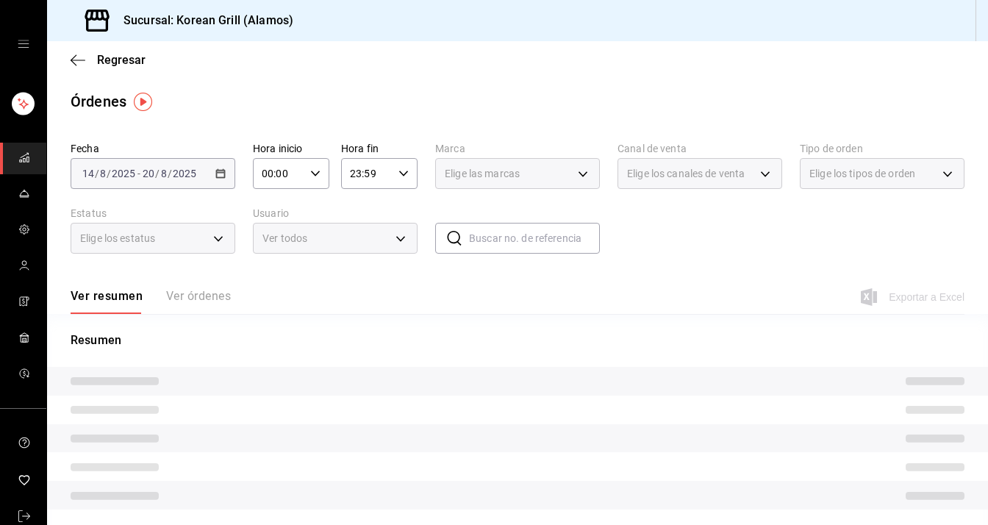
click at [306, 176] on div "00:00 Hora inicio" at bounding box center [291, 173] width 76 height 31
click at [267, 262] on span "12" at bounding box center [269, 259] width 14 height 12
type input "12:00"
click at [370, 198] on div at bounding box center [494, 262] width 988 height 525
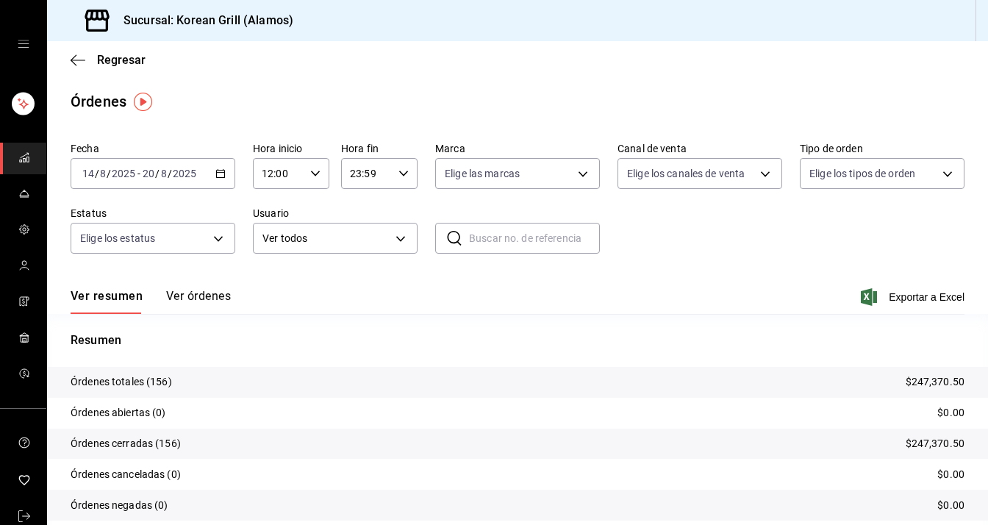
click at [188, 295] on button "Ver órdenes" at bounding box center [198, 301] width 65 height 25
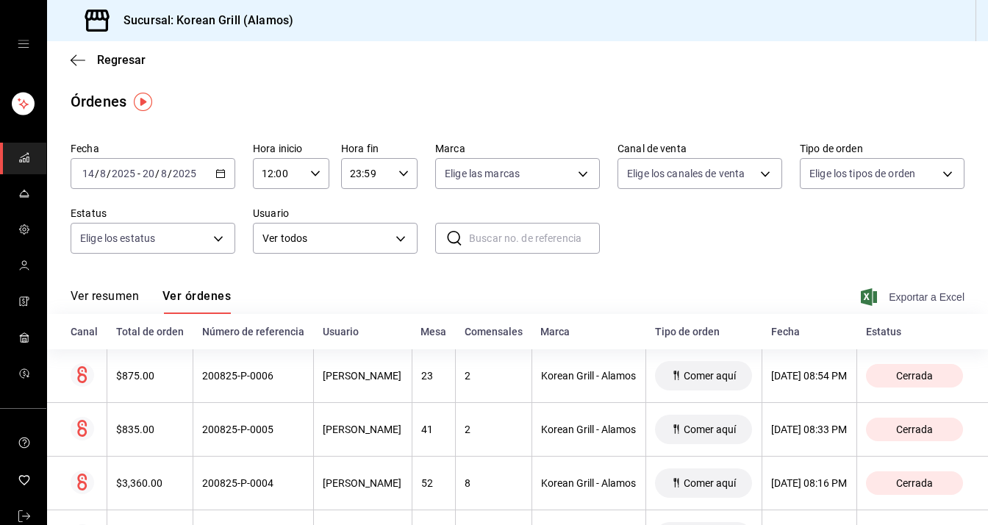
click at [905, 295] on span "Exportar a Excel" at bounding box center [914, 297] width 101 height 18
click at [219, 171] on icon "button" at bounding box center [220, 173] width 10 height 10
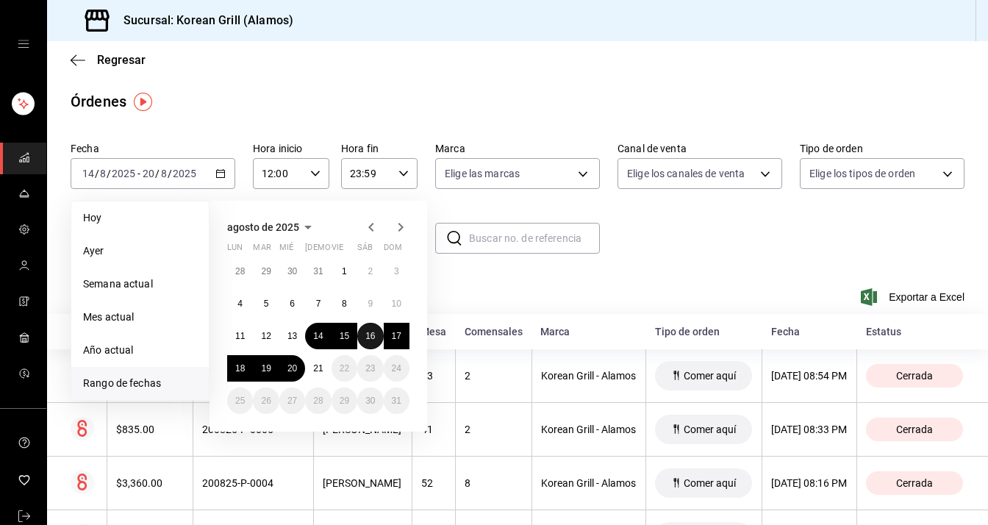
click at [376, 327] on button "16" at bounding box center [370, 336] width 26 height 26
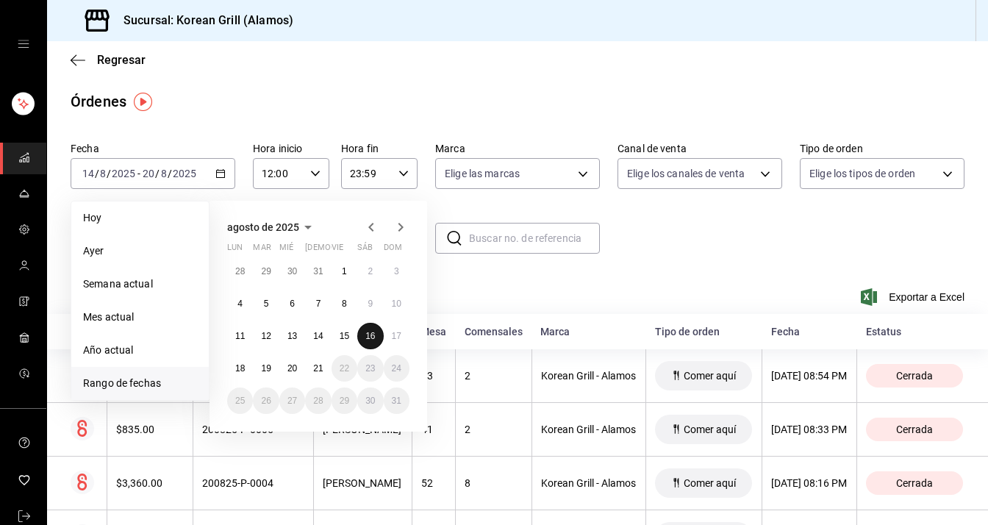
click at [371, 327] on button "16" at bounding box center [370, 336] width 26 height 26
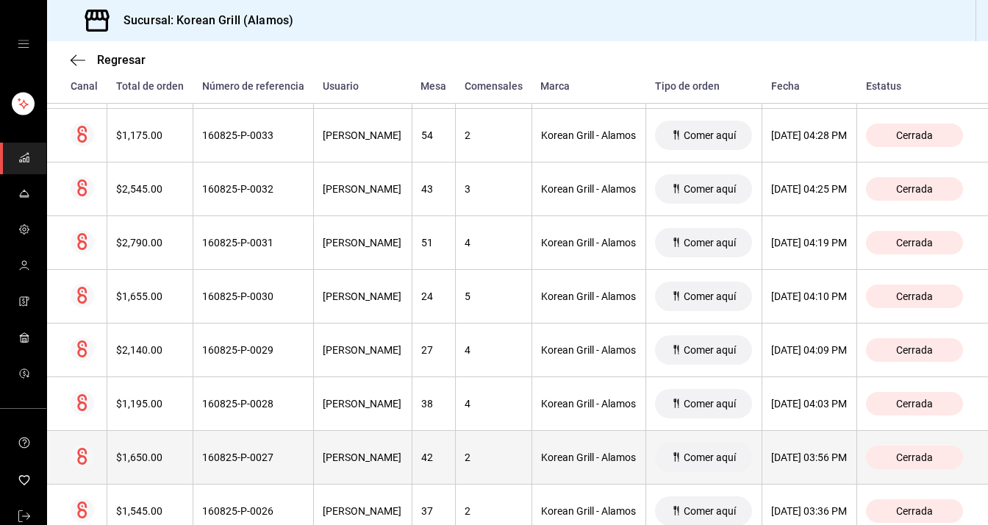
scroll to position [1838, 0]
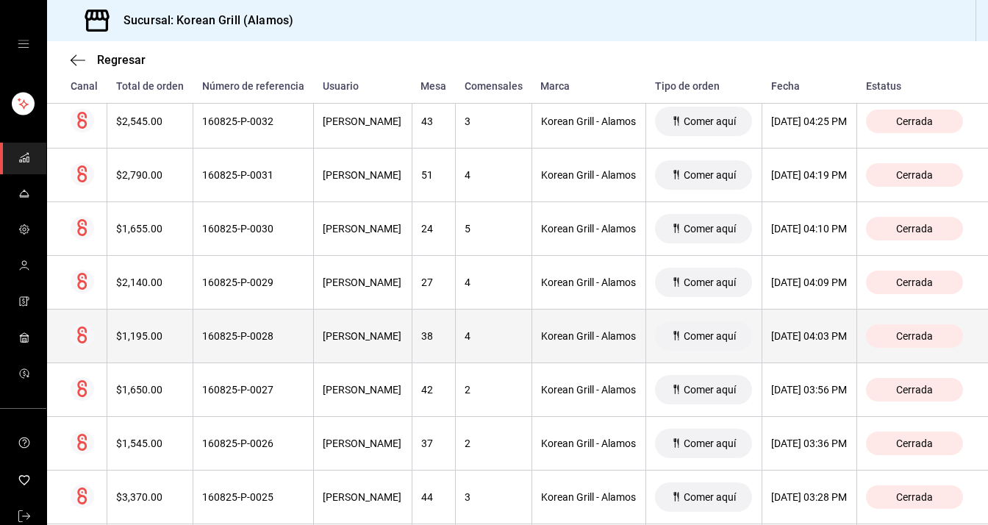
click at [209, 333] on th "160825-P-0028" at bounding box center [253, 336] width 121 height 54
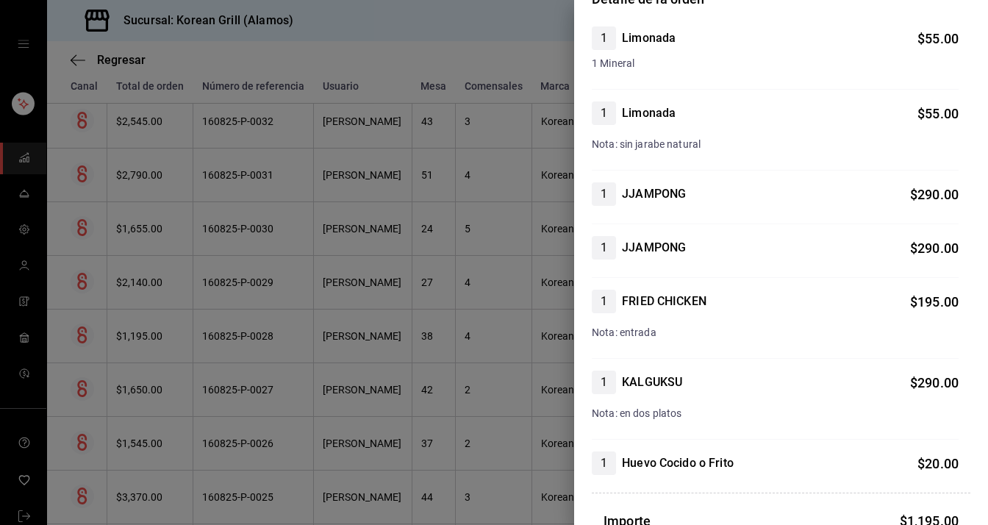
scroll to position [0, 0]
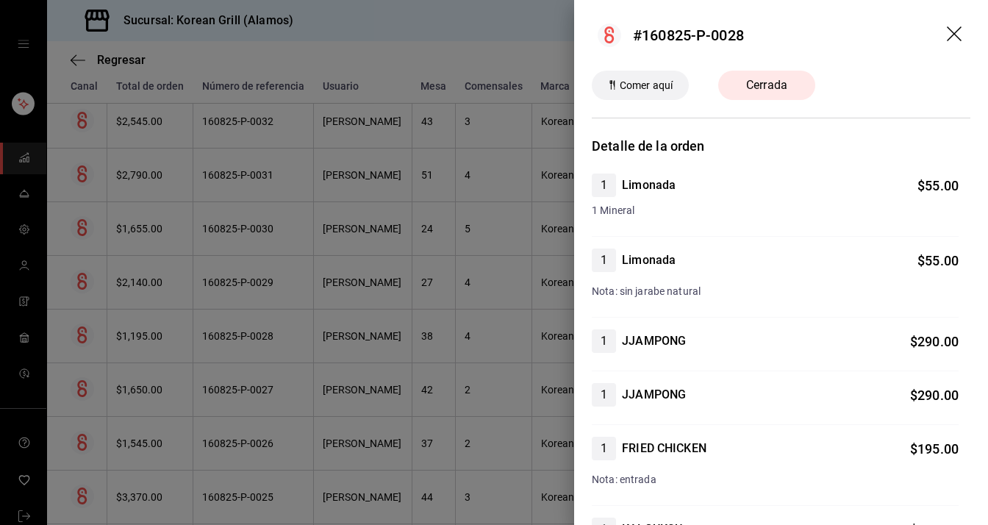
click at [952, 23] on header "#160825-P-0028" at bounding box center [781, 35] width 414 height 71
click at [947, 39] on icon "drag" at bounding box center [956, 35] width 18 height 18
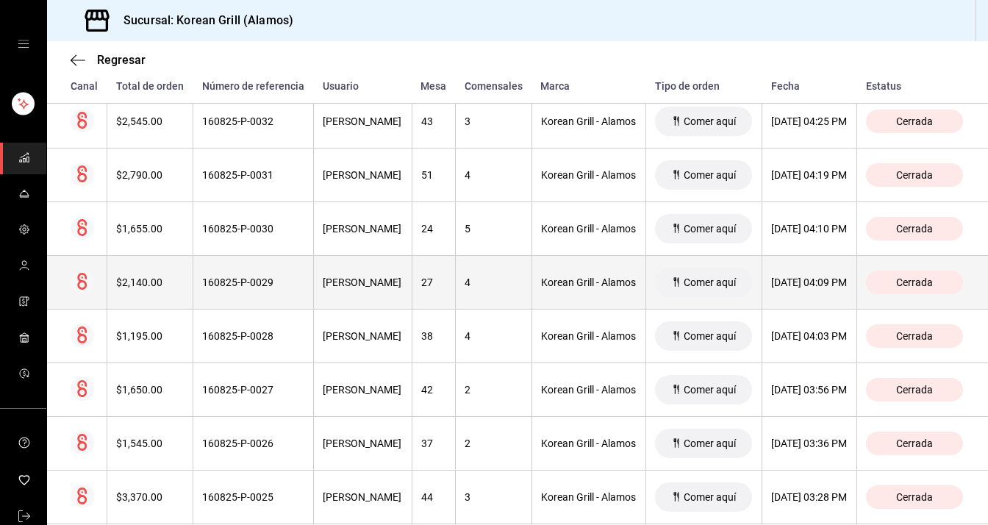
scroll to position [1397, 0]
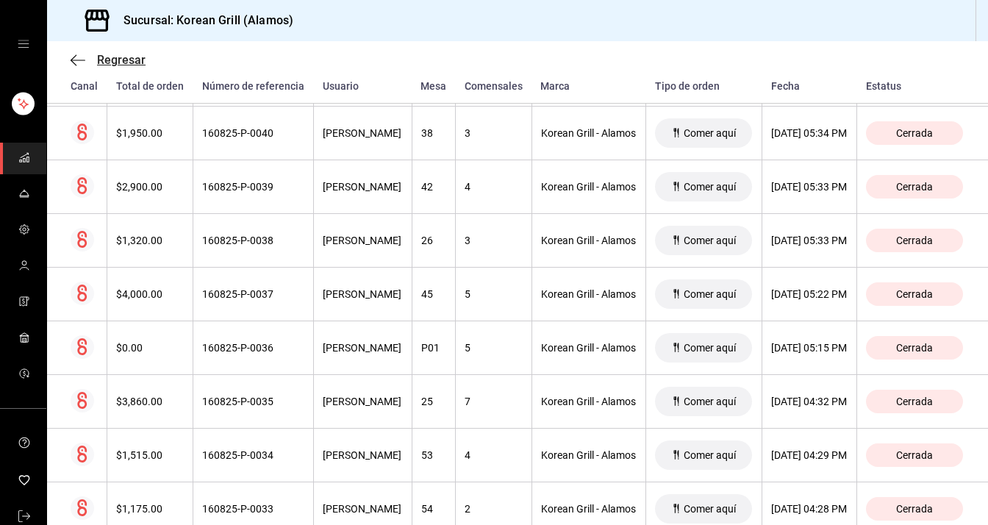
click at [126, 59] on span "Regresar" at bounding box center [121, 60] width 49 height 14
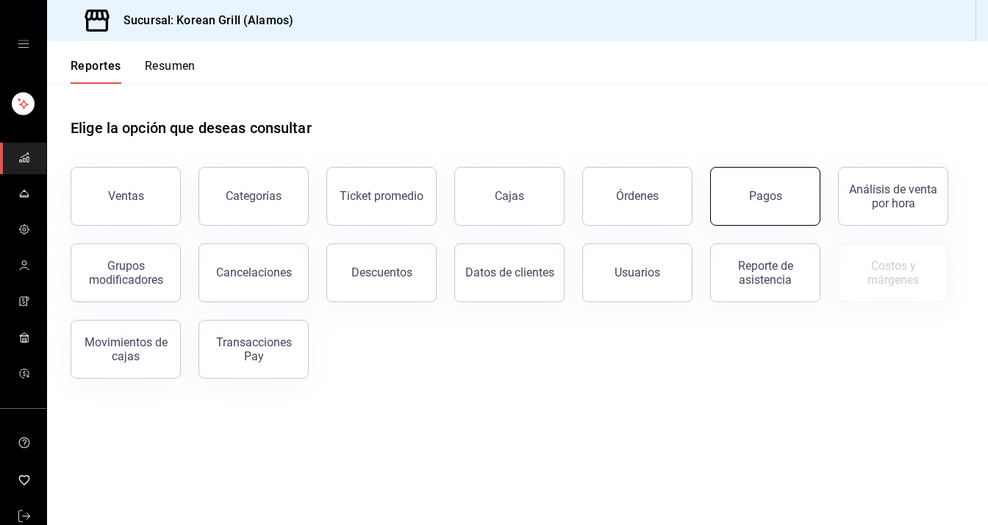
click at [732, 207] on button "Pagos" at bounding box center [765, 196] width 110 height 59
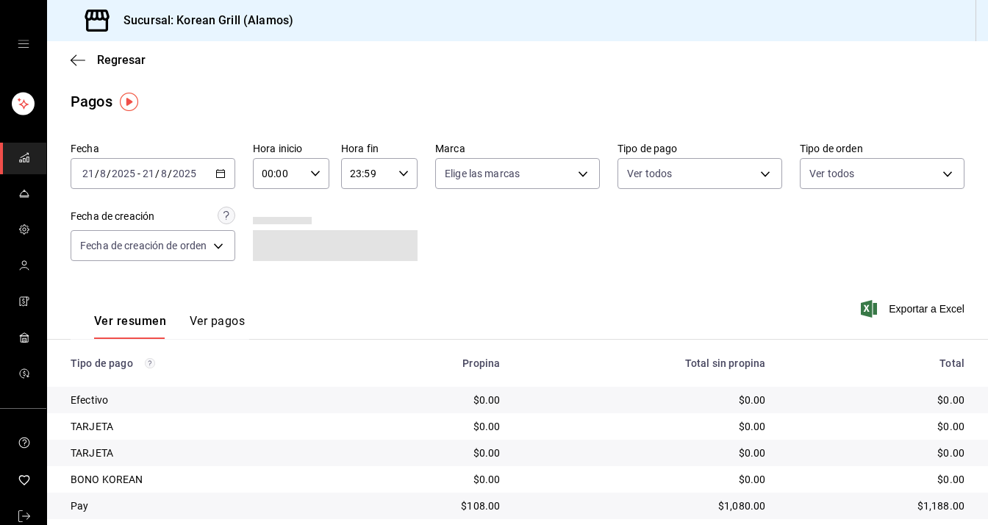
click at [221, 178] on icon "button" at bounding box center [220, 173] width 10 height 10
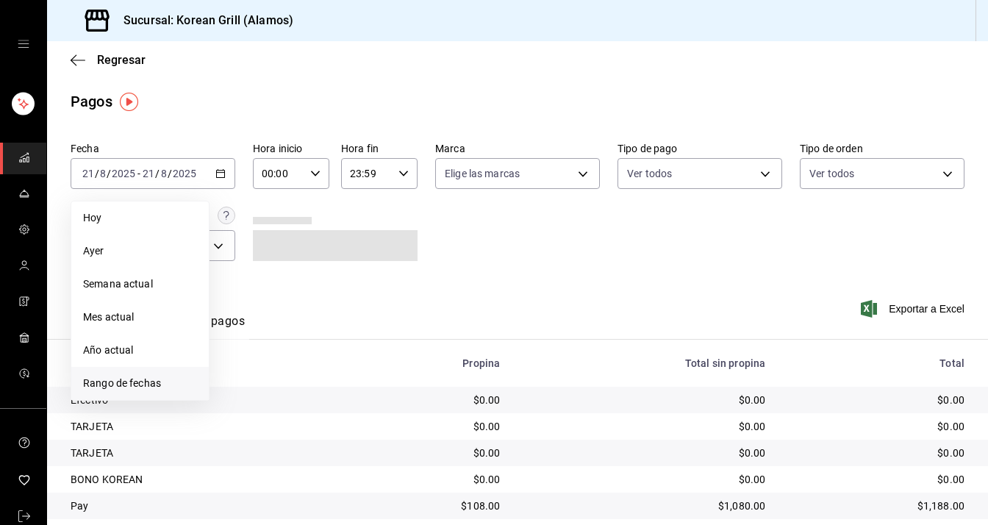
click at [171, 376] on span "Rango de fechas" at bounding box center [140, 383] width 114 height 15
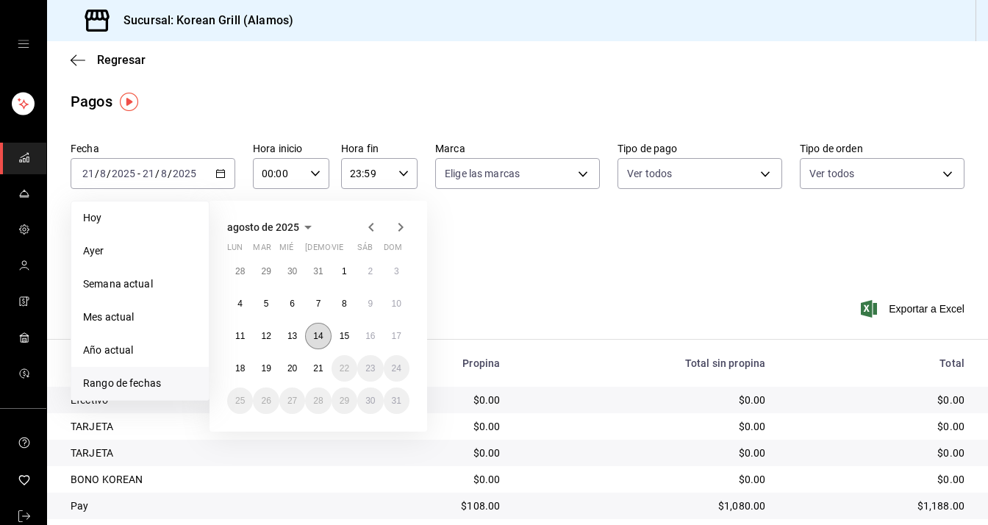
click at [320, 340] on abbr "14" at bounding box center [318, 336] width 10 height 10
click at [294, 362] on button "20" at bounding box center [292, 368] width 26 height 26
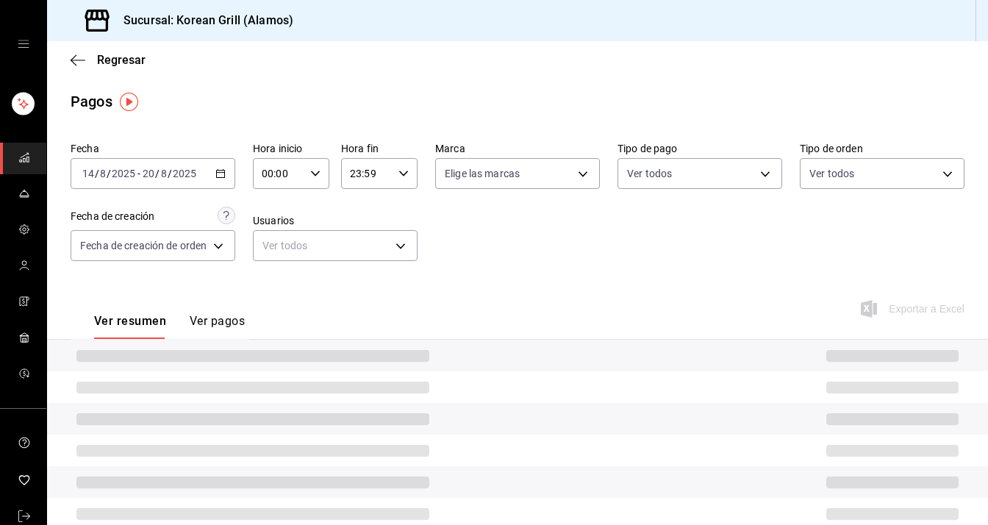
click at [312, 176] on icon "button" at bounding box center [315, 173] width 10 height 10
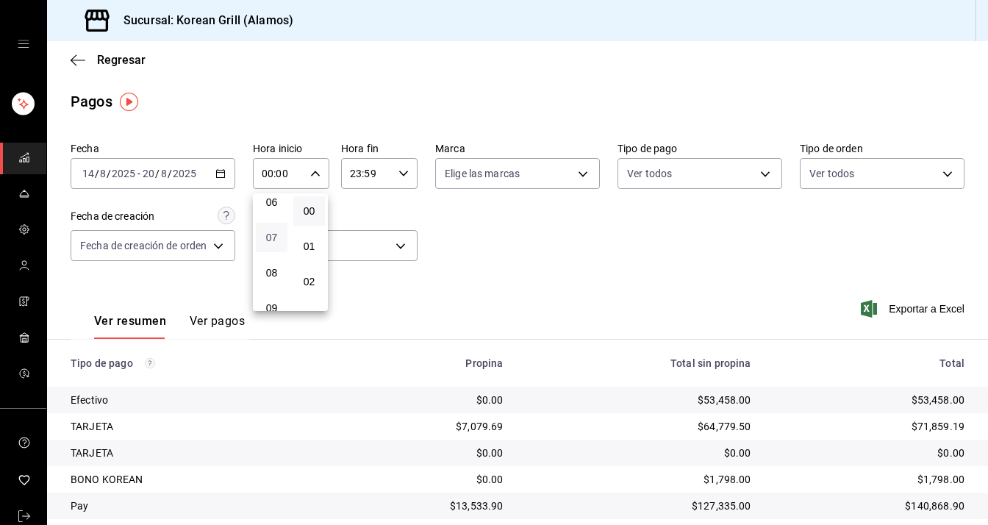
scroll to position [368, 0]
click at [275, 264] on button "12" at bounding box center [272, 266] width 32 height 29
type input "12:00"
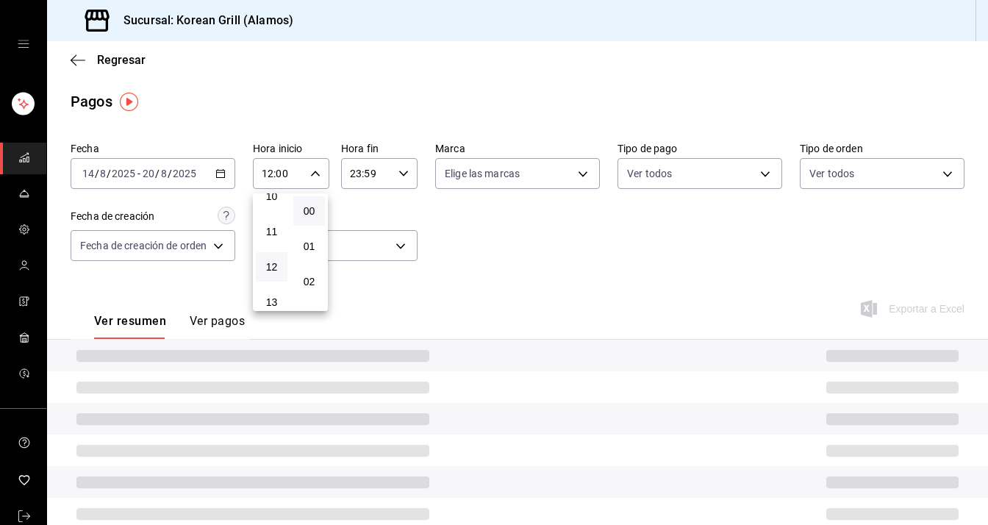
click at [407, 208] on div at bounding box center [494, 262] width 988 height 525
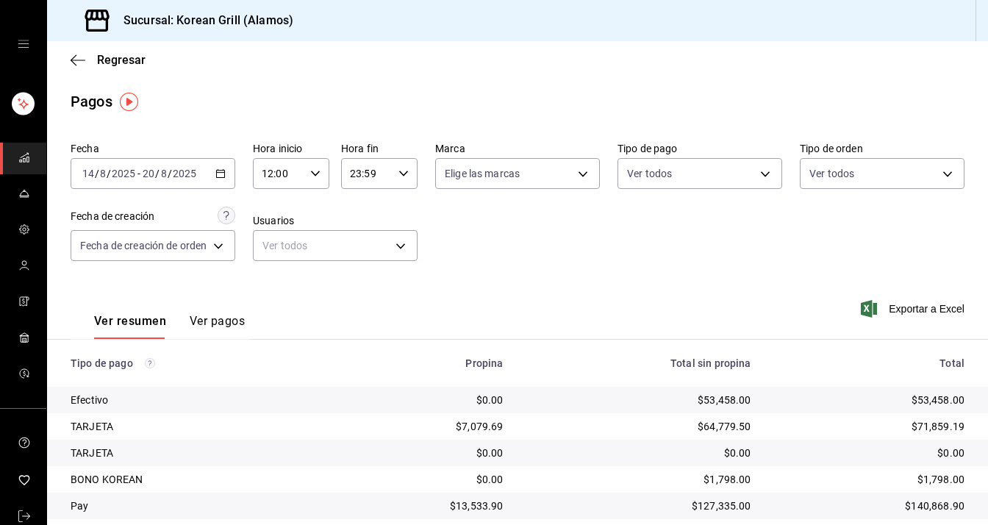
click at [217, 321] on button "Ver pagos" at bounding box center [217, 326] width 55 height 25
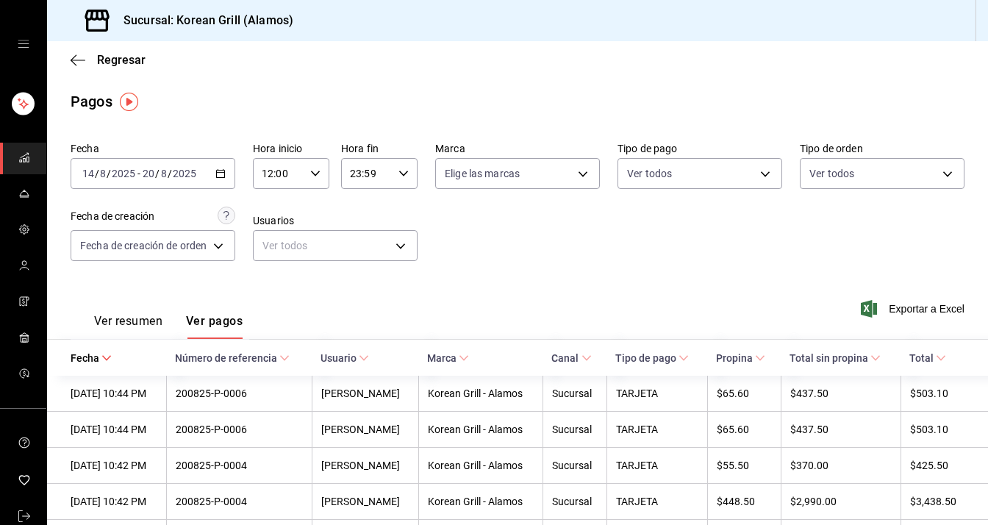
click at [154, 320] on button "Ver resumen" at bounding box center [128, 326] width 68 height 25
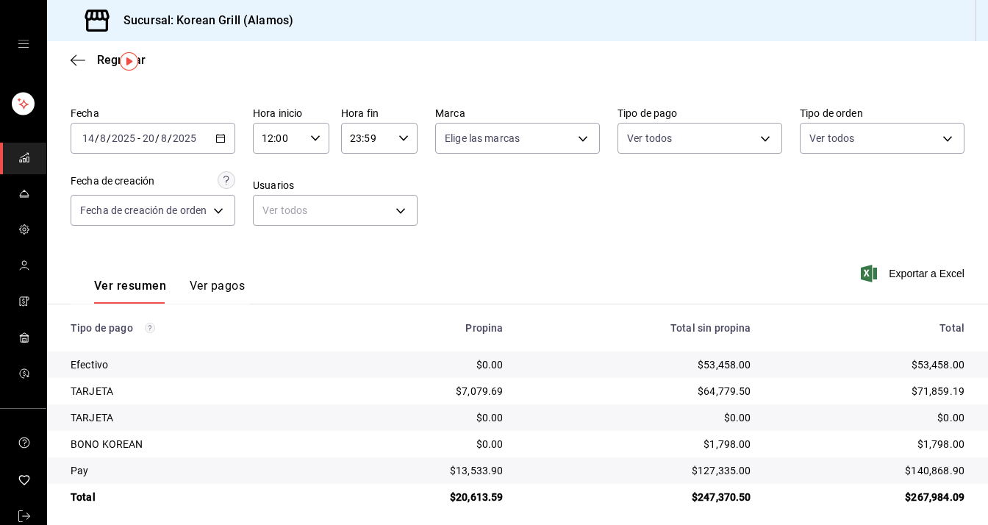
scroll to position [45, 0]
